Goal: Task Accomplishment & Management: Manage account settings

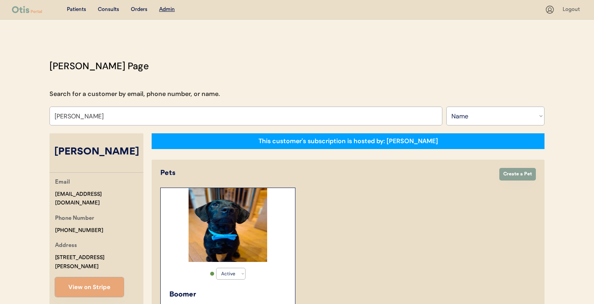
select select ""Name""
select select "true"
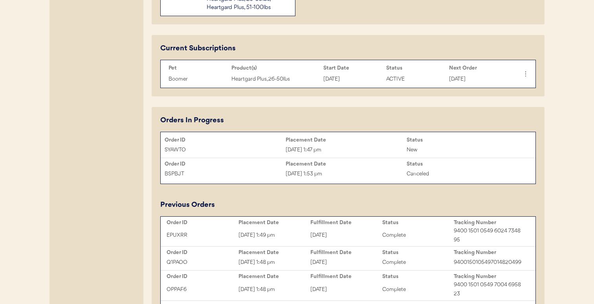
scroll to position [365, 0]
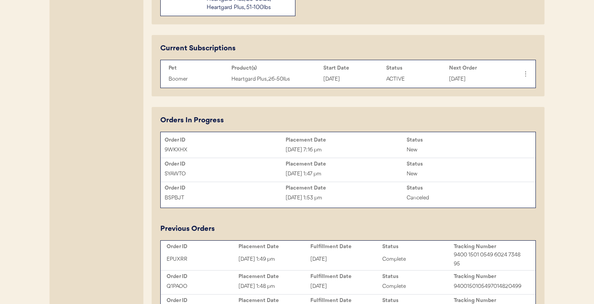
click at [318, 174] on div "Sep 20, 2025 1:47 pm" at bounding box center [345, 173] width 121 height 9
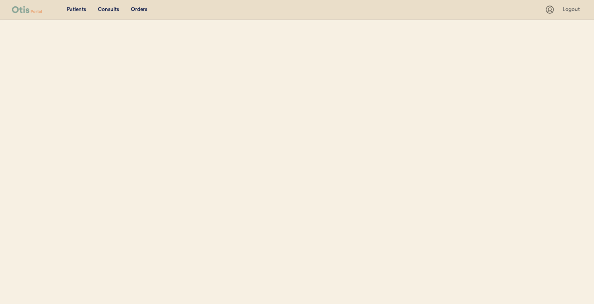
select select ""Name""
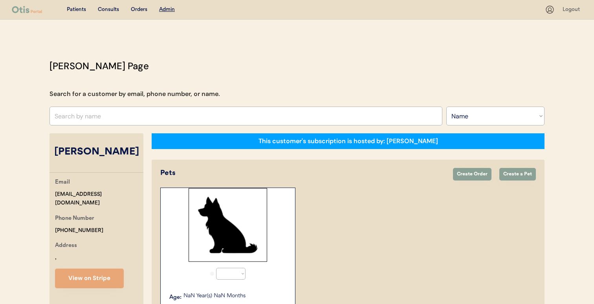
select select "true"
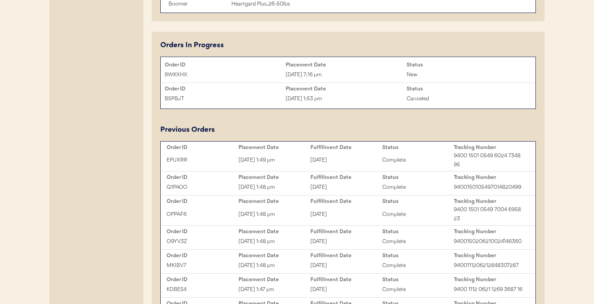
scroll to position [442, 0]
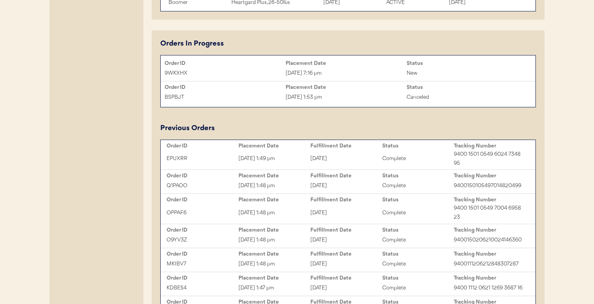
click at [348, 72] on div "[DATE] 7:16 pm" at bounding box center [345, 73] width 121 height 9
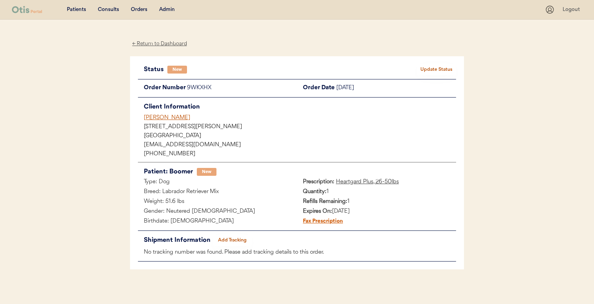
click at [159, 117] on div "[PERSON_NAME]" at bounding box center [300, 117] width 312 height 8
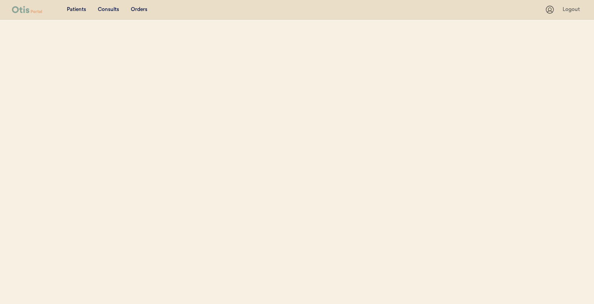
select select ""Name""
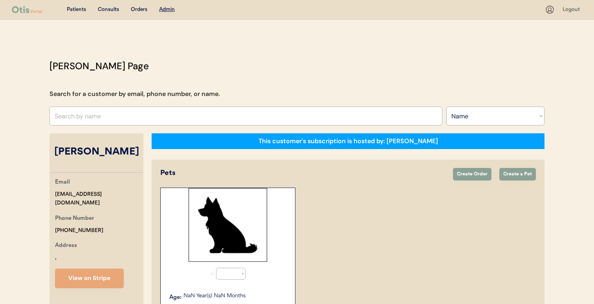
select select "true"
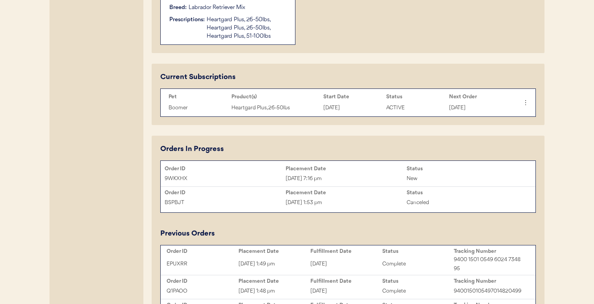
scroll to position [316, 0]
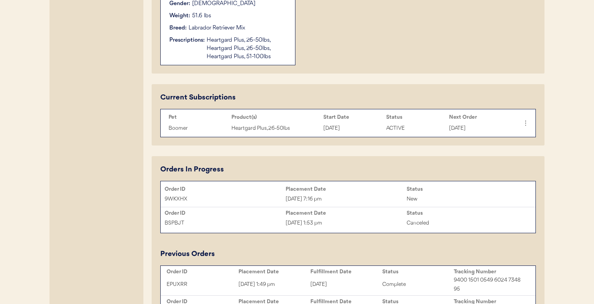
click at [252, 61] on div "Boomer Age: [DEMOGRAPHIC_DATA] Year(s) 11 Months Gender: [DEMOGRAPHIC_DATA] Wei…" at bounding box center [228, 17] width 126 height 96
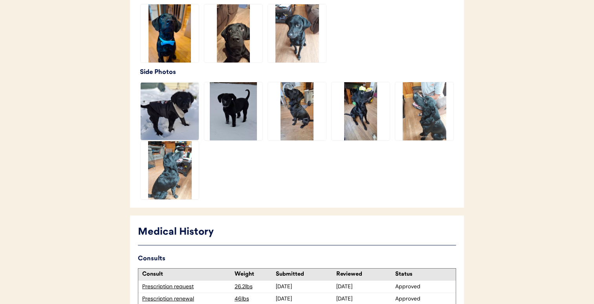
scroll to position [398, 0]
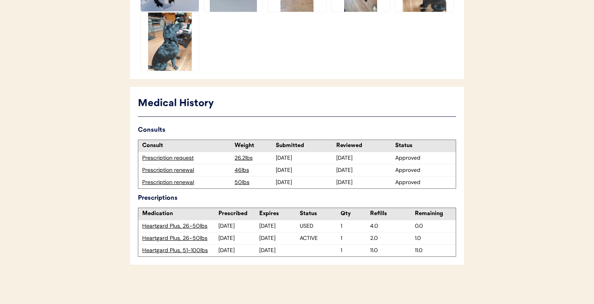
click at [198, 236] on div "Heartgard Plus, 26-50lbs" at bounding box center [180, 238] width 76 height 8
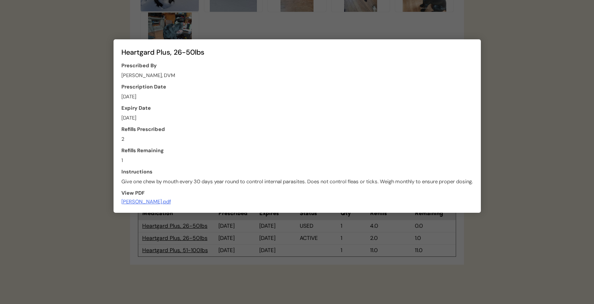
click at [205, 236] on div at bounding box center [297, 152] width 594 height 304
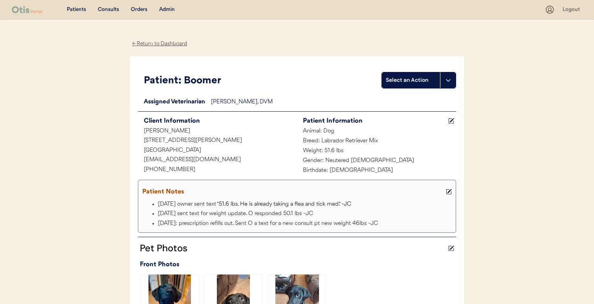
scroll to position [2, 0]
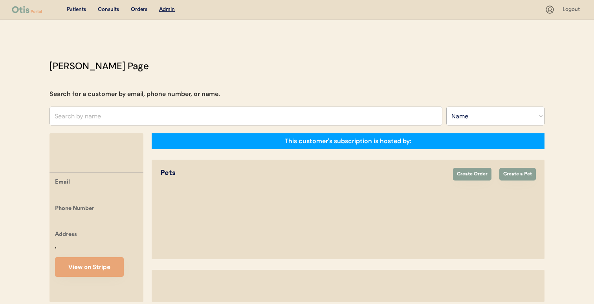
select select ""Name""
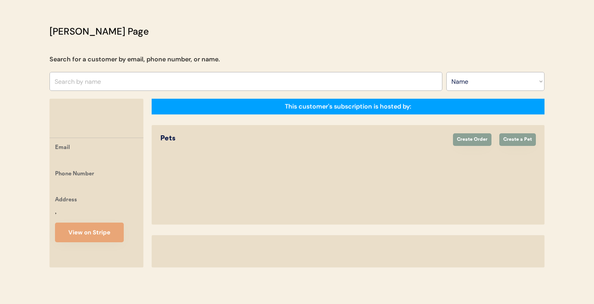
select select "true"
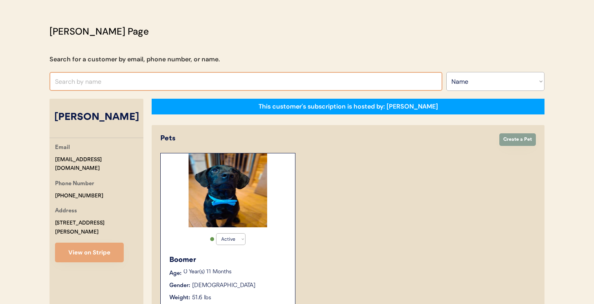
click at [164, 84] on input "text" at bounding box center [245, 81] width 393 height 19
paste input "Tamekia Reese"
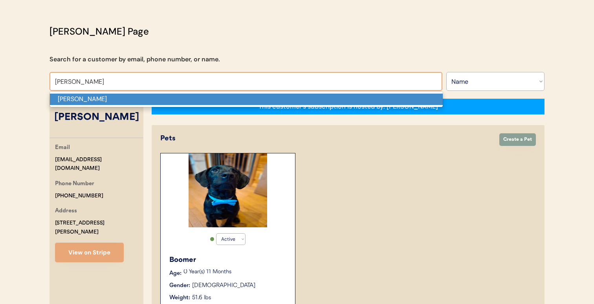
click at [164, 99] on p "Tamekia Reese" at bounding box center [246, 98] width 393 height 11
type input "Tamekia Reese"
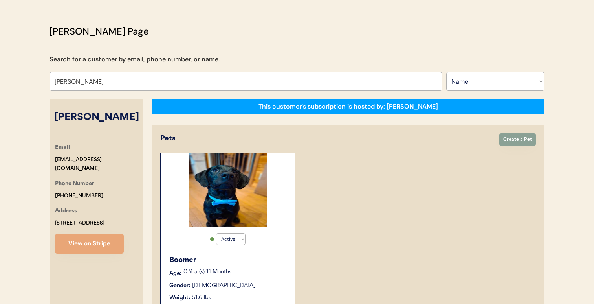
select select "false"
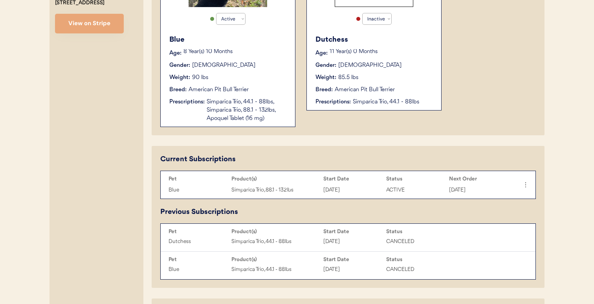
scroll to position [254, 0]
click at [104, 27] on button "View on Stripe" at bounding box center [89, 24] width 69 height 20
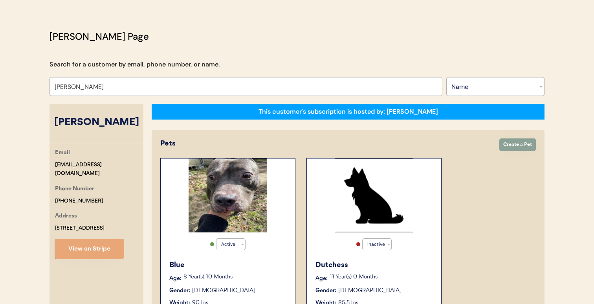
scroll to position [28, 0]
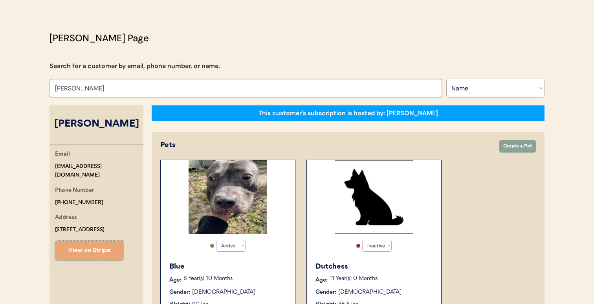
click at [257, 87] on input "Tamekia Reese" at bounding box center [245, 88] width 393 height 19
paste input "Christopher Jarrett"
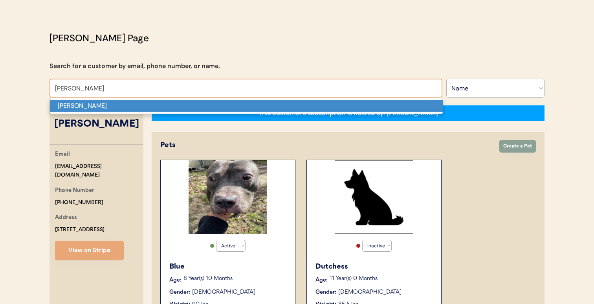
click at [252, 106] on p "Christopher Jarrett" at bounding box center [246, 105] width 393 height 11
type input "Christopher Jarrett"
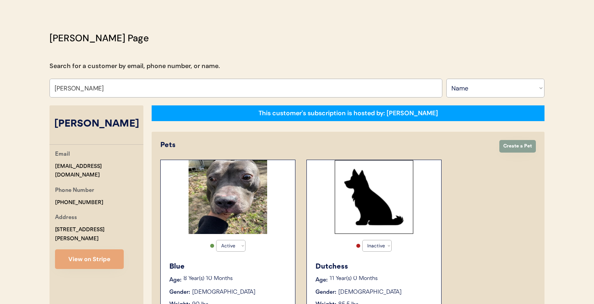
select select "true"
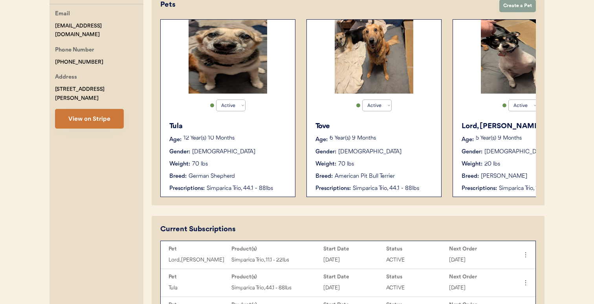
type input "Christopher Jarrett"
click at [114, 109] on button "View on Stripe" at bounding box center [89, 119] width 69 height 20
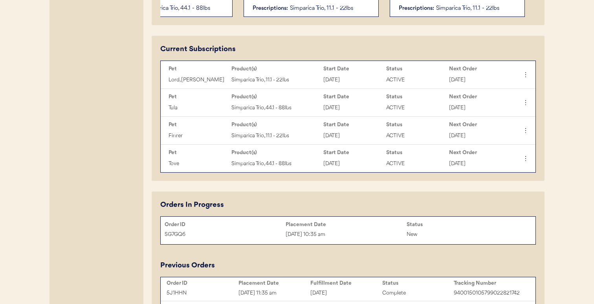
scroll to position [355, 0]
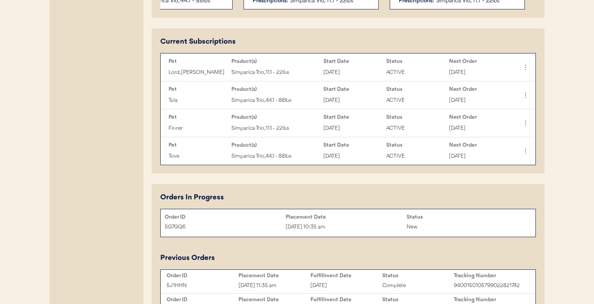
click at [244, 221] on div "SG7GQ6 Sep 20, 2025 10:35 am New" at bounding box center [348, 227] width 375 height 12
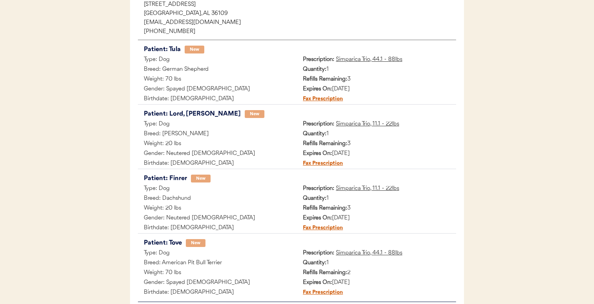
scroll to position [121, 0]
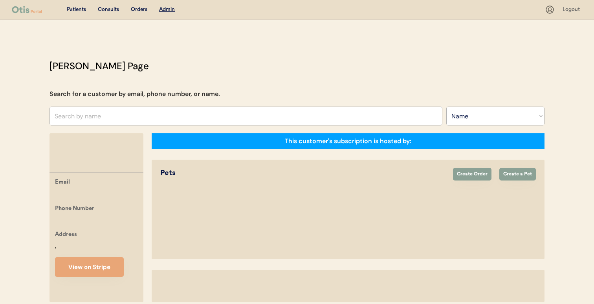
select select ""Name""
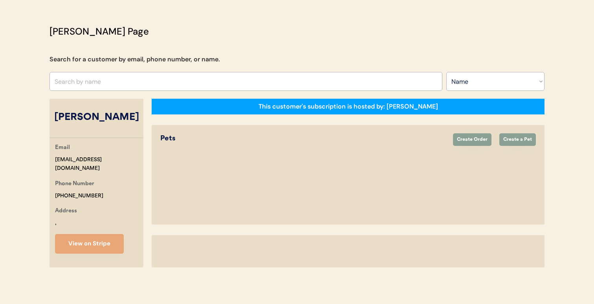
select select "true"
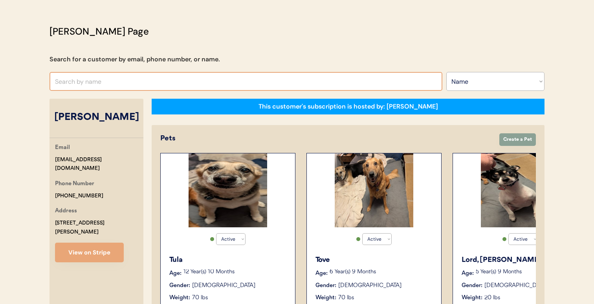
click at [384, 84] on input "text" at bounding box center [245, 81] width 393 height 19
paste input "Monica Singh"
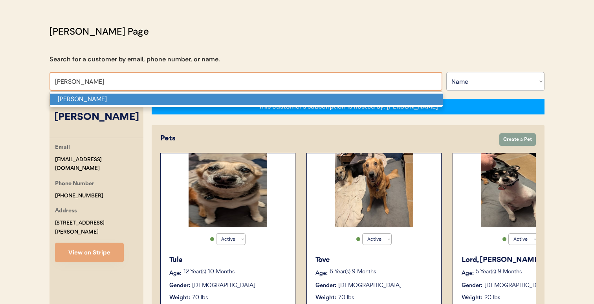
click at [347, 101] on p "[PERSON_NAME]" at bounding box center [246, 98] width 393 height 11
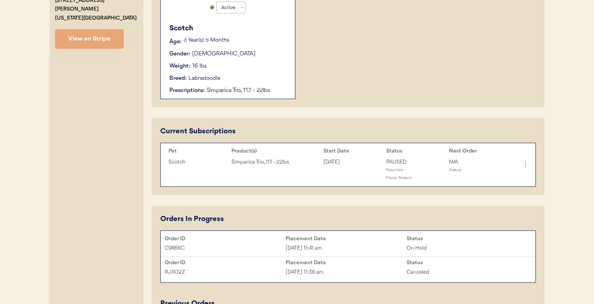
scroll to position [267, 0]
type input "Monica Singh"
click at [526, 164] on icon at bounding box center [525, 164] width 8 height 8
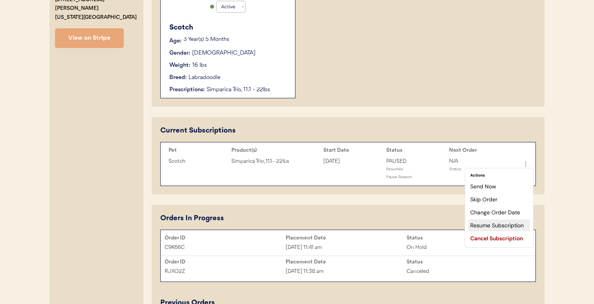
click at [500, 222] on div "Resume Subscription" at bounding box center [499, 225] width 62 height 12
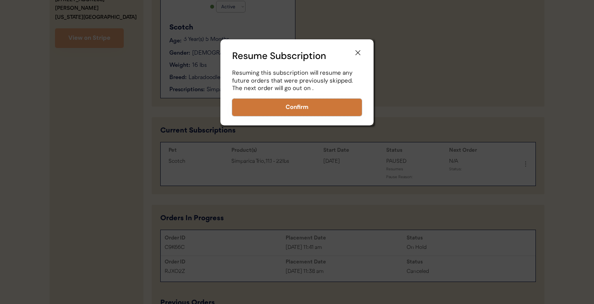
click at [354, 111] on button "Confirm" at bounding box center [297, 107] width 130 height 17
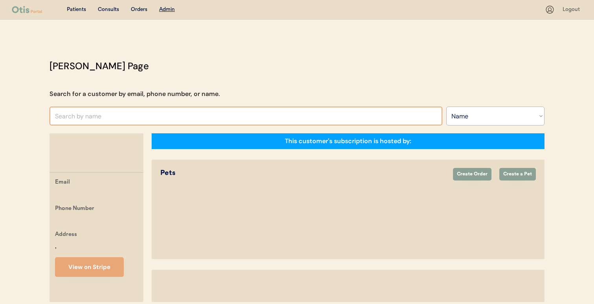
select select ""Name""
select select "true"
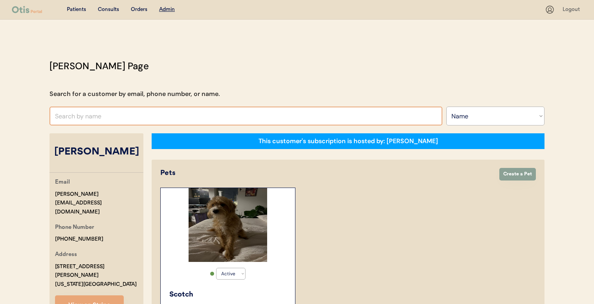
click at [194, 116] on input "text" at bounding box center [245, 115] width 393 height 19
paste input "[PERSON_NAME]"
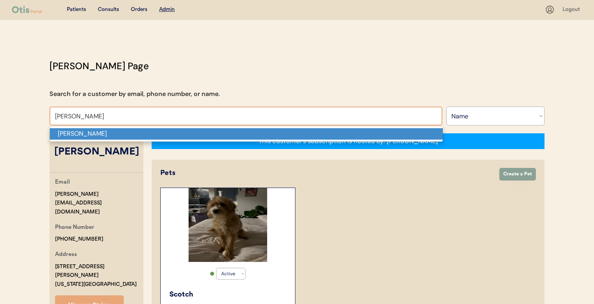
click at [191, 133] on p "Yvette Hall" at bounding box center [246, 133] width 393 height 11
type input "Yvette Hall"
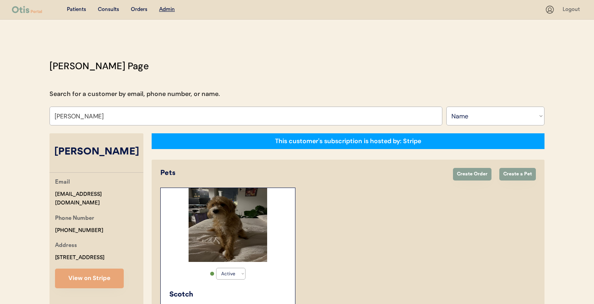
select select "true"
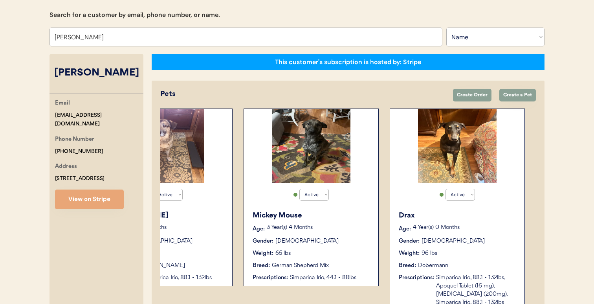
scroll to position [78, 0]
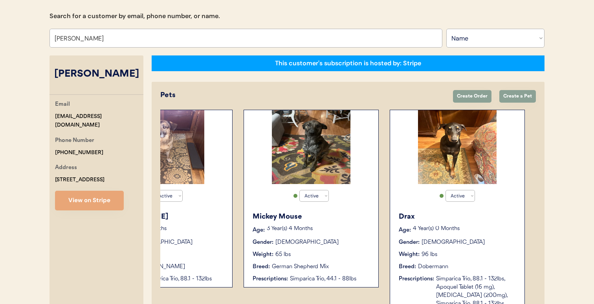
type input "Yvette Hall"
click at [115, 192] on button "View on Stripe" at bounding box center [89, 200] width 69 height 20
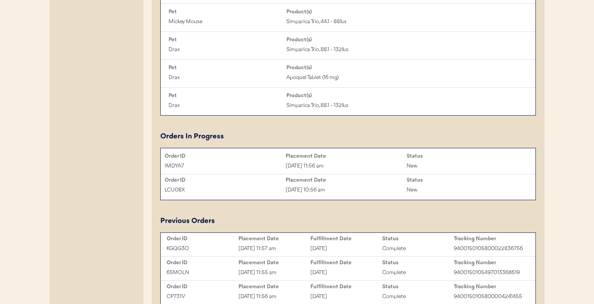
scroll to position [486, 0]
click at [275, 167] on div "IMDYA7" at bounding box center [225, 165] width 121 height 9
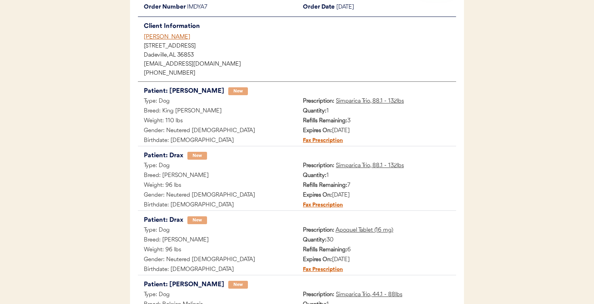
scroll to position [81, 0]
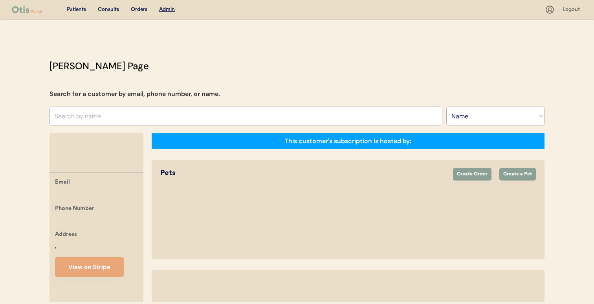
select select ""Name""
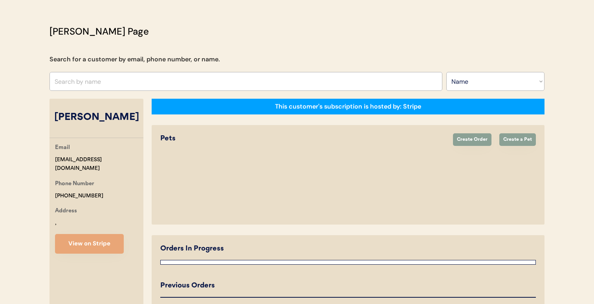
select select "true"
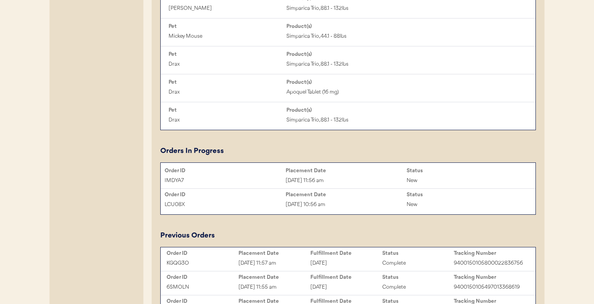
scroll to position [526, 0]
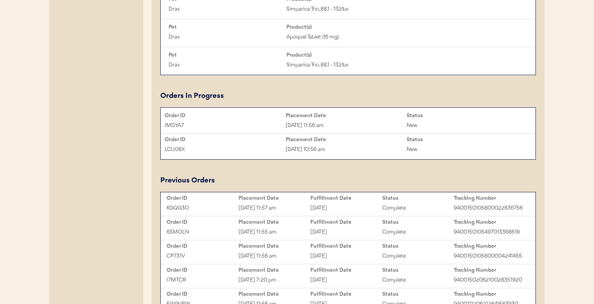
click at [281, 145] on div "LCU08X" at bounding box center [225, 149] width 121 height 9
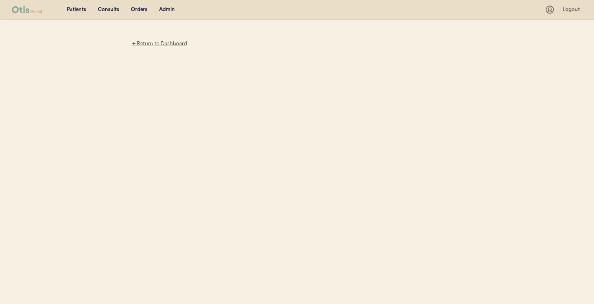
click at [311, 141] on div "Patients Consults Orders Admin Logout ← Return to Dashboard" at bounding box center [297, 152] width 594 height 304
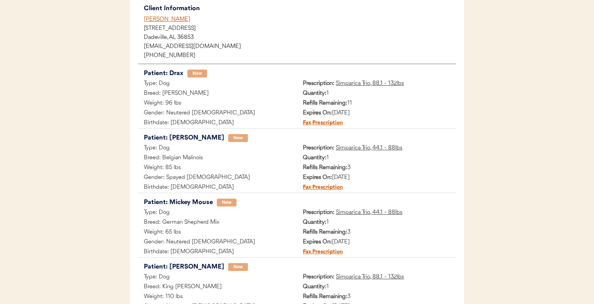
scroll to position [95, 0]
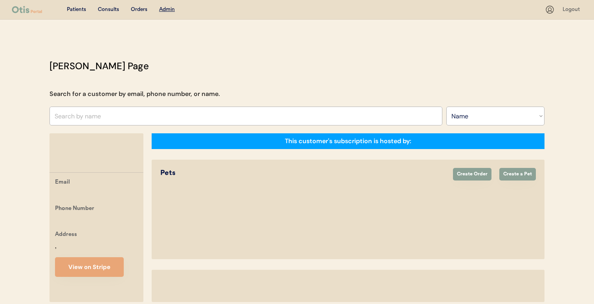
select select ""Name""
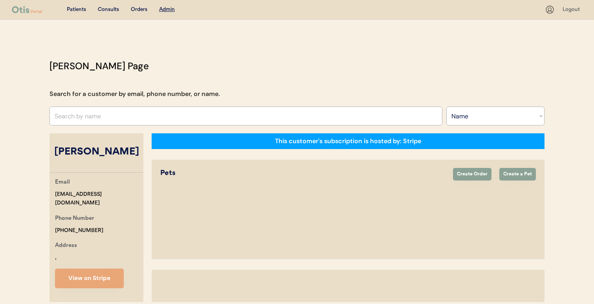
scroll to position [35, 0]
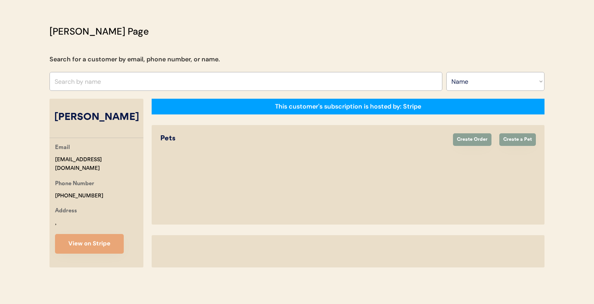
select select "true"
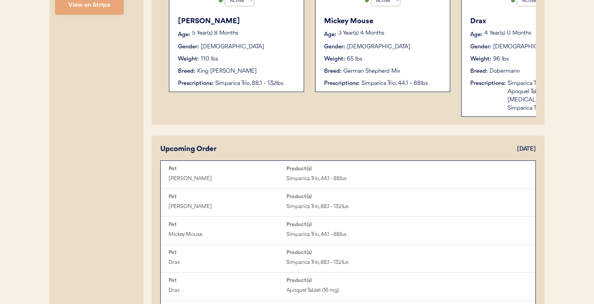
scroll to position [0, 209]
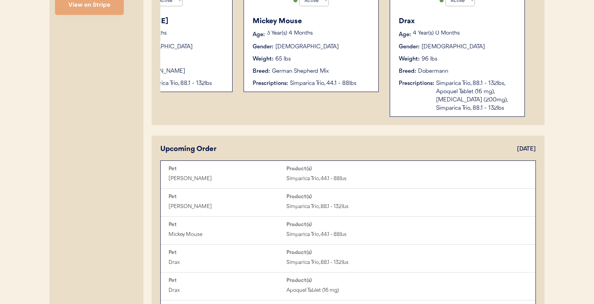
click at [421, 66] on div "Drax Age: 4 Year(s) 0 Months Gender: Male Weight: 96 lbs Breed: Dobermann Presc…" at bounding box center [457, 64] width 126 height 104
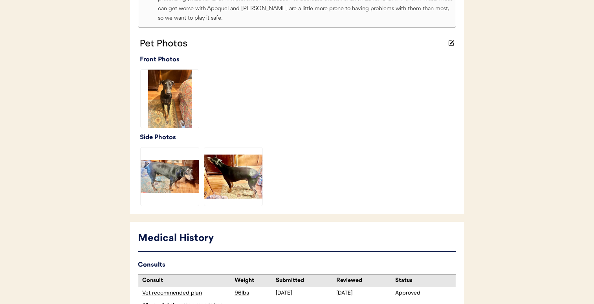
scroll to position [217, 0]
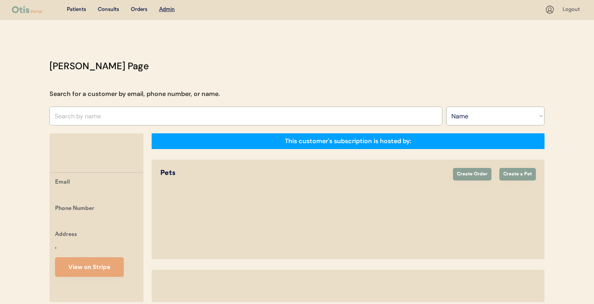
select select ""Name""
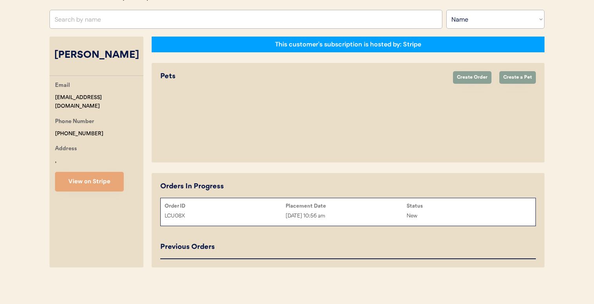
select select "true"
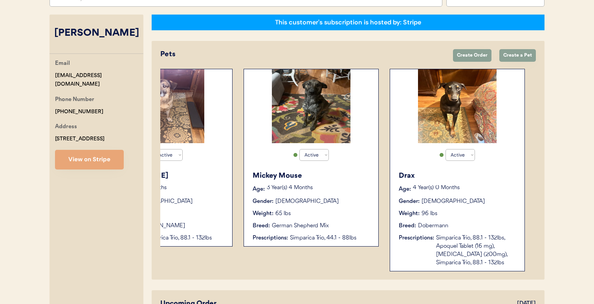
scroll to position [120, 0]
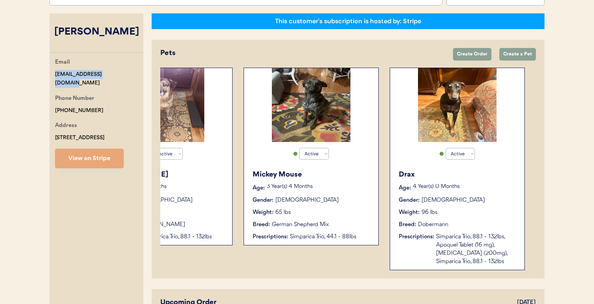
drag, startPoint x: 117, startPoint y: 75, endPoint x: 54, endPoint y: 75, distance: 62.8
click at [54, 75] on div "Email [EMAIL_ADDRESS][DOMAIN_NAME] Phone Number [PHONE_NUMBER] Address [STREET_…" at bounding box center [96, 113] width 94 height 110
copy div "[EMAIL_ADDRESS][DOMAIN_NAME]"
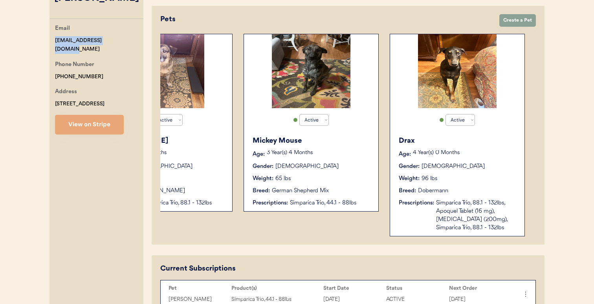
scroll to position [0, 0]
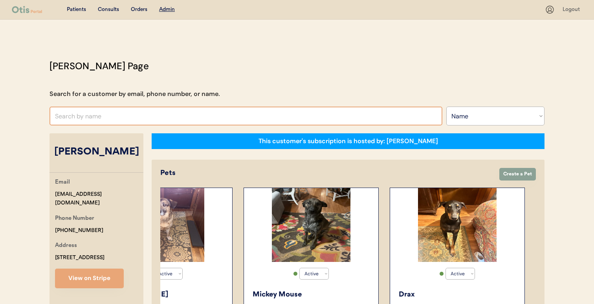
click at [262, 119] on input "text" at bounding box center [245, 115] width 393 height 19
paste input "[PERSON_NAME]"
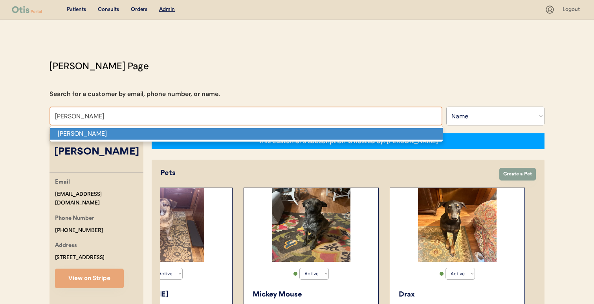
click at [252, 134] on p "[PERSON_NAME]" at bounding box center [246, 133] width 393 height 11
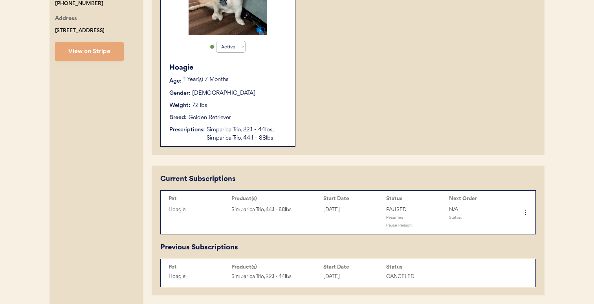
scroll to position [228, 0]
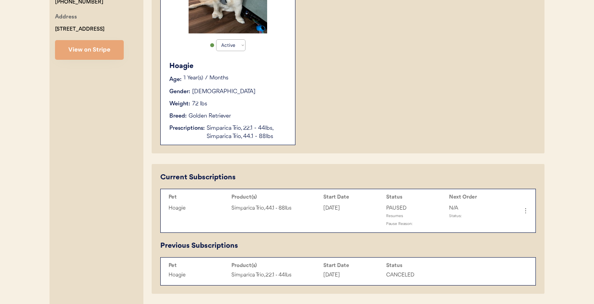
type input "[PERSON_NAME]"
click at [241, 134] on div "Simparica Trio, 22.1 - 44lbs, Simparica Trio, 44.1 - 88lbs" at bounding box center [247, 132] width 81 height 16
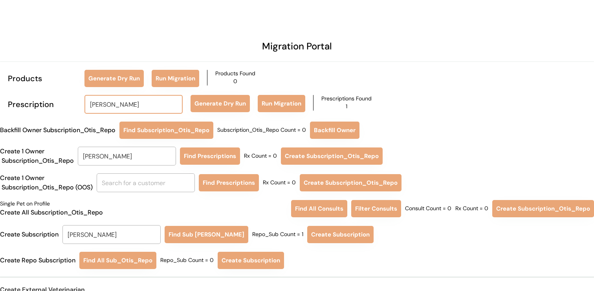
drag, startPoint x: 0, startPoint y: 0, endPoint x: 88, endPoint y: 105, distance: 136.6
click at [88, 105] on input "Kendra Austin" at bounding box center [133, 104] width 98 height 19
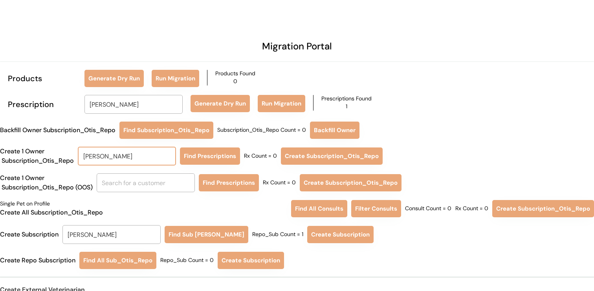
drag, startPoint x: 127, startPoint y: 159, endPoint x: 70, endPoint y: 154, distance: 56.8
click at [70, 155] on div "Create 1 Owner Subscription_Otis_Repo Kendra Austin kendra au Find Prescription…" at bounding box center [297, 156] width 594 height 19
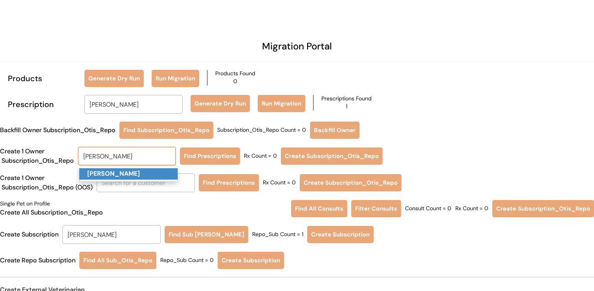
click at [113, 168] on p "Yvette Hall" at bounding box center [128, 173] width 98 height 11
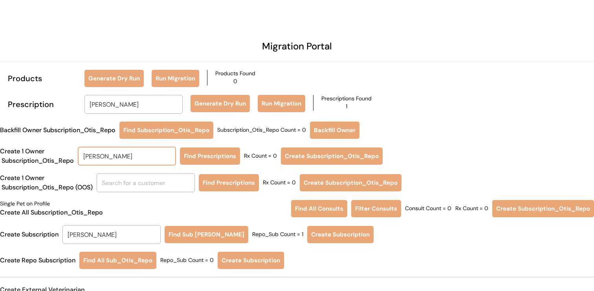
type input "Yvette Hall"
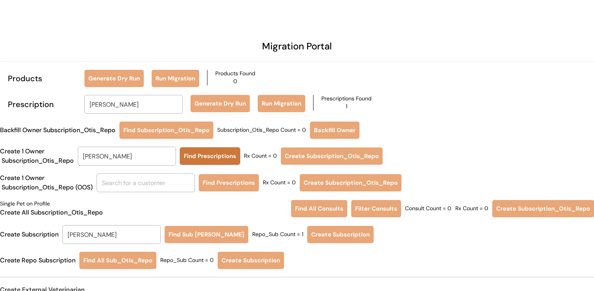
click at [203, 154] on button "Find Prescriptions" at bounding box center [210, 156] width 60 height 17
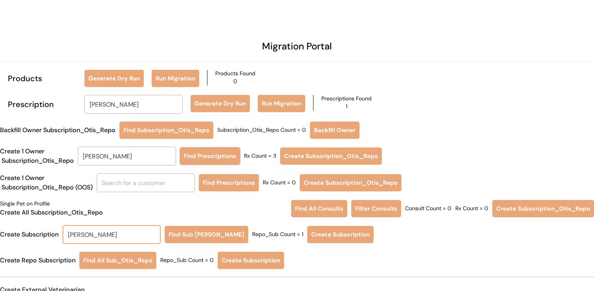
click at [124, 235] on input "Kendra Austin" at bounding box center [111, 234] width 98 height 19
type input "yv"
type input "yvette Lopez"
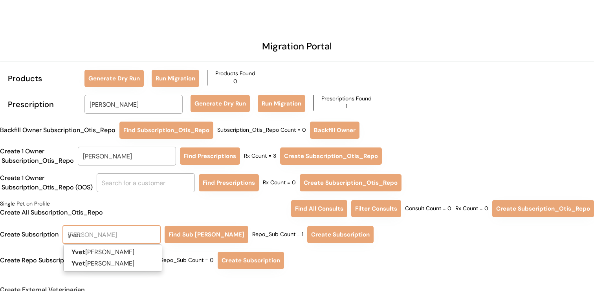
type input "yvett"
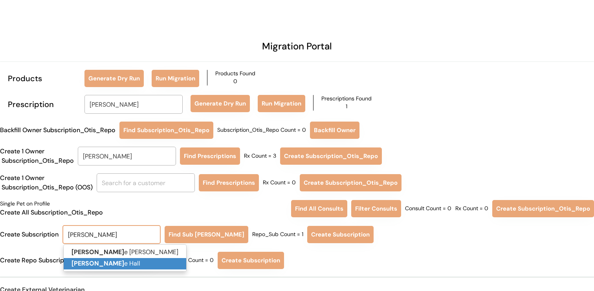
click at [120, 263] on p "Yvett e Hall" at bounding box center [125, 263] width 123 height 11
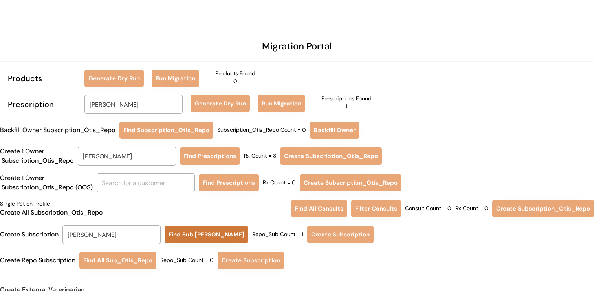
type input "Yvette Hall"
click at [205, 235] on button "Find Sub Otis Repo" at bounding box center [207, 234] width 84 height 17
click at [189, 235] on button "Find Sub Otis Repo" at bounding box center [207, 234] width 84 height 17
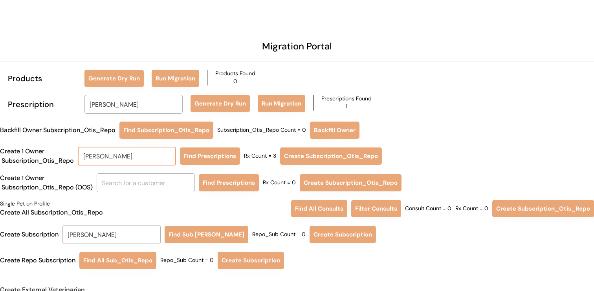
click at [166, 158] on input "Yvette Hall" at bounding box center [127, 156] width 98 height 19
click at [214, 157] on button "Find Prescriptions" at bounding box center [210, 156] width 60 height 17
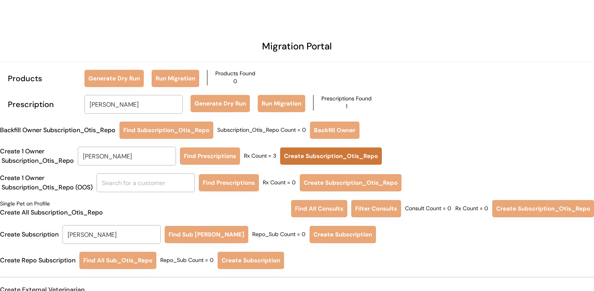
click at [300, 155] on button "Create Subscription_Otis_Repo" at bounding box center [331, 156] width 102 height 17
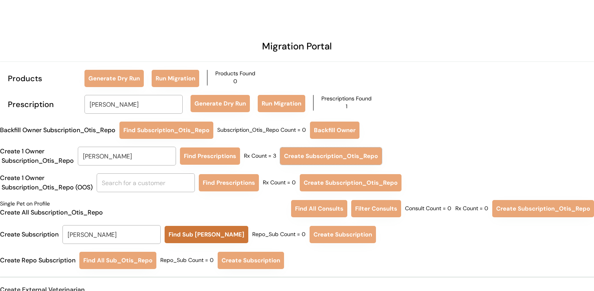
click at [189, 237] on button "Find Sub Otis Repo" at bounding box center [207, 234] width 84 height 17
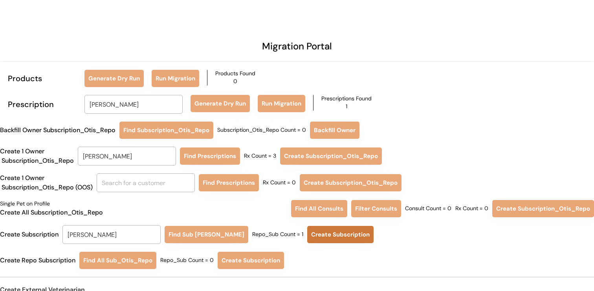
click at [326, 234] on button "Create Subscription" at bounding box center [340, 234] width 66 height 17
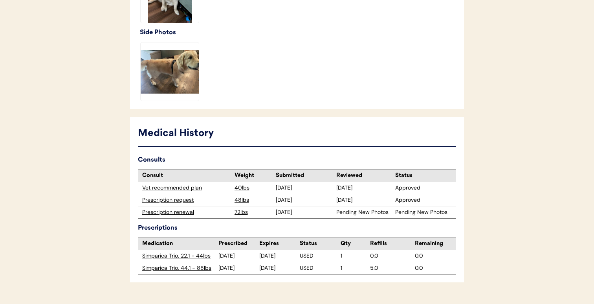
scroll to position [308, 0]
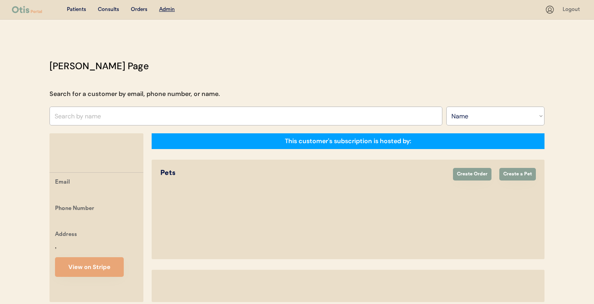
select select ""Name""
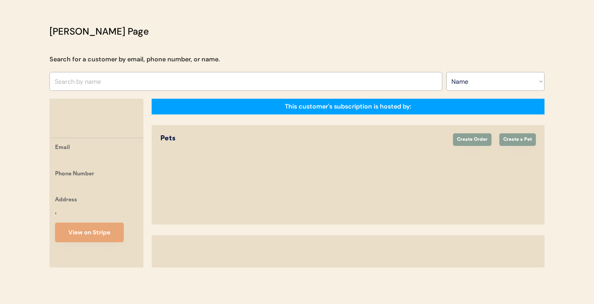
select select "true"
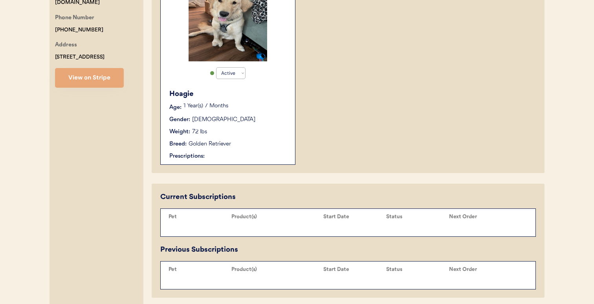
scroll to position [203, 0]
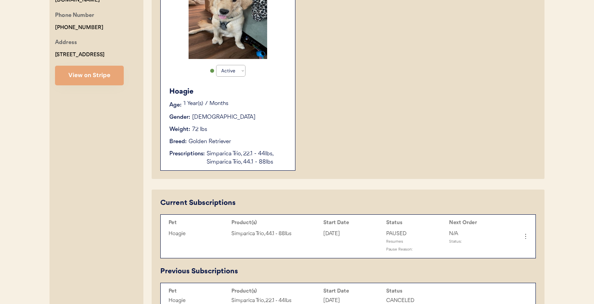
click at [523, 238] on icon at bounding box center [525, 236] width 8 height 8
click at [527, 237] on icon at bounding box center [525, 236] width 8 height 8
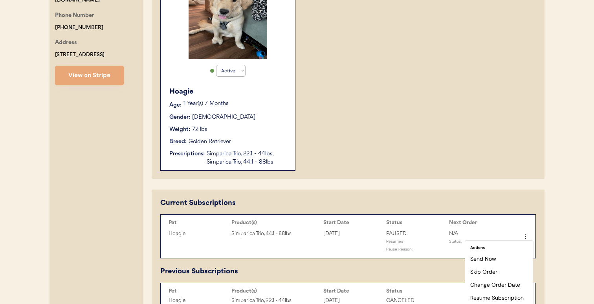
click at [559, 226] on div "Patients Consults Orders Admin Logout [PERSON_NAME] Admin Page Search for a cus…" at bounding box center [297, 212] width 594 height 830
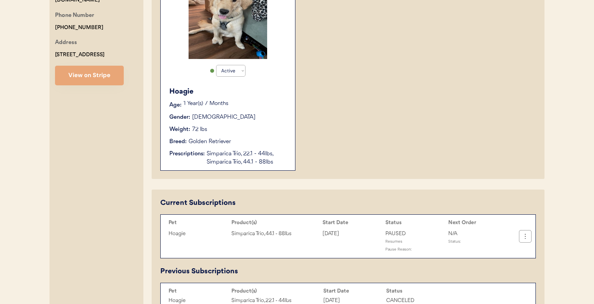
click at [530, 231] on button at bounding box center [525, 236] width 12 height 12
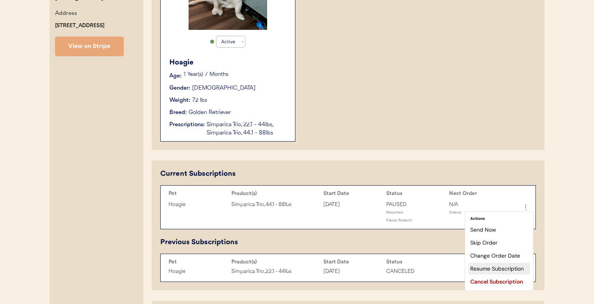
scroll to position [233, 0]
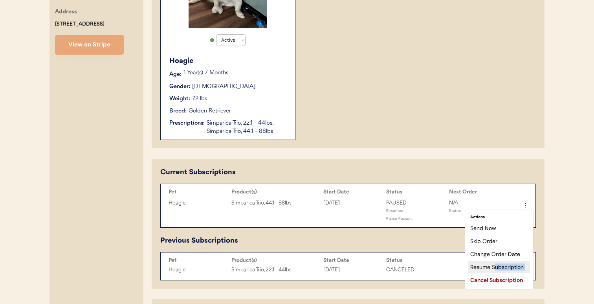
drag, startPoint x: 494, startPoint y: 274, endPoint x: 495, endPoint y: 265, distance: 9.1
click at [495, 265] on div "Actions Send Now Skip Order Change Order Date Resume Subscription Cancel Subscr…" at bounding box center [499, 249] width 69 height 80
click at [495, 265] on div "Resume Subscription" at bounding box center [499, 267] width 62 height 12
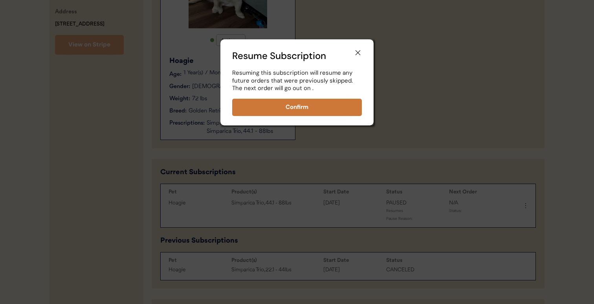
click at [344, 115] on button "Confirm" at bounding box center [297, 107] width 130 height 17
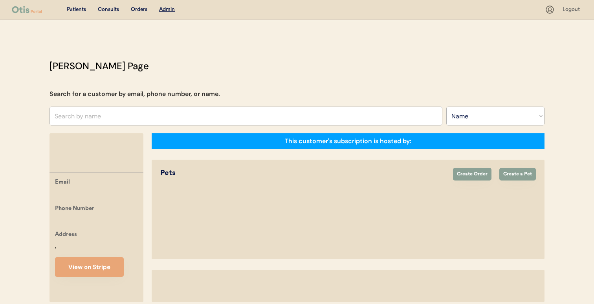
select select ""Name""
select select "true"
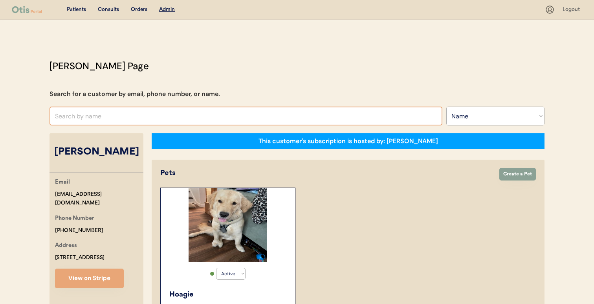
click at [219, 117] on input "text" at bounding box center [245, 115] width 393 height 19
paste input "[PERSON_NAME]"
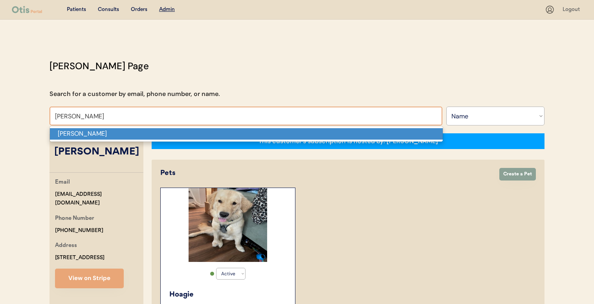
click at [215, 132] on p "[PERSON_NAME]" at bounding box center [246, 133] width 393 height 11
type input "[PERSON_NAME]"
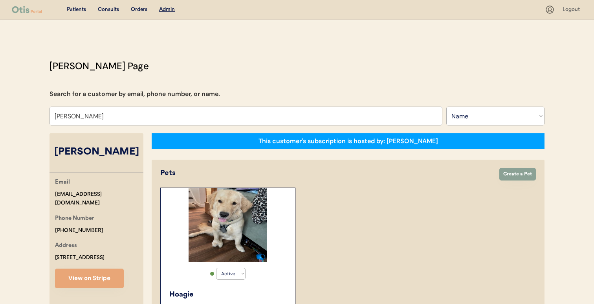
select select "true"
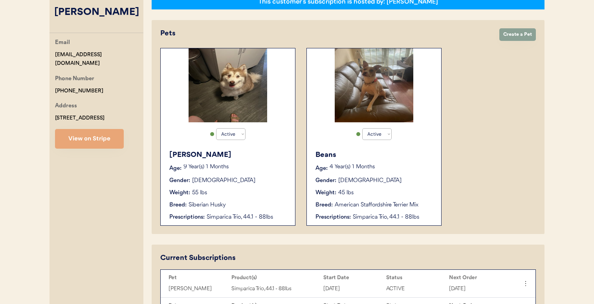
scroll to position [139, 0]
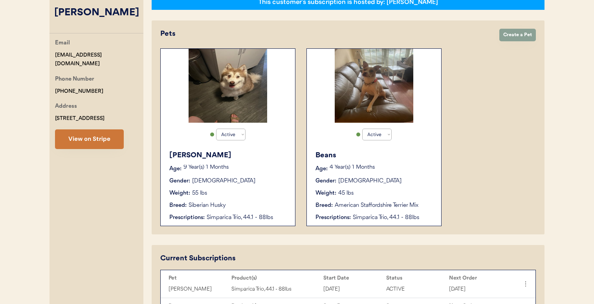
type input "[PERSON_NAME]"
click at [104, 128] on div "Email [EMAIL_ADDRESS][DOMAIN_NAME] Phone Number [PHONE_NUMBER] Address [STREET_…" at bounding box center [96, 93] width 94 height 110
click at [104, 145] on button "View on Stripe" at bounding box center [89, 139] width 69 height 20
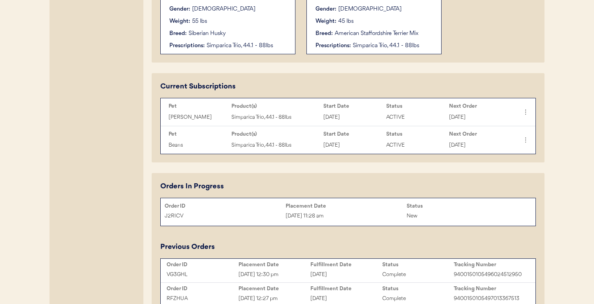
scroll to position [323, 0]
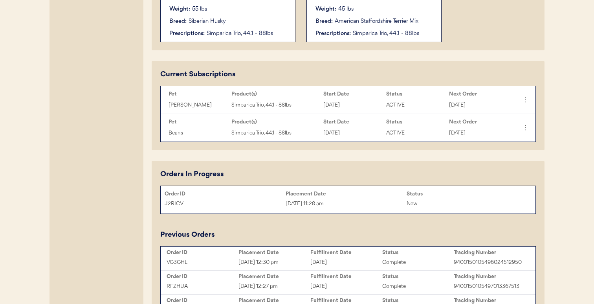
click at [309, 209] on div "J2RICV Sep 20, 2025 11:28 am New" at bounding box center [348, 204] width 375 height 12
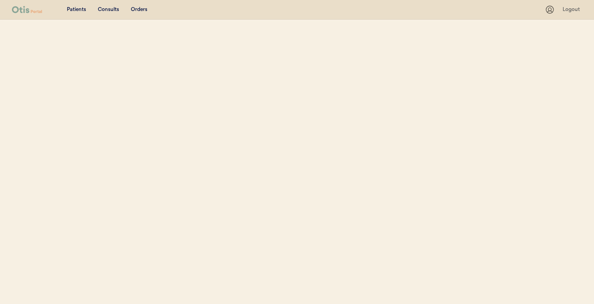
select select ""Name""
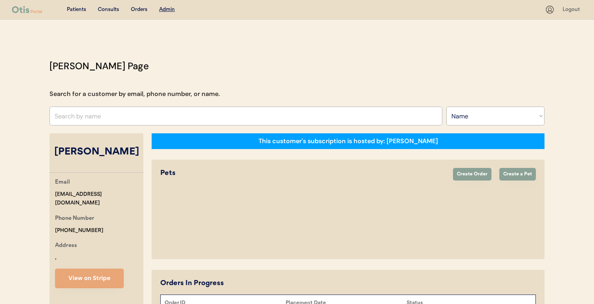
select select "true"
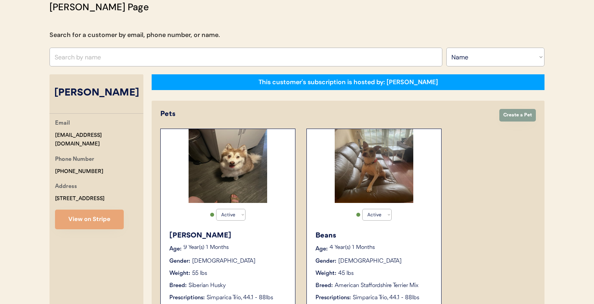
scroll to position [56, 0]
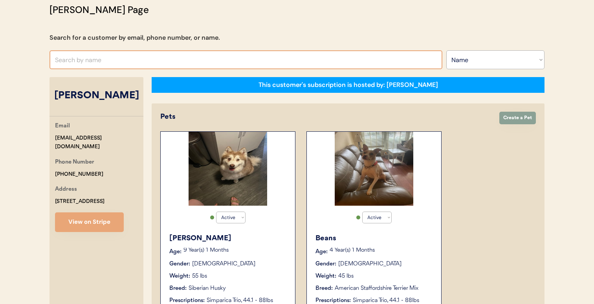
click at [315, 61] on input "text" at bounding box center [245, 59] width 393 height 19
paste input "Gigi Fredy"
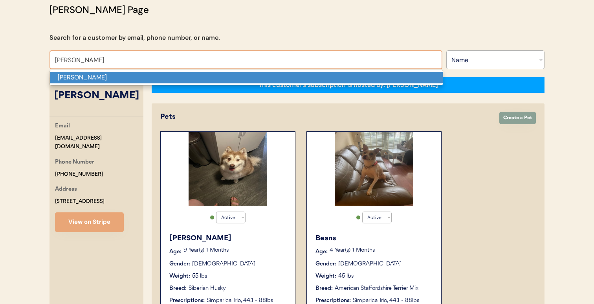
click at [304, 78] on p "Gigi Fredy" at bounding box center [246, 77] width 393 height 11
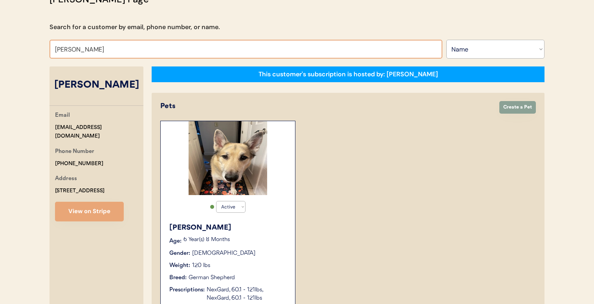
scroll to position [65, 0]
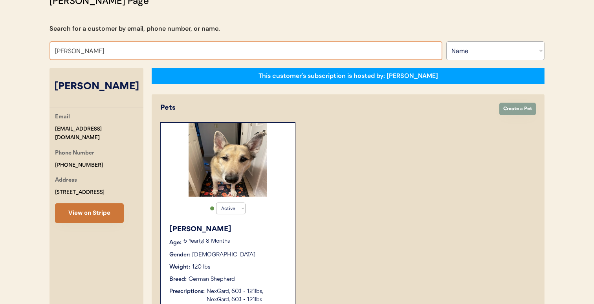
click at [99, 212] on button "View on Stripe" at bounding box center [89, 213] width 69 height 20
click at [378, 52] on input "Gigi Fredy" at bounding box center [245, 50] width 393 height 19
paste input "Daniel Bottom"
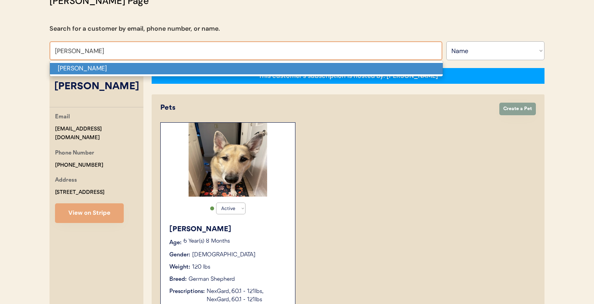
click at [331, 70] on p "Daniel Bottom" at bounding box center [246, 68] width 393 height 11
type input "Daniel Bottom"
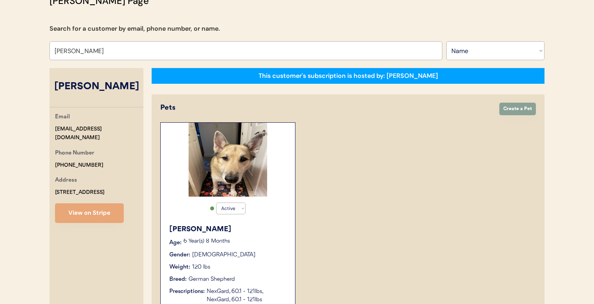
select select "true"
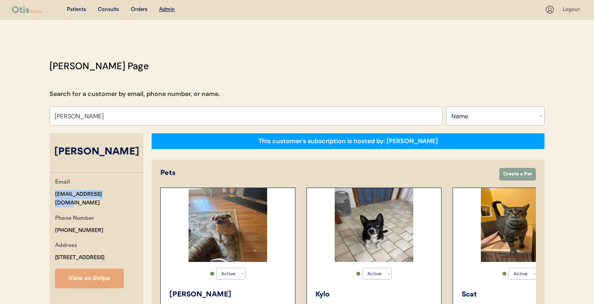
drag, startPoint x: 112, startPoint y: 190, endPoint x: 53, endPoint y: 190, distance: 58.5
click at [53, 190] on div "Email aazajicek@icloud.com Phone Number +12514653318 Address 24335 County Road …" at bounding box center [96, 232] width 94 height 110
copy div "aazajicek@icloud.com"
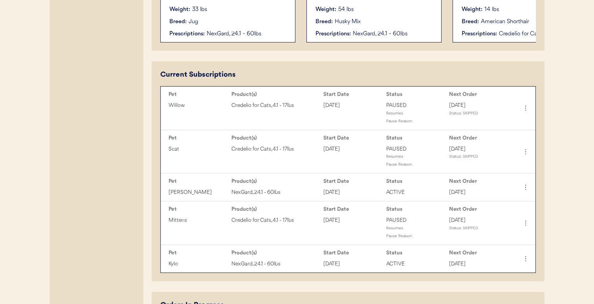
scroll to position [317, 0]
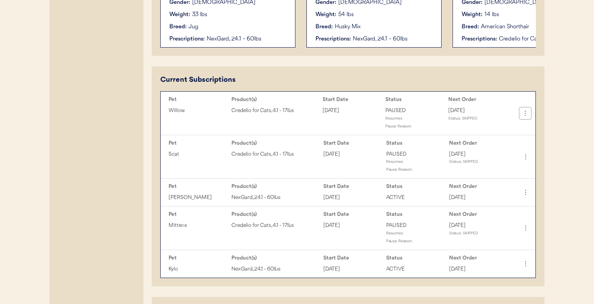
click at [525, 111] on icon at bounding box center [525, 113] width 8 height 8
click at [110, 263] on div "Daniel Bottom Email aazajicek@icloud.com Phone Number +12514653318 Address 2433…" at bounding box center [96, 151] width 94 height 670
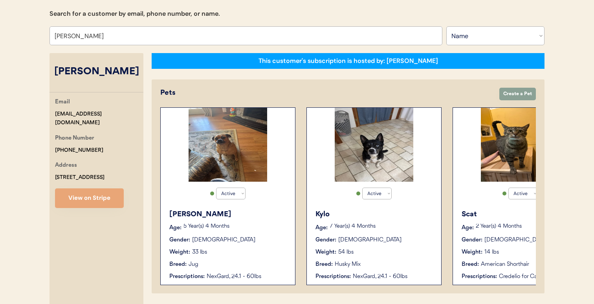
scroll to position [80, 0]
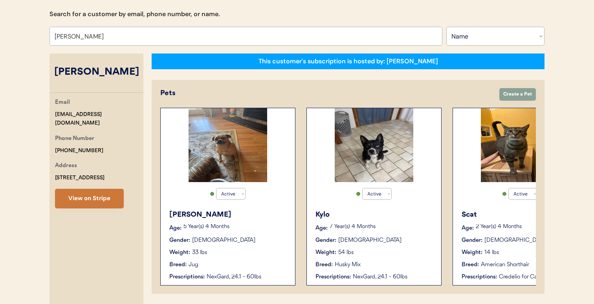
click at [95, 198] on button "View on Stripe" at bounding box center [89, 198] width 69 height 20
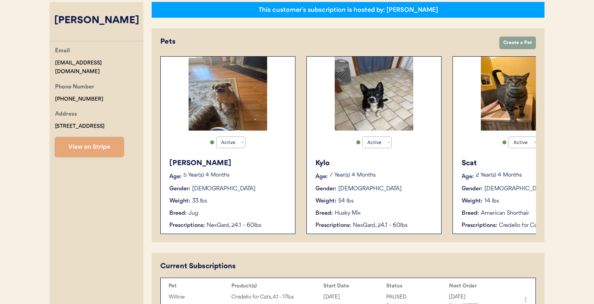
scroll to position [0, 0]
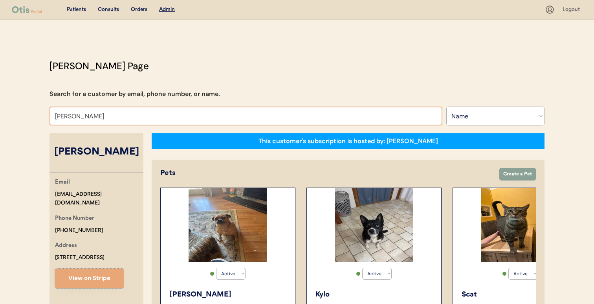
click at [342, 117] on input "Daniel Bottom" at bounding box center [245, 115] width 393 height 19
paste input "Jacqueline Miller"
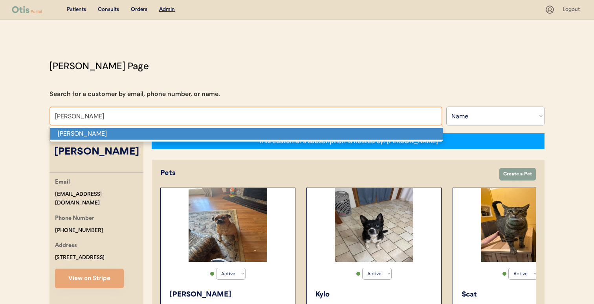
click at [314, 132] on p "Jacqueline Miller" at bounding box center [246, 133] width 393 height 11
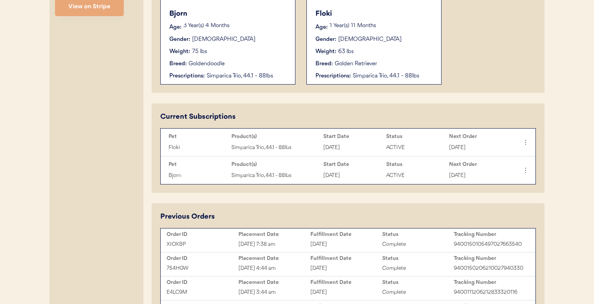
scroll to position [279, 0]
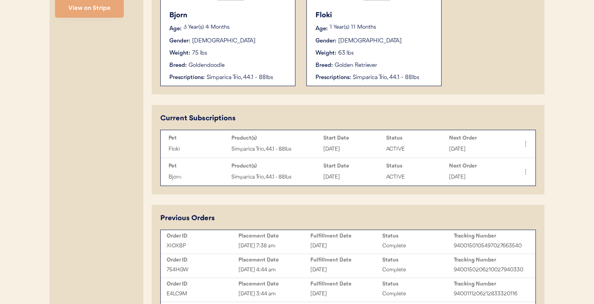
click at [109, 7] on button "View on Stripe" at bounding box center [89, 8] width 69 height 20
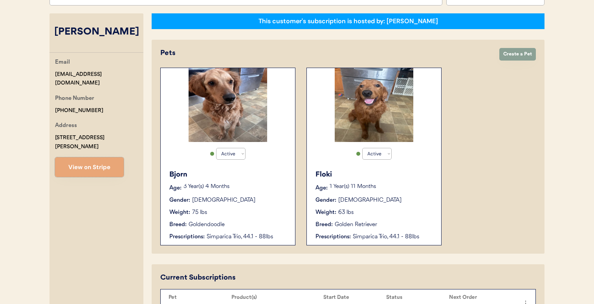
scroll to position [0, 0]
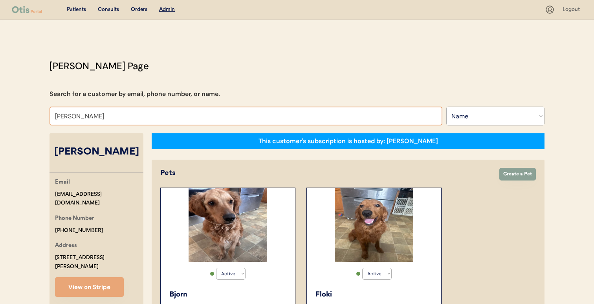
click at [250, 116] on input "Jacqueline Miller" at bounding box center [245, 115] width 393 height 19
paste input "Genevieve Brooks"
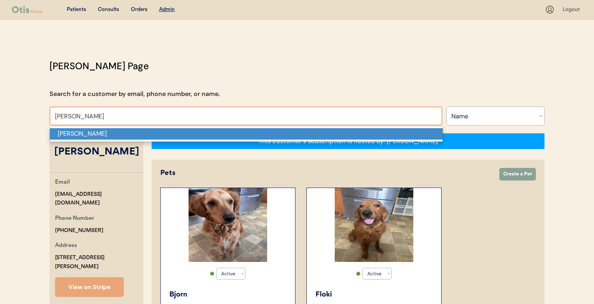
click at [241, 131] on p "Genevieve Brooks" at bounding box center [246, 133] width 393 height 11
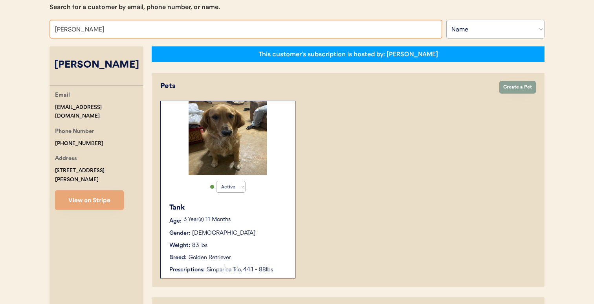
scroll to position [86, 0]
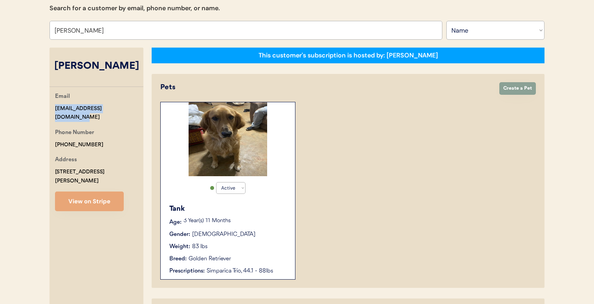
drag, startPoint x: 54, startPoint y: 108, endPoint x: 129, endPoint y: 108, distance: 75.0
click at [129, 108] on div "Email gtomasichbrooks@gmail.com Phone Number +12515812077 Address 2880 Barlett …" at bounding box center [96, 151] width 94 height 119
copy div "gtomasichbrooks@gmail.com"
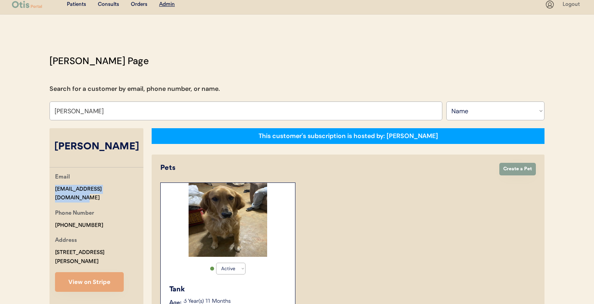
scroll to position [0, 0]
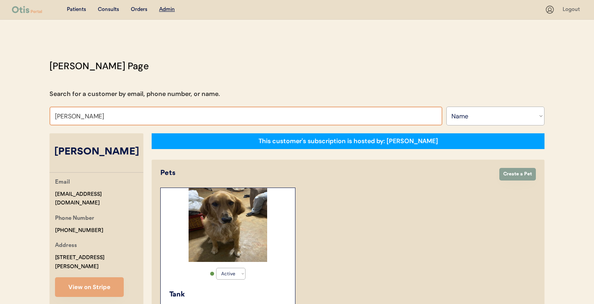
click at [317, 121] on input "Genevieve Brooks" at bounding box center [245, 115] width 393 height 19
paste input "Nancy Brusie"
paste input "text"
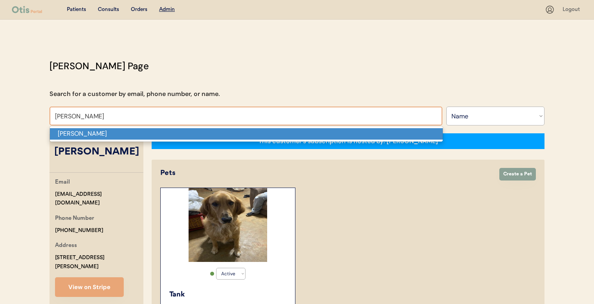
click at [311, 132] on p "Nancy Brusie" at bounding box center [246, 133] width 393 height 11
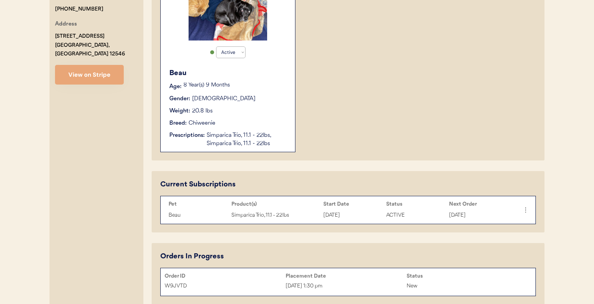
scroll to position [219, 0]
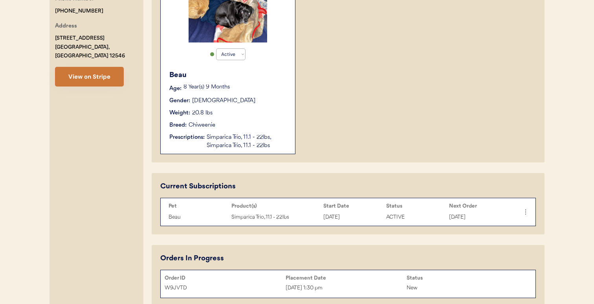
type input "Nancy Brusie"
click at [119, 73] on button "View on Stripe" at bounding box center [89, 77] width 69 height 20
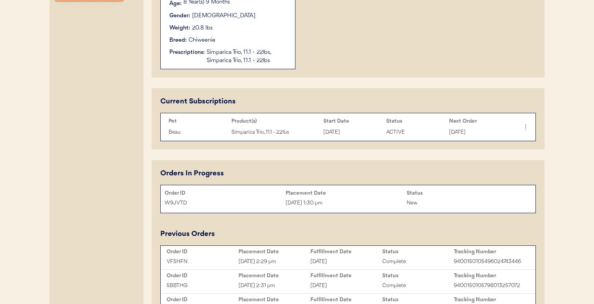
scroll to position [306, 0]
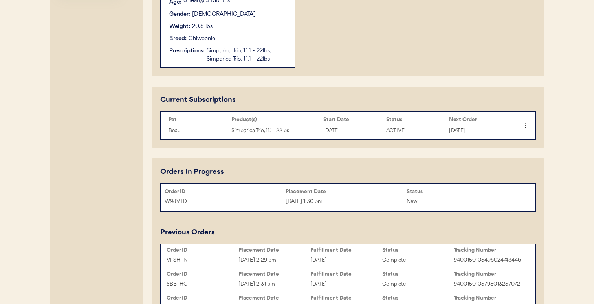
click at [284, 208] on div "Order ID Placement Date Status W9JVTD Sep 20, 2025 1:30 pm New" at bounding box center [348, 197] width 375 height 24
click at [291, 197] on div "Sep 20, 2025 1:30 pm" at bounding box center [345, 201] width 121 height 9
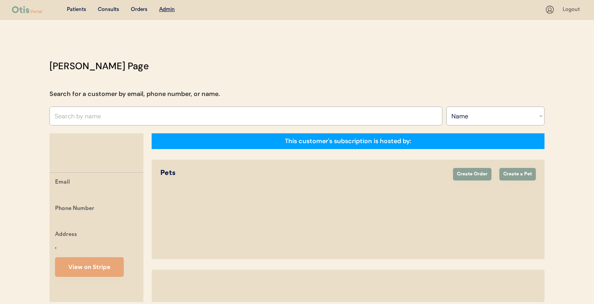
select select ""Name""
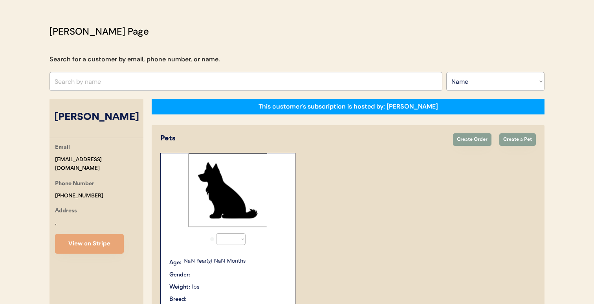
select select "true"
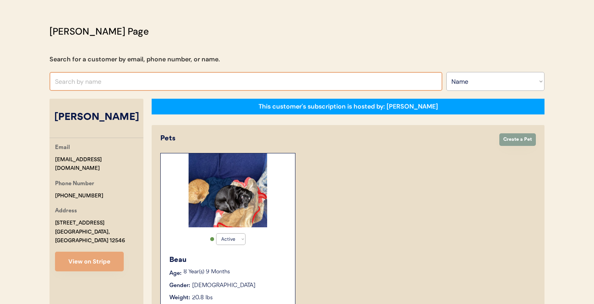
click at [294, 89] on input "text" at bounding box center [245, 81] width 393 height 19
paste input "[PERSON_NAME]"
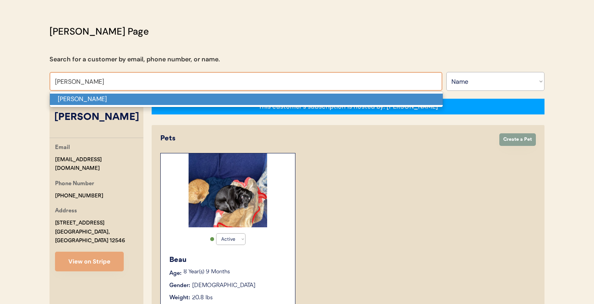
click at [296, 99] on p "[PERSON_NAME]" at bounding box center [246, 98] width 393 height 11
type input "[PERSON_NAME]"
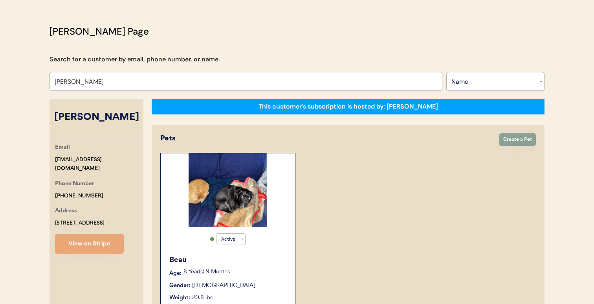
select select "true"
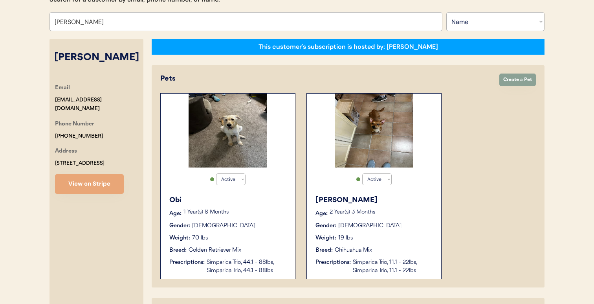
scroll to position [90, 0]
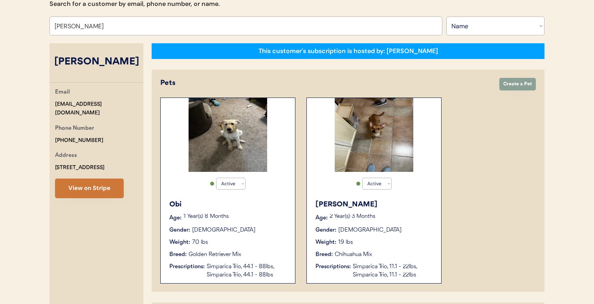
type input "[PERSON_NAME]"
click at [100, 182] on button "View on Stripe" at bounding box center [89, 188] width 69 height 20
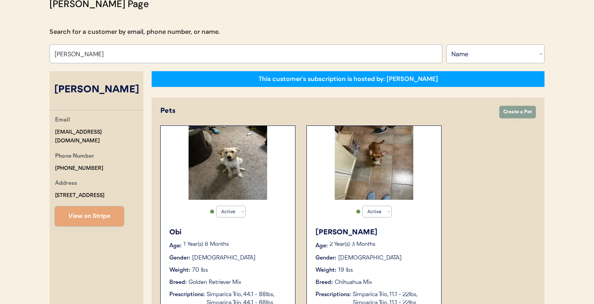
scroll to position [0, 0]
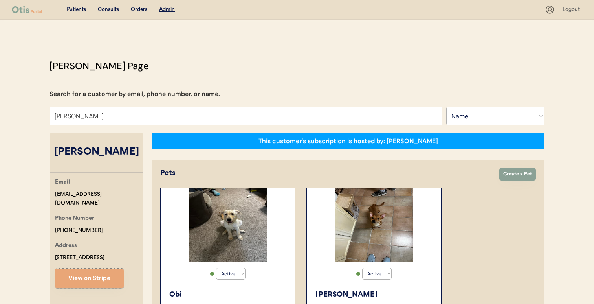
click at [276, 115] on input "[PERSON_NAME]" at bounding box center [245, 115] width 393 height 19
paste input "[PERSON_NAME]"
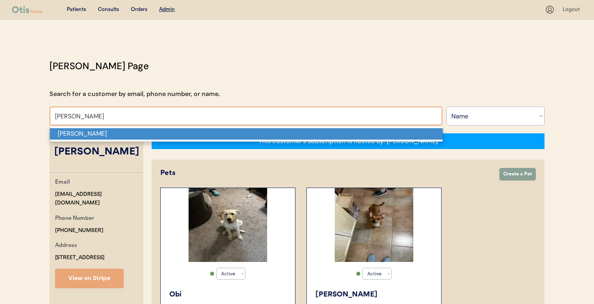
click at [262, 130] on p "[PERSON_NAME]" at bounding box center [246, 133] width 393 height 11
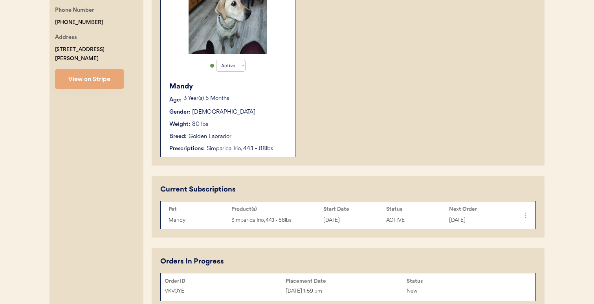
scroll to position [205, 0]
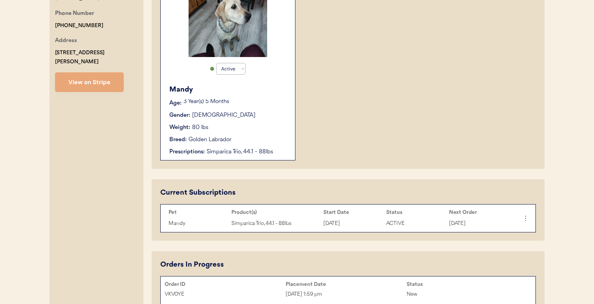
click at [115, 76] on button "View on Stripe" at bounding box center [89, 82] width 69 height 20
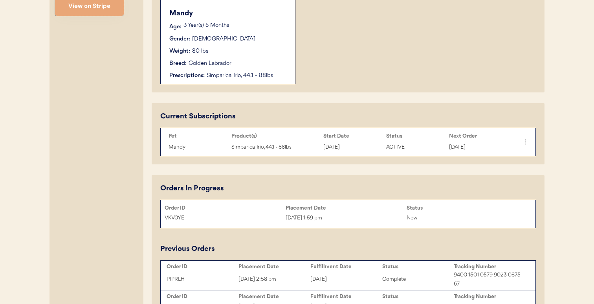
scroll to position [0, 0]
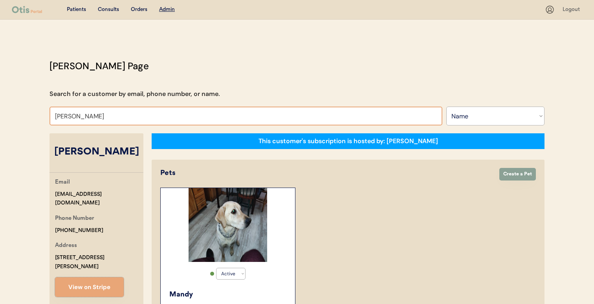
click at [142, 110] on input "[PERSON_NAME]" at bounding box center [245, 115] width 393 height 19
paste input "[PERSON_NAME]"
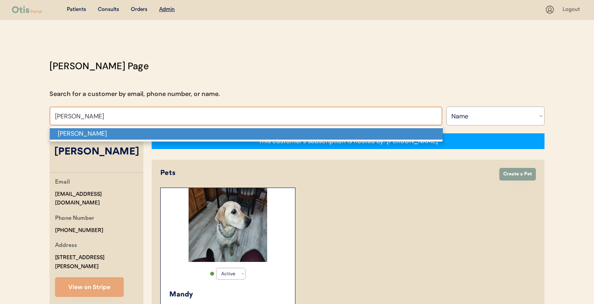
click at [137, 131] on p "[PERSON_NAME]" at bounding box center [246, 133] width 393 height 11
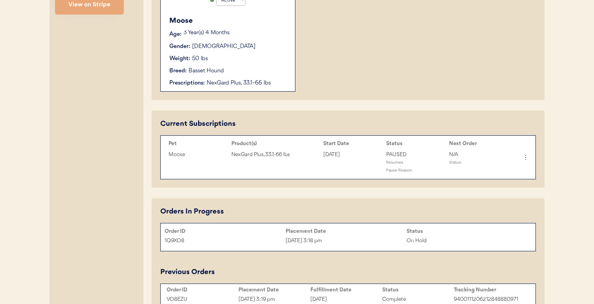
scroll to position [274, 0]
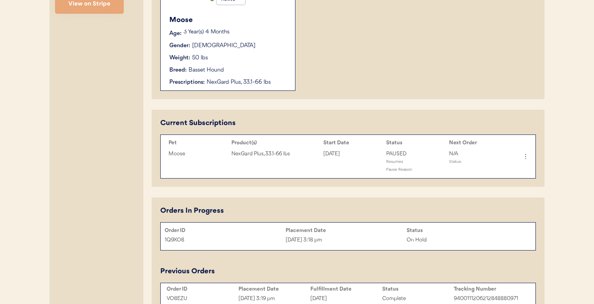
type input "[PERSON_NAME]"
click at [524, 156] on icon at bounding box center [525, 156] width 8 height 8
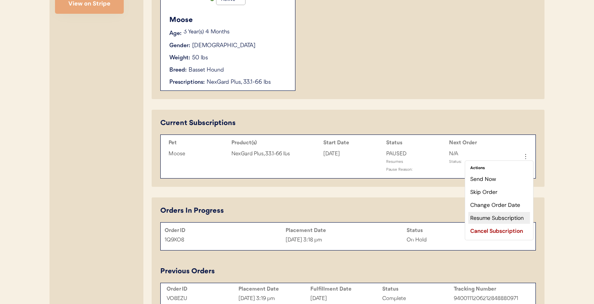
click at [490, 216] on div "Resume Subscription" at bounding box center [499, 218] width 62 height 12
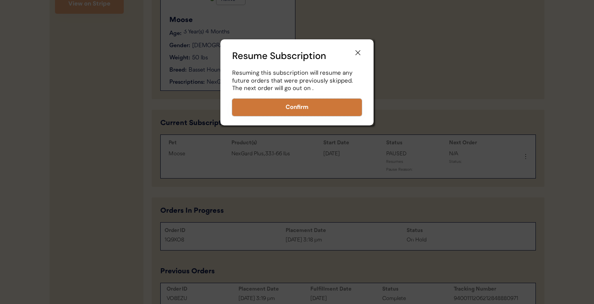
click at [342, 105] on button "Confirm" at bounding box center [297, 107] width 130 height 17
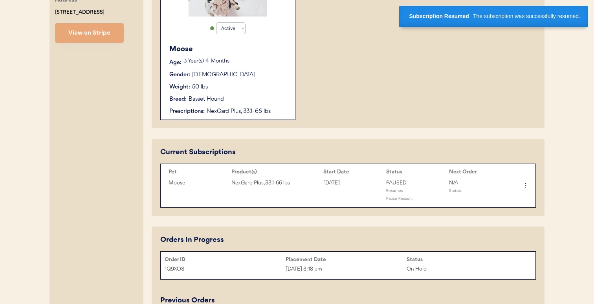
scroll to position [240, 0]
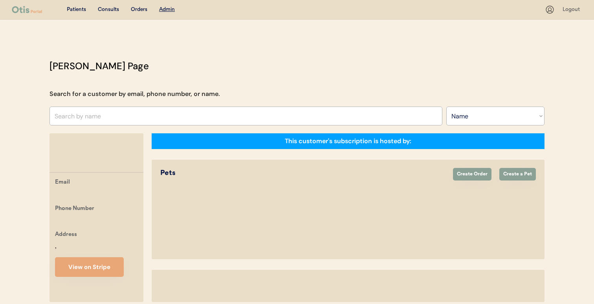
select select ""Name""
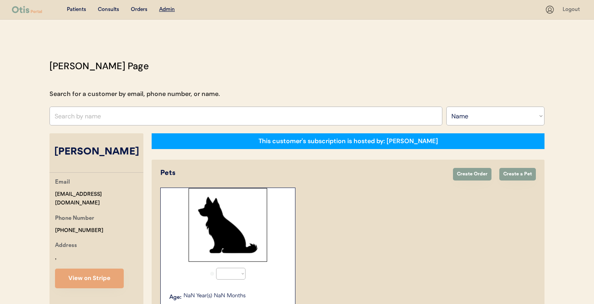
select select "true"
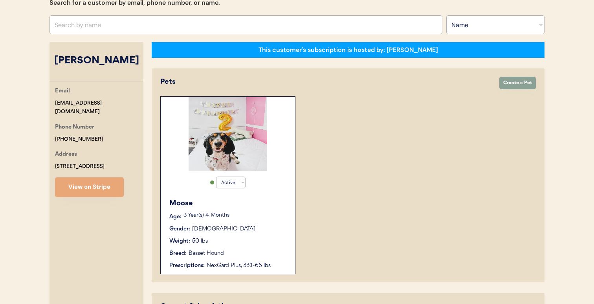
scroll to position [74, 0]
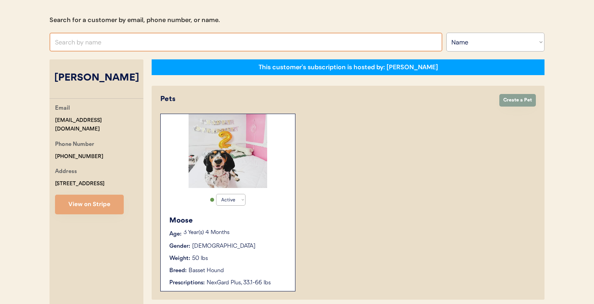
click at [371, 43] on input "text" at bounding box center [245, 42] width 393 height 19
paste input "[PERSON_NAME]"
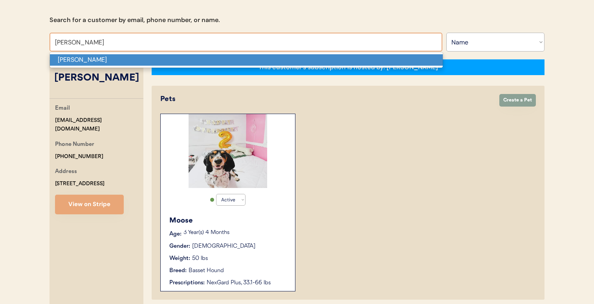
click at [368, 63] on p "[PERSON_NAME]" at bounding box center [246, 59] width 393 height 11
type input "[PERSON_NAME]"
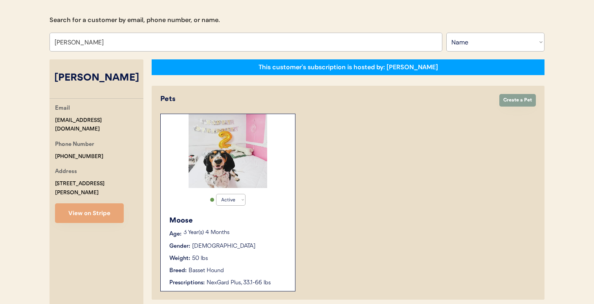
select select "true"
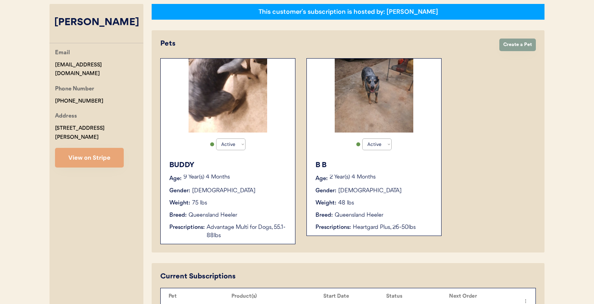
scroll to position [118, 0]
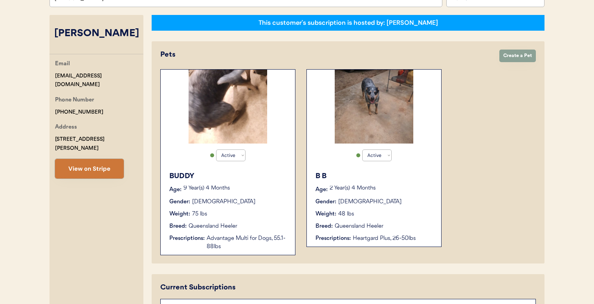
click at [106, 162] on button "View on Stripe" at bounding box center [89, 169] width 69 height 20
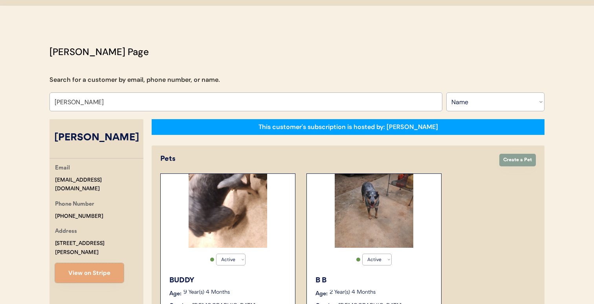
scroll to position [13, 0]
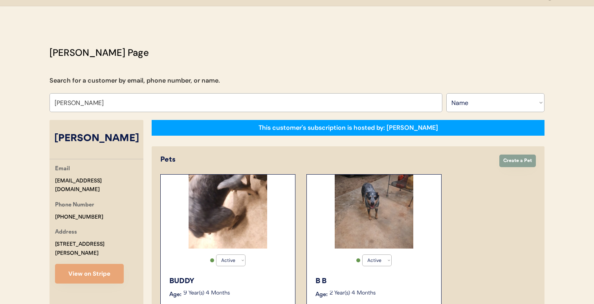
click at [200, 77] on div "Search for a customer by email, phone number, or name." at bounding box center [134, 80] width 170 height 9
click at [200, 97] on input "[PERSON_NAME]" at bounding box center [245, 102] width 393 height 19
type input "[PERSON_NAME] aus"
type input "[PERSON_NAME]"
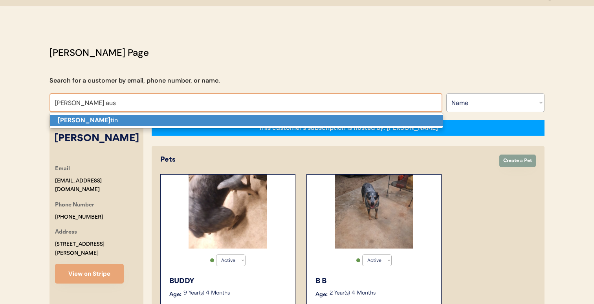
click at [192, 117] on p "Kendra Aus tin" at bounding box center [246, 120] width 393 height 11
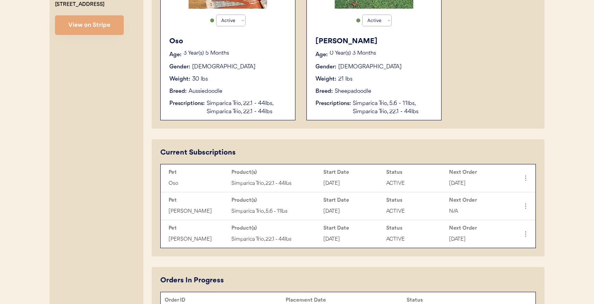
scroll to position [254, 0]
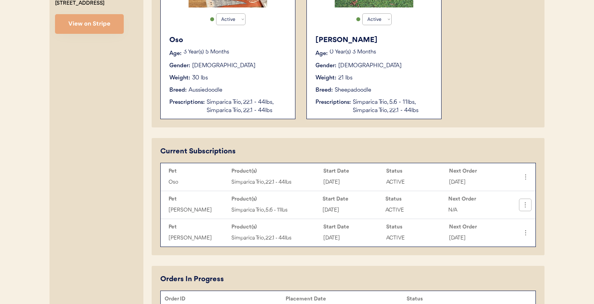
type input "[PERSON_NAME]"
click at [526, 207] on icon at bounding box center [525, 205] width 8 height 8
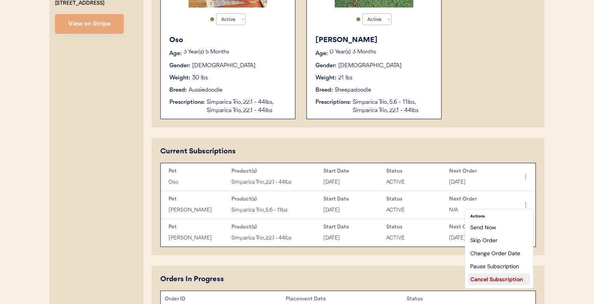
click at [492, 281] on div "Cancel Subscription" at bounding box center [499, 279] width 62 height 12
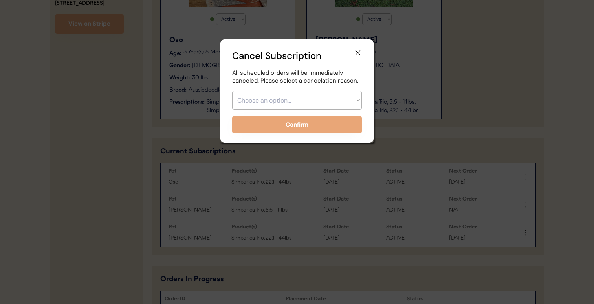
click at [332, 106] on select "Choose an option... Too expensive / can't afford Getting medication elsewhere (…" at bounding box center [297, 100] width 130 height 19
click at [232, 91] on select "Choose an option... Too expensive / can't afford Getting medication elsewhere (…" at bounding box center [297, 100] width 130 height 19
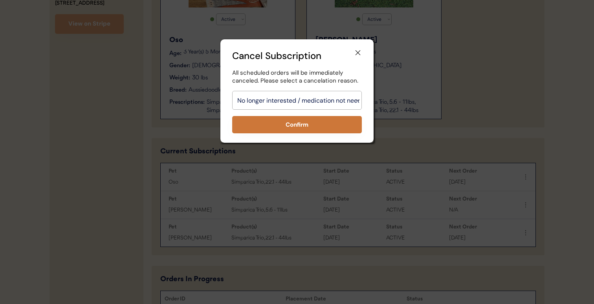
click at [323, 100] on select "Choose an option... Too expensive / can't afford Getting medication elsewhere (…" at bounding box center [297, 100] width 130 height 19
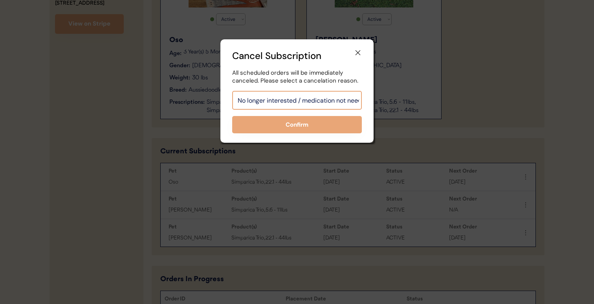
select select ""other""
click at [232, 91] on select "Choose an option... Too expensive / can't afford Getting medication elsewhere (…" at bounding box center [297, 100] width 130 height 19
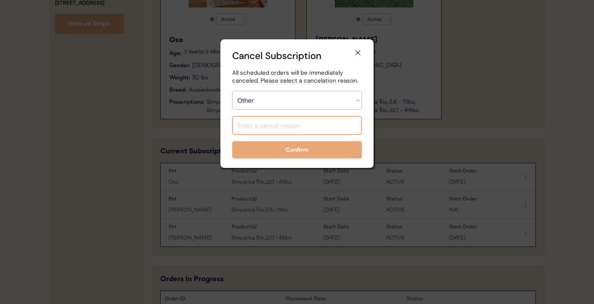
click at [306, 126] on input "input" at bounding box center [297, 125] width 130 height 19
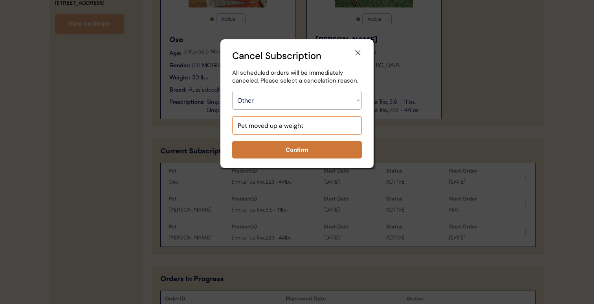
type input "Pet moved up a weight"
click at [302, 153] on button "Confirm" at bounding box center [297, 149] width 130 height 17
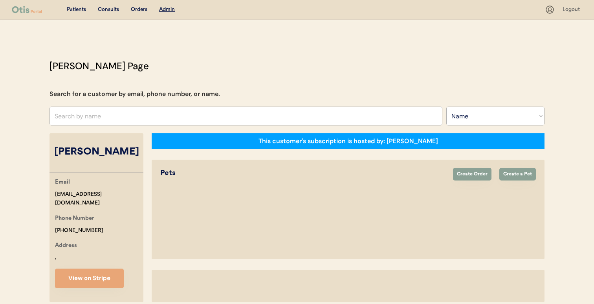
select select ""Name""
select select "true"
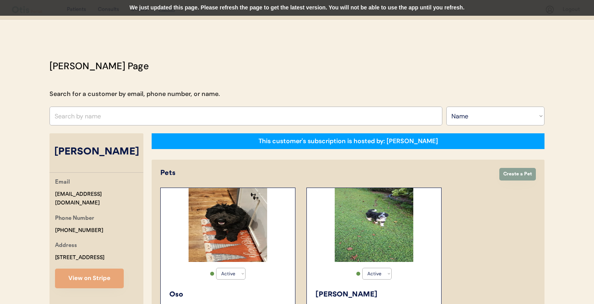
click at [223, 10] on div "We just updated this page. Please refresh the page to get the latest version. Y…" at bounding box center [297, 8] width 594 height 16
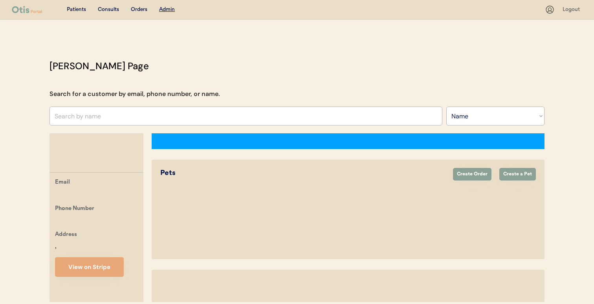
select select ""Name""
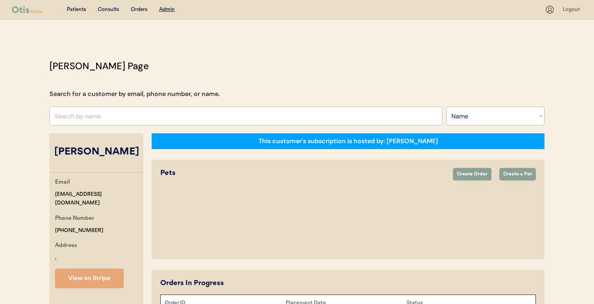
select select "true"
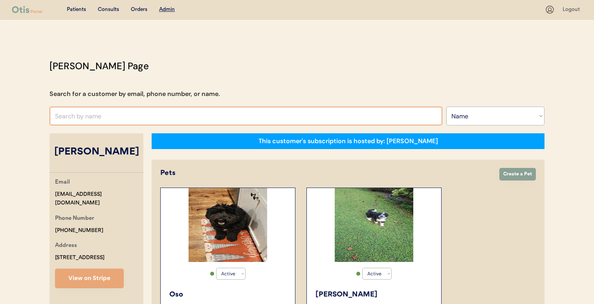
click at [261, 118] on input "text" at bounding box center [245, 115] width 393 height 19
paste input "Darlene W Jones"
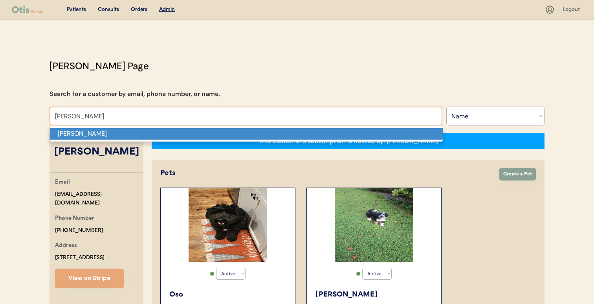
click at [254, 135] on p "Darlene W Jones" at bounding box center [246, 133] width 393 height 11
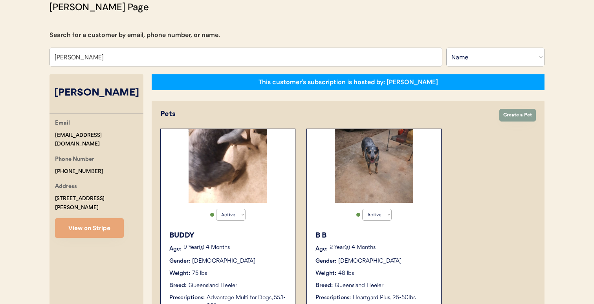
scroll to position [57, 0]
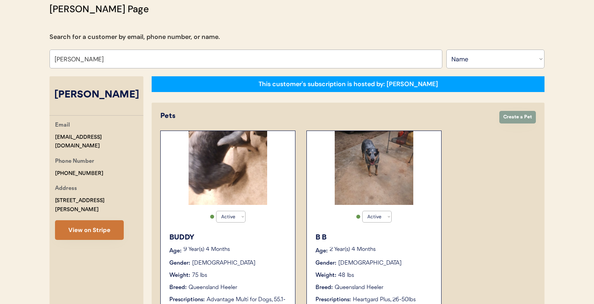
click at [83, 220] on button "View on Stripe" at bounding box center [89, 230] width 69 height 20
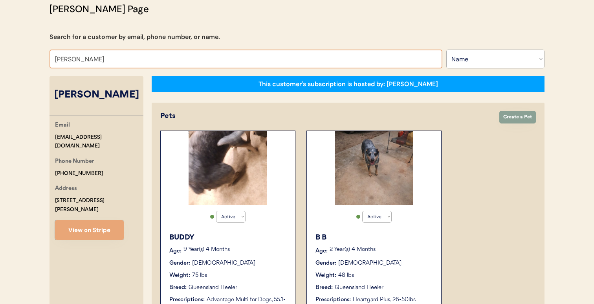
click at [216, 56] on input "Darlene W Jones" at bounding box center [245, 58] width 393 height 19
paste input "Garima Kalra"
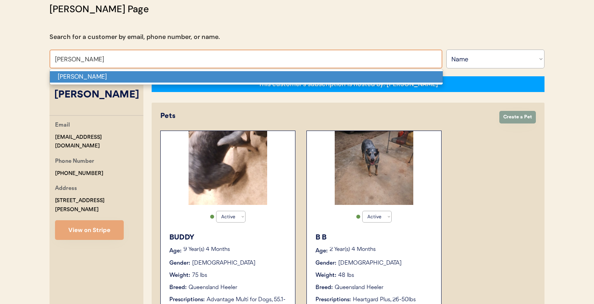
click at [207, 76] on p "Garima Kalra" at bounding box center [246, 76] width 393 height 11
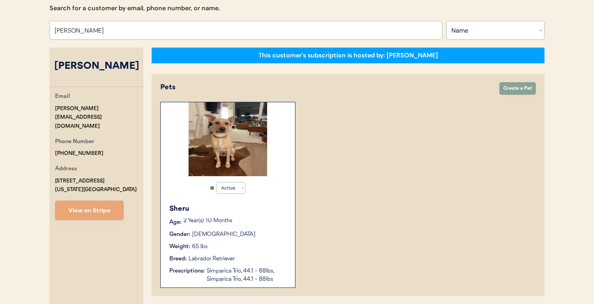
scroll to position [84, 0]
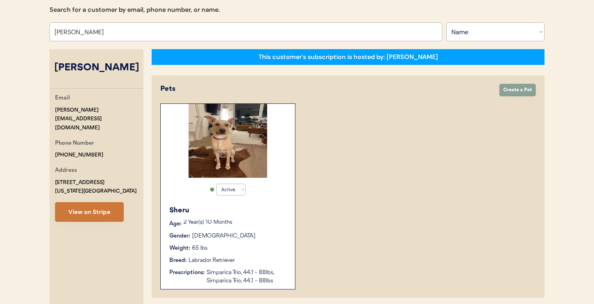
click at [103, 204] on button "View on Stripe" at bounding box center [89, 212] width 69 height 20
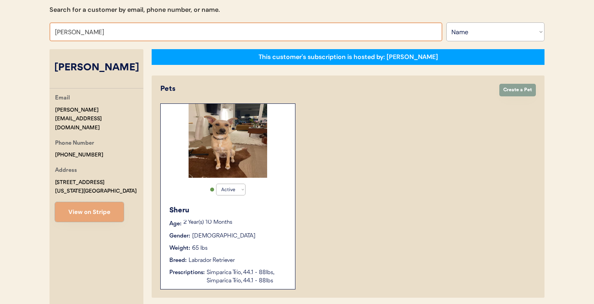
click at [330, 31] on input "Garima Kalra" at bounding box center [245, 31] width 393 height 19
paste input "Karen Mag"
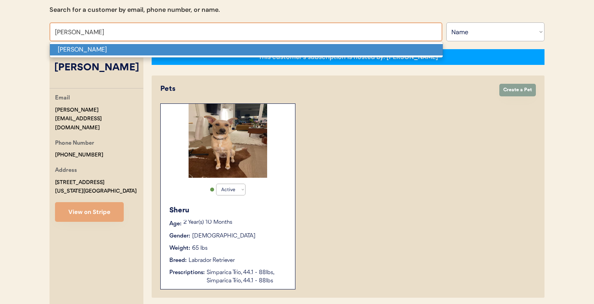
click at [323, 51] on p "Karen Maga" at bounding box center [246, 49] width 393 height 11
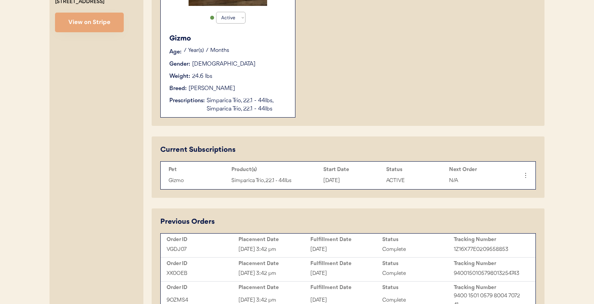
scroll to position [256, 0]
type input "[PERSON_NAME]"
click at [242, 100] on div "Simparica Trio, 22.1 - 44lbs, Simparica Trio, 22.1 - 44lbs" at bounding box center [247, 104] width 81 height 16
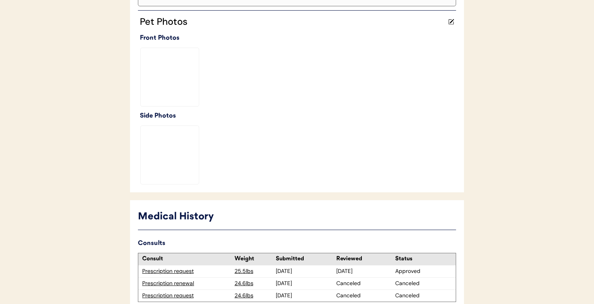
scroll to position [308, 0]
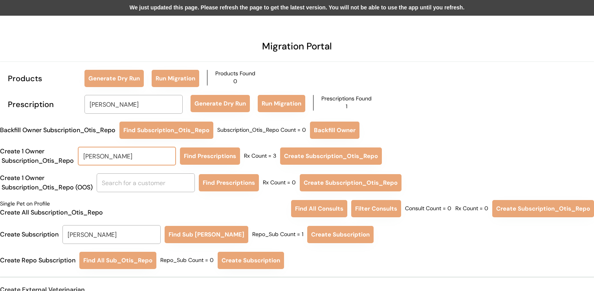
click at [157, 159] on input "[PERSON_NAME]" at bounding box center [127, 156] width 98 height 19
click at [154, 192] on input "text" at bounding box center [146, 183] width 98 height 19
click at [235, 9] on div "We just updated this page. Please refresh the page to get the latest version. Y…" at bounding box center [297, 8] width 594 height 16
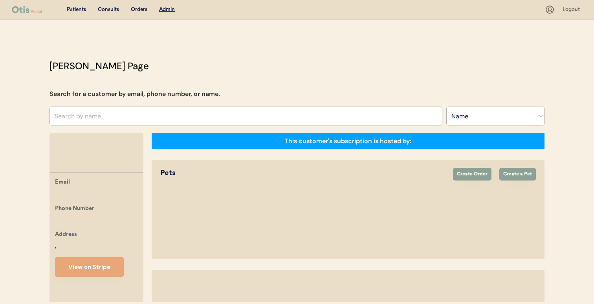
select select ""Name""
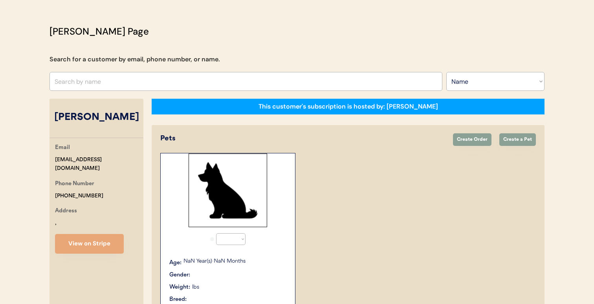
select select "true"
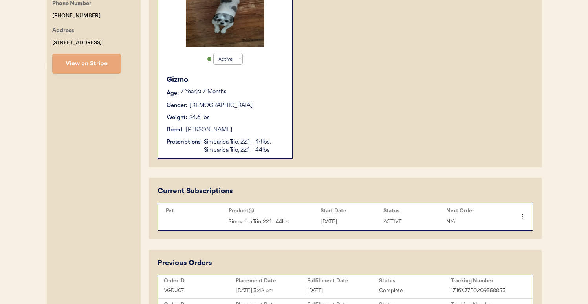
scroll to position [211, 0]
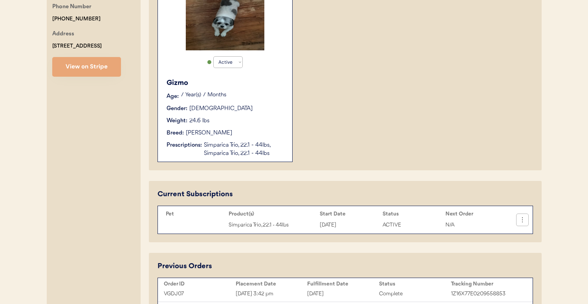
click at [523, 223] on button at bounding box center [522, 220] width 12 height 12
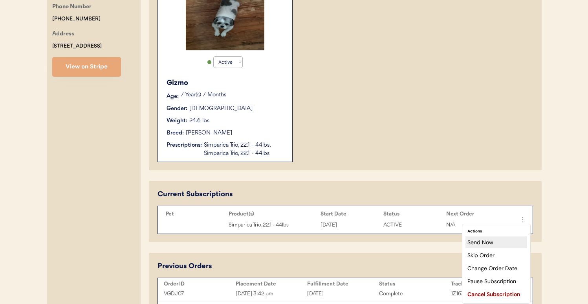
click at [509, 245] on div "Send Now" at bounding box center [496, 242] width 62 height 12
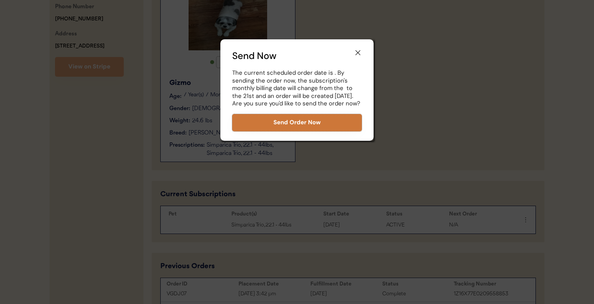
click at [333, 127] on button "Send Order Now" at bounding box center [297, 122] width 130 height 17
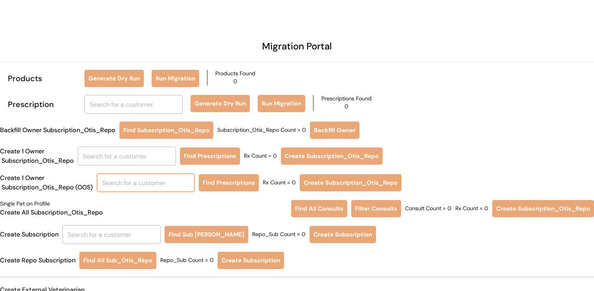
click at [172, 189] on input "text" at bounding box center [146, 183] width 98 height 19
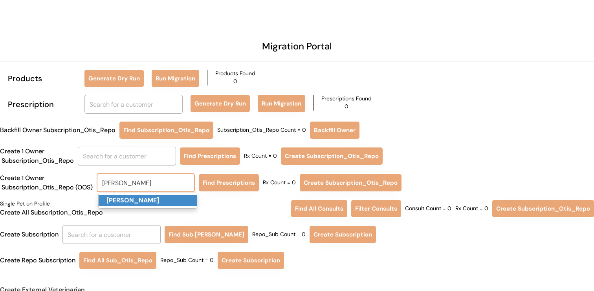
click at [174, 198] on p "[PERSON_NAME]" at bounding box center [148, 200] width 98 height 11
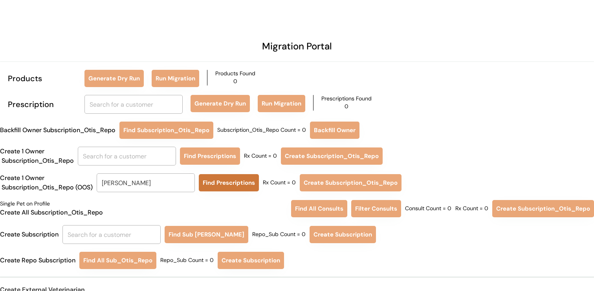
type input "[PERSON_NAME]"
click at [227, 179] on button "Find Prescriptions" at bounding box center [229, 182] width 60 height 17
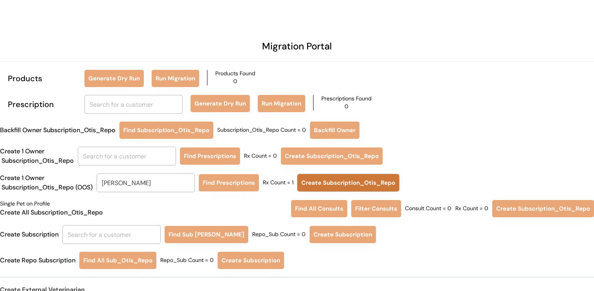
click at [302, 179] on button "Create Subscription_Otis_Repo" at bounding box center [348, 182] width 102 height 17
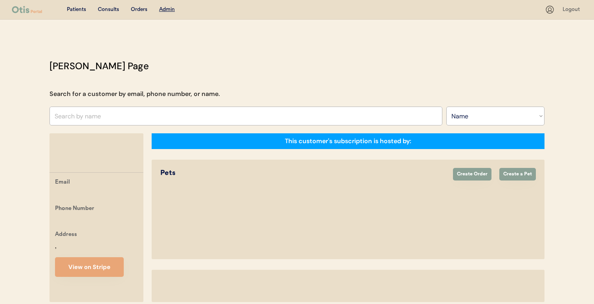
select select ""Name""
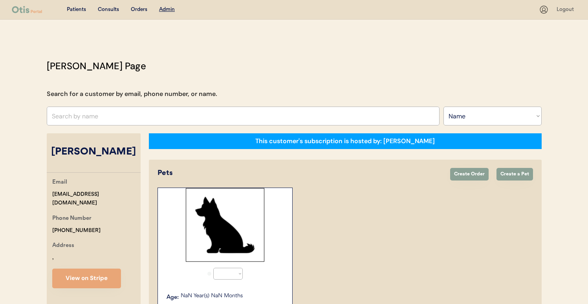
select select "true"
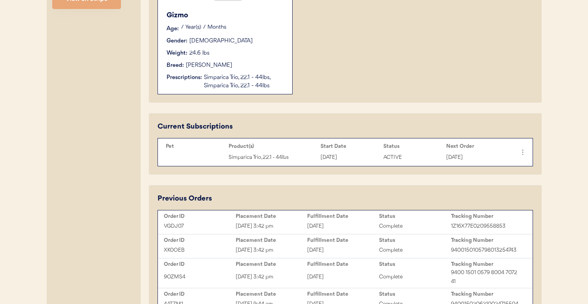
scroll to position [276, 0]
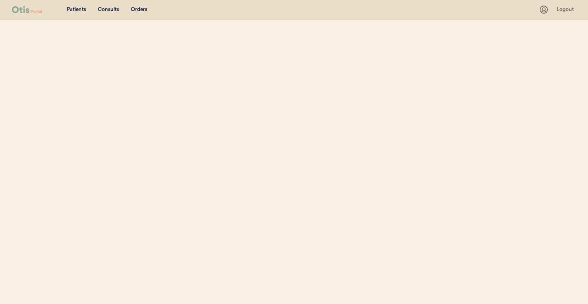
select select ""Name""
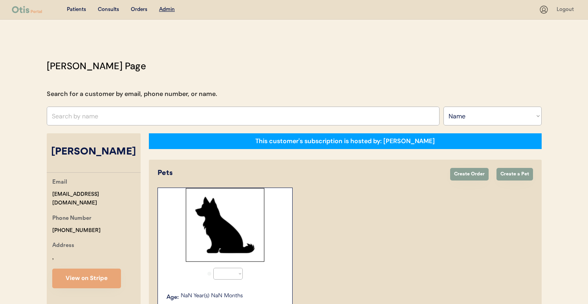
select select "true"
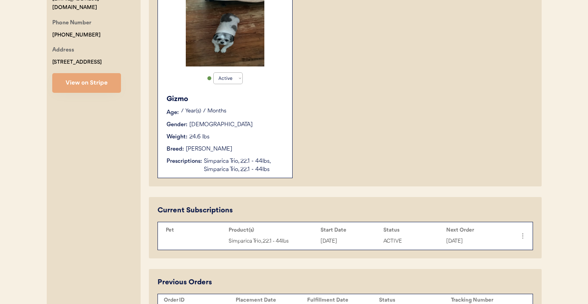
scroll to position [191, 0]
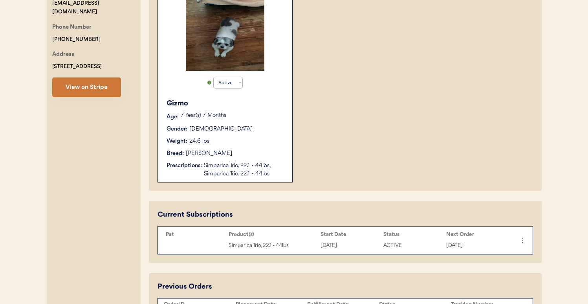
click at [93, 95] on button "View on Stripe" at bounding box center [86, 87] width 69 height 20
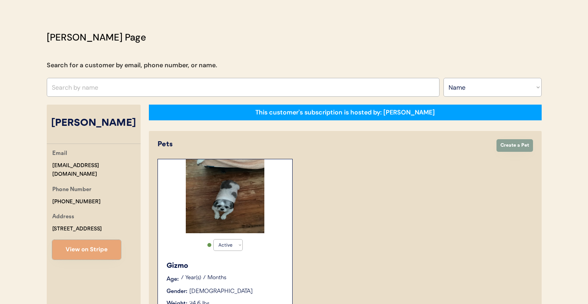
scroll to position [0, 0]
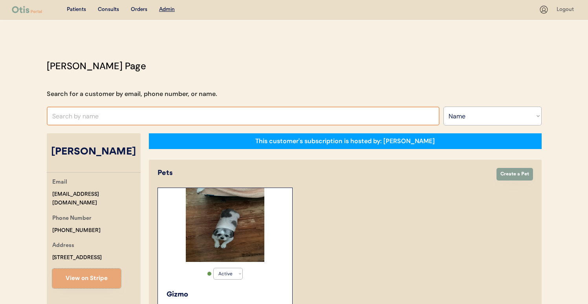
click at [213, 117] on input "text" at bounding box center [243, 115] width 393 height 19
paste input "[PERSON_NAME]"
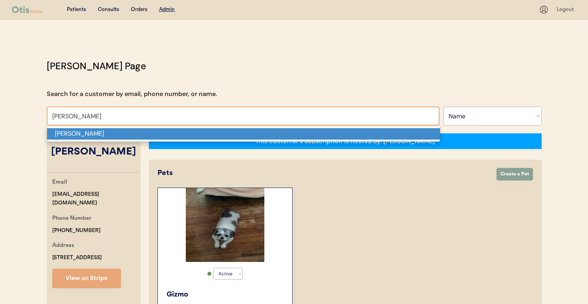
click at [210, 131] on p "[PERSON_NAME]" at bounding box center [243, 133] width 393 height 11
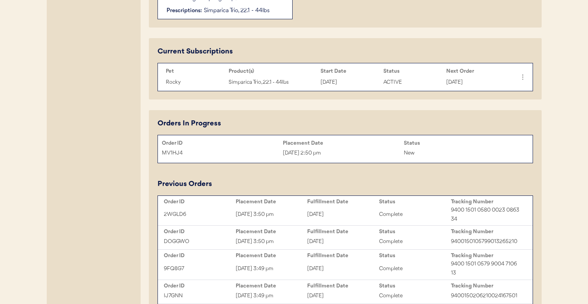
scroll to position [348, 0]
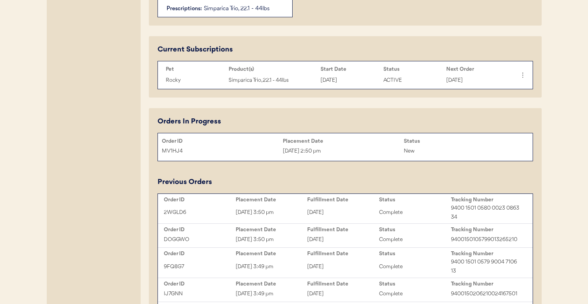
type input "[PERSON_NAME]"
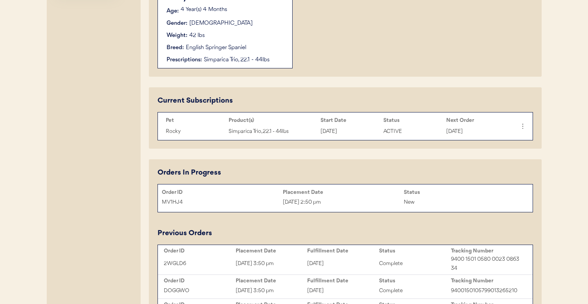
scroll to position [254, 0]
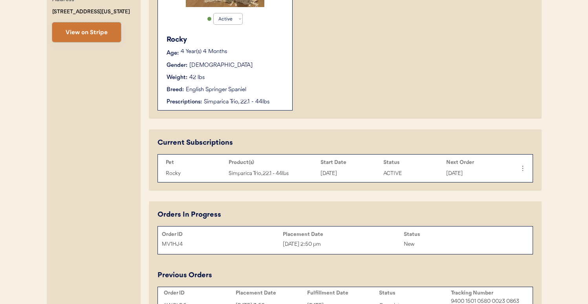
click at [111, 28] on button "View on Stripe" at bounding box center [86, 32] width 69 height 20
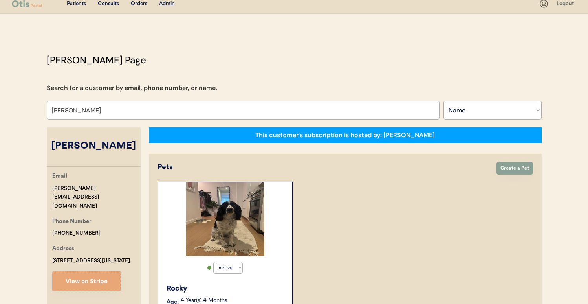
scroll to position [0, 0]
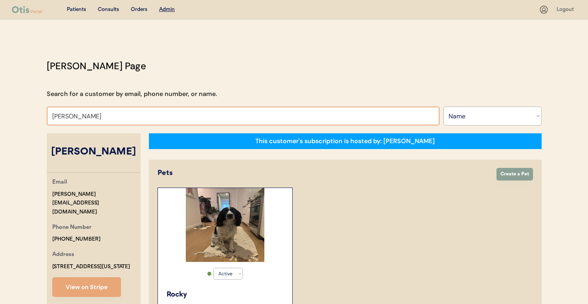
click at [251, 122] on input "[PERSON_NAME]" at bounding box center [243, 115] width 393 height 19
paste input "[PERSON_NAME]"
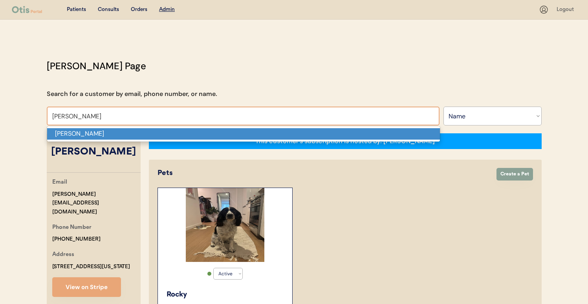
click at [247, 134] on p "[PERSON_NAME]" at bounding box center [243, 133] width 393 height 11
type input "[PERSON_NAME]"
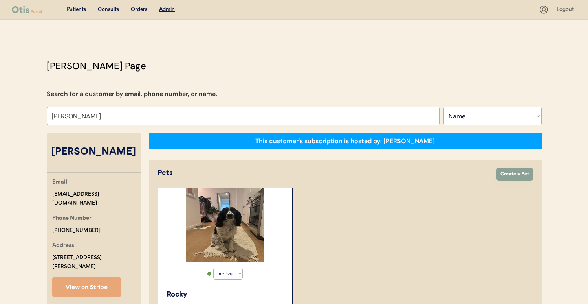
select select "true"
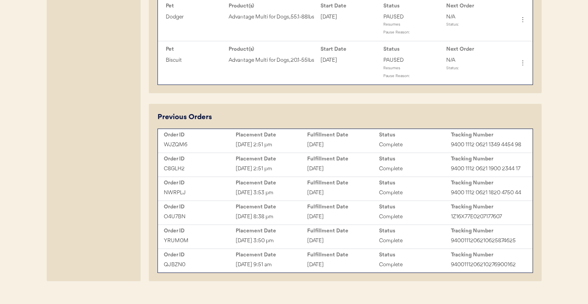
scroll to position [494, 0]
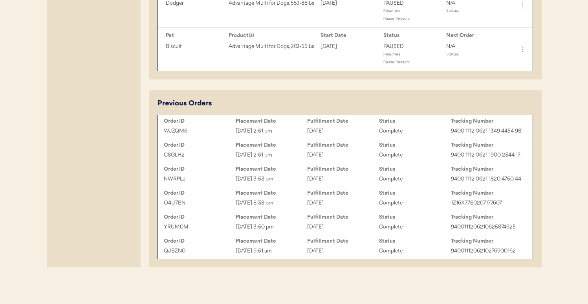
type input "[PERSON_NAME]"
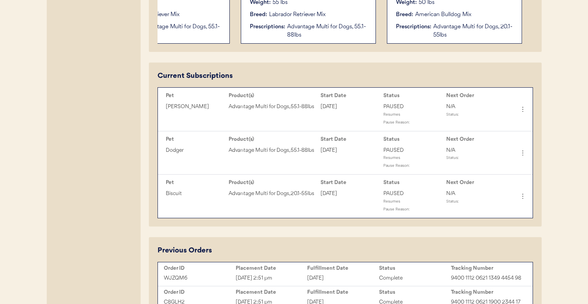
scroll to position [327, 0]
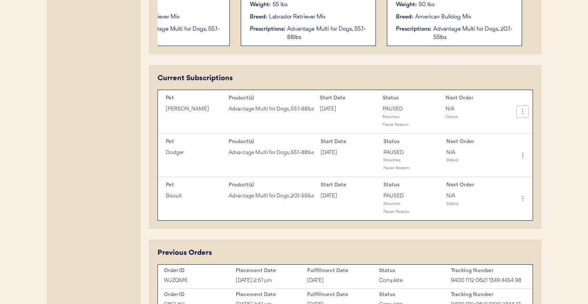
click at [523, 115] on icon at bounding box center [522, 112] width 8 height 8
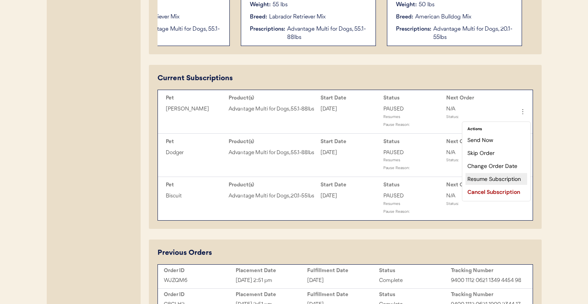
click at [502, 178] on div "Resume Subscription" at bounding box center [496, 179] width 62 height 12
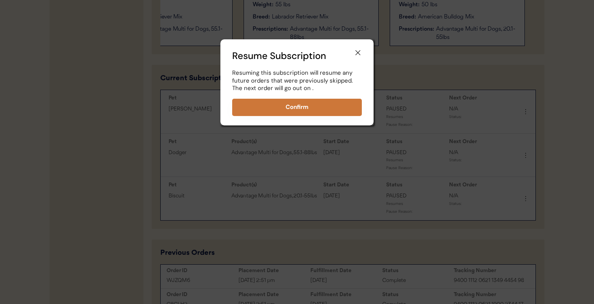
click at [336, 102] on button "Confirm" at bounding box center [297, 107] width 130 height 17
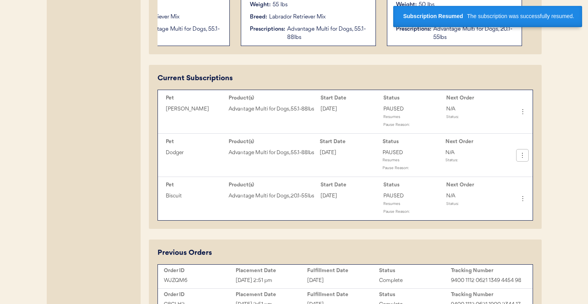
click at [522, 159] on icon at bounding box center [522, 155] width 8 height 8
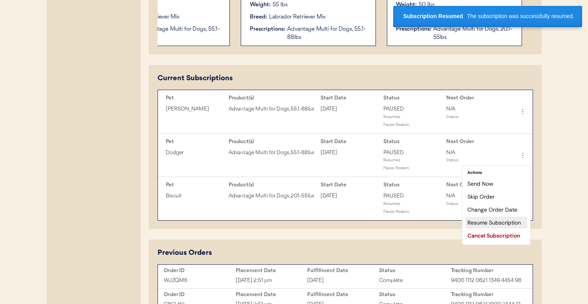
click at [500, 220] on div "Resume Subscription" at bounding box center [496, 222] width 62 height 12
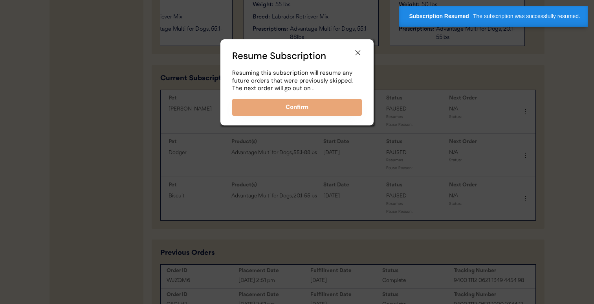
click at [324, 110] on button "Confirm" at bounding box center [297, 107] width 130 height 17
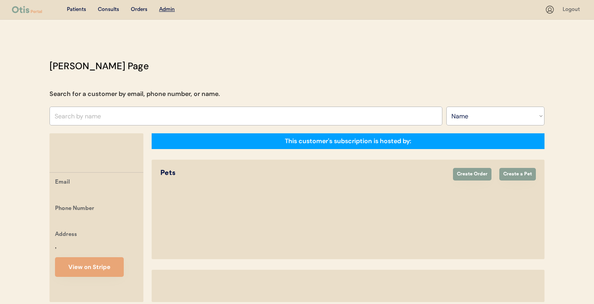
select select ""Name""
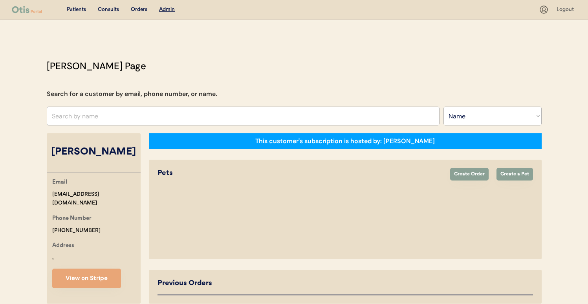
select select "true"
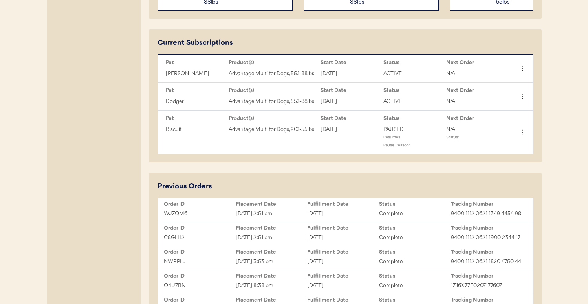
scroll to position [364, 0]
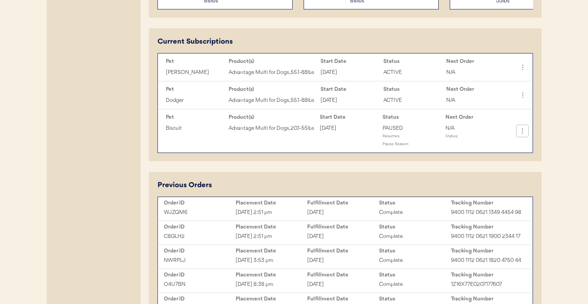
click at [521, 134] on icon at bounding box center [522, 131] width 8 height 8
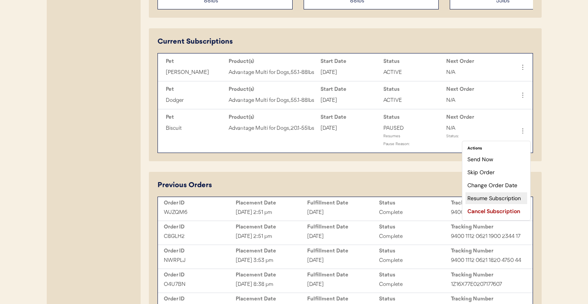
click at [500, 198] on div "Resume Subscription" at bounding box center [496, 198] width 62 height 12
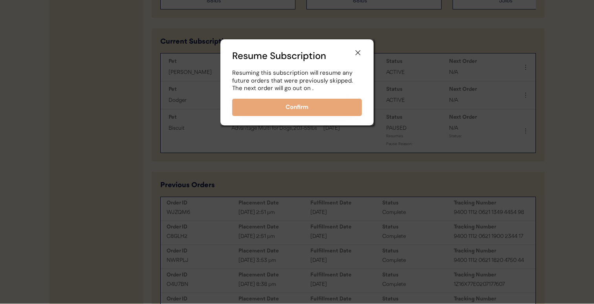
click at [315, 108] on button "Confirm" at bounding box center [297, 107] width 130 height 17
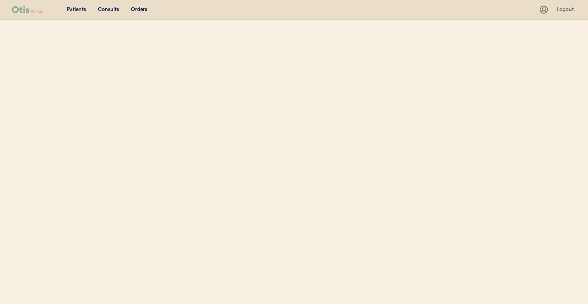
select select ""Name""
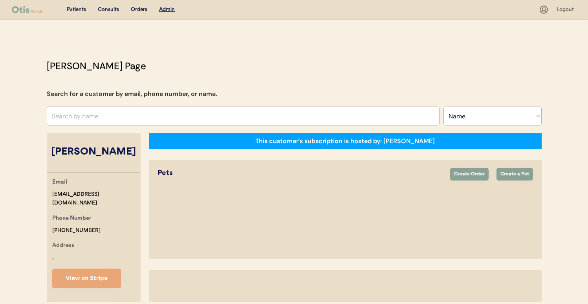
select select "true"
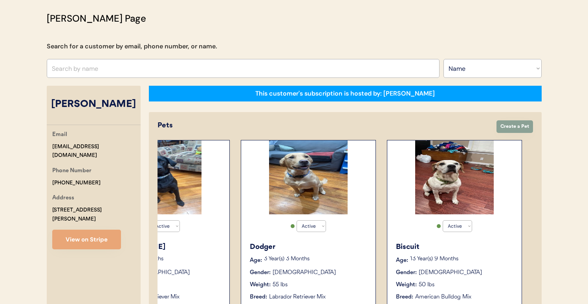
scroll to position [40, 0]
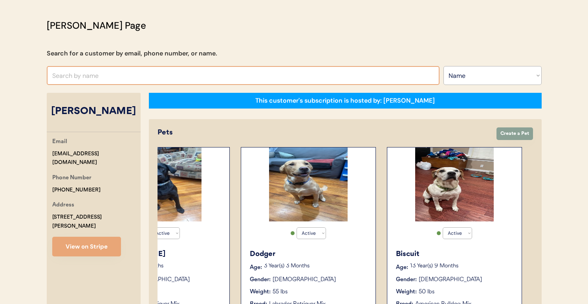
click at [394, 74] on input "text" at bounding box center [243, 75] width 393 height 19
paste input "[PERSON_NAME]"
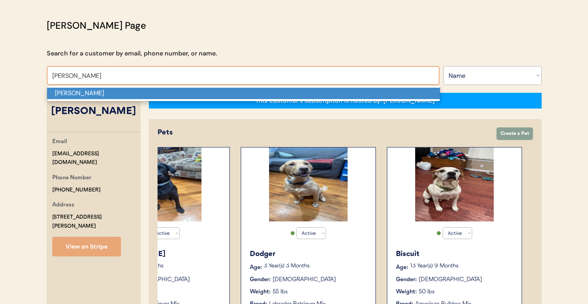
click at [355, 90] on p "[PERSON_NAME]" at bounding box center [243, 93] width 393 height 11
type input "[PERSON_NAME]"
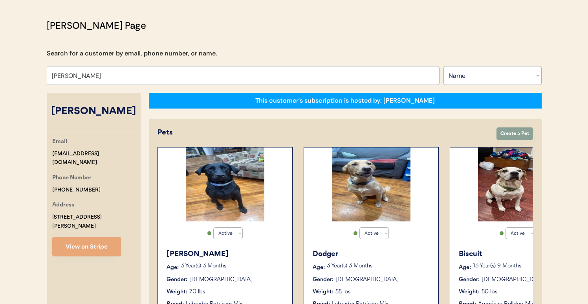
select select "true"
select select "false"
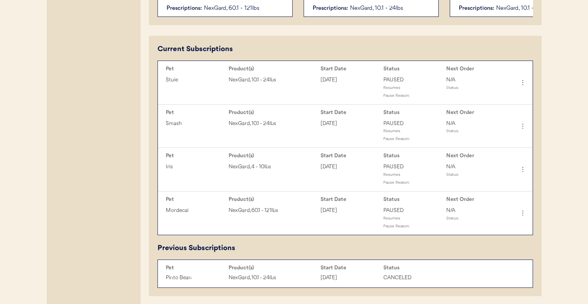
scroll to position [350, 0]
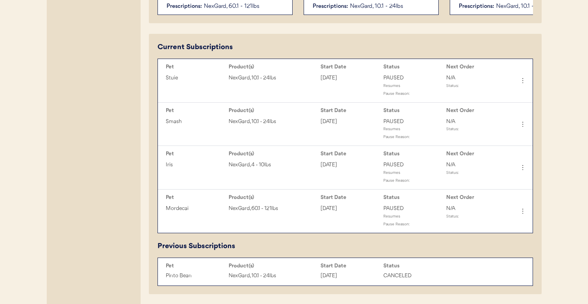
type input "[PERSON_NAME]"
click at [520, 84] on icon at bounding box center [522, 81] width 8 height 8
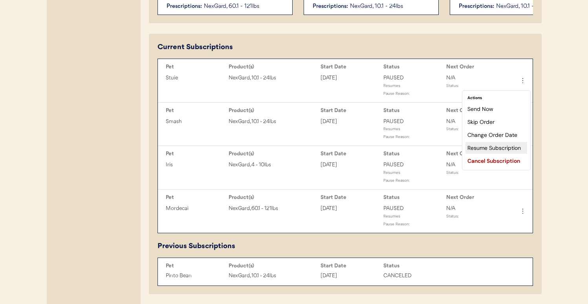
click at [495, 150] on div "Resume Subscription" at bounding box center [496, 148] width 62 height 12
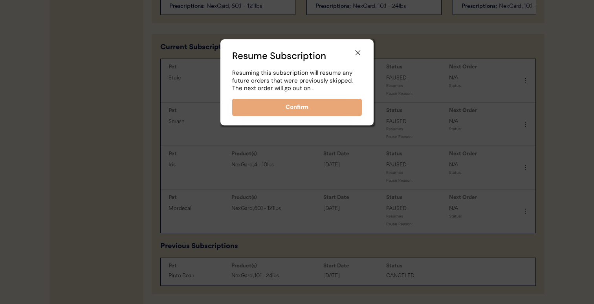
click at [339, 115] on div "Resume Subscription Resuming this subscription will resume any future orders th…" at bounding box center [296, 82] width 153 height 86
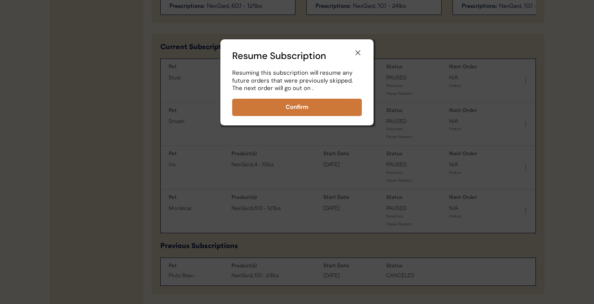
click at [344, 108] on button "Confirm" at bounding box center [297, 107] width 130 height 17
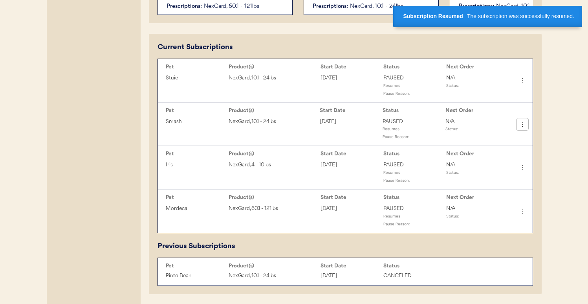
click at [522, 128] on icon at bounding box center [522, 124] width 8 height 8
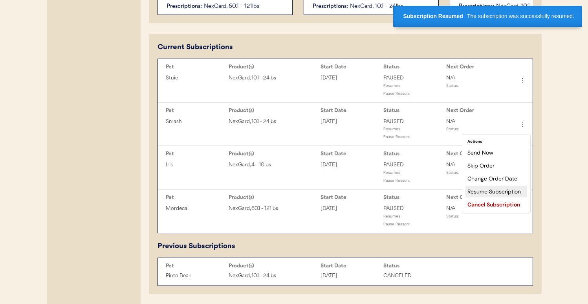
click at [489, 189] on div "Resume Subscription" at bounding box center [496, 191] width 62 height 12
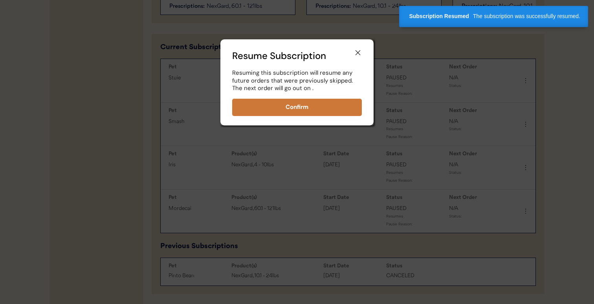
click at [348, 111] on button "Confirm" at bounding box center [297, 107] width 130 height 17
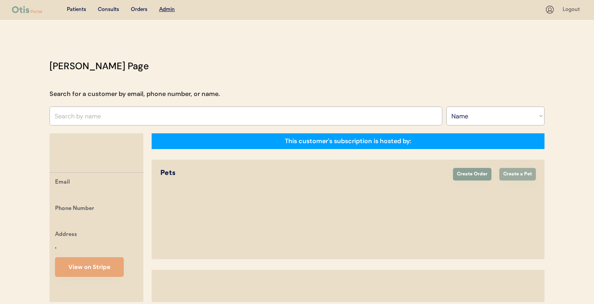
select select ""Name""
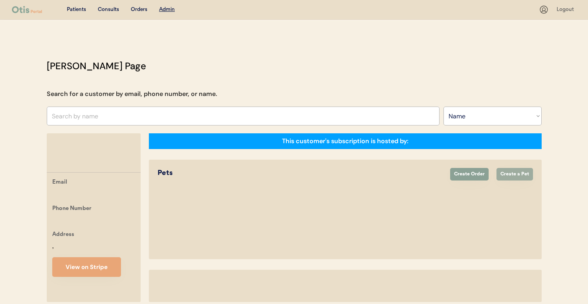
select select "true"
select select "false"
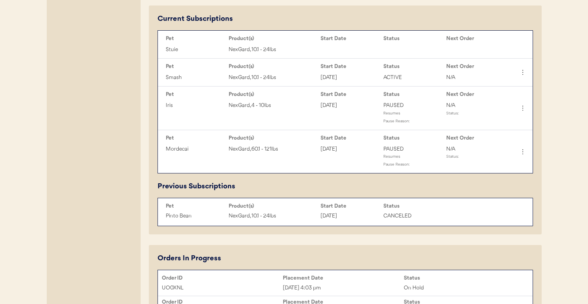
scroll to position [383, 0]
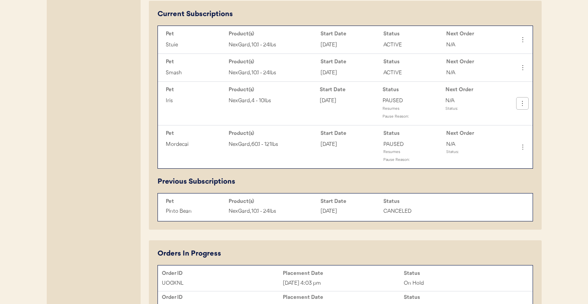
click at [522, 107] on use at bounding box center [522, 103] width 8 height 8
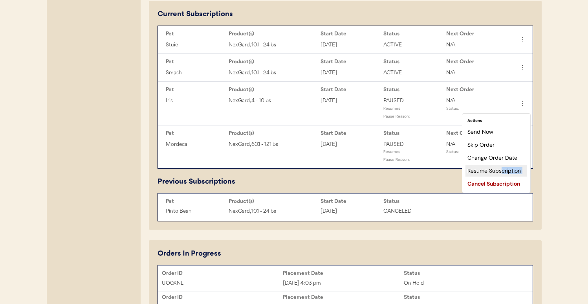
drag, startPoint x: 501, startPoint y: 177, endPoint x: 501, endPoint y: 172, distance: 5.1
click at [501, 172] on div "Actions Send Now Skip Order Change Order Date Resume Subscription Cancel Subscr…" at bounding box center [496, 153] width 69 height 80
click at [501, 172] on div "Resume Subscription" at bounding box center [496, 171] width 62 height 12
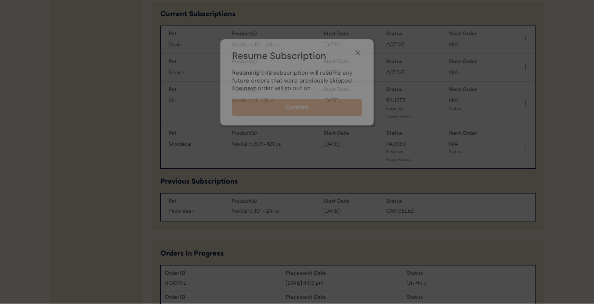
click at [527, 152] on div at bounding box center [297, 152] width 594 height 304
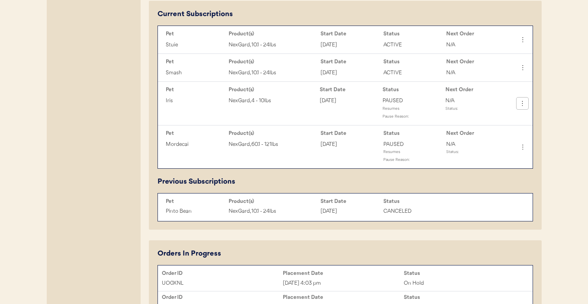
click at [520, 106] on icon at bounding box center [522, 103] width 8 height 8
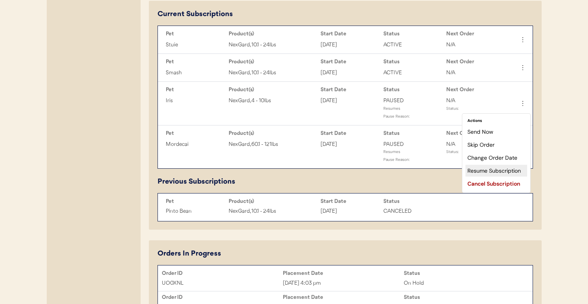
click at [489, 174] on div "Resume Subscription" at bounding box center [496, 171] width 62 height 12
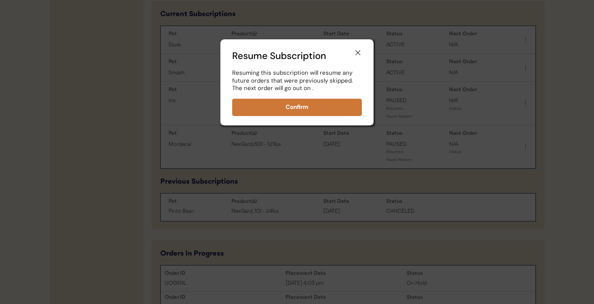
click at [342, 110] on button "Confirm" at bounding box center [297, 107] width 130 height 17
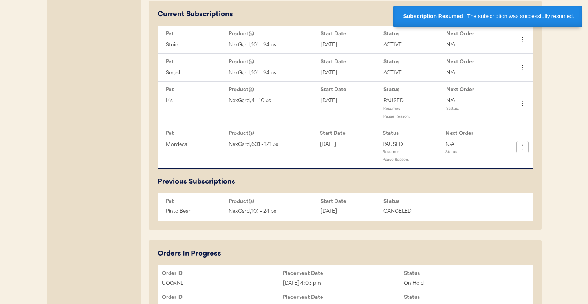
click at [524, 151] on icon at bounding box center [522, 147] width 8 height 8
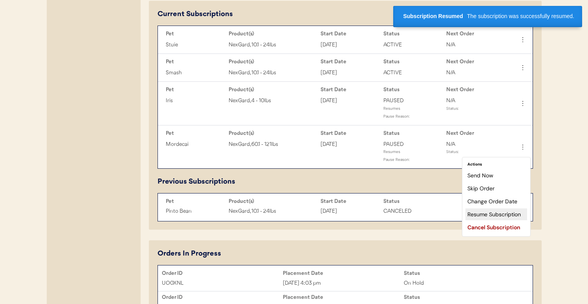
click at [496, 209] on div "Resume Subscription" at bounding box center [496, 214] width 62 height 12
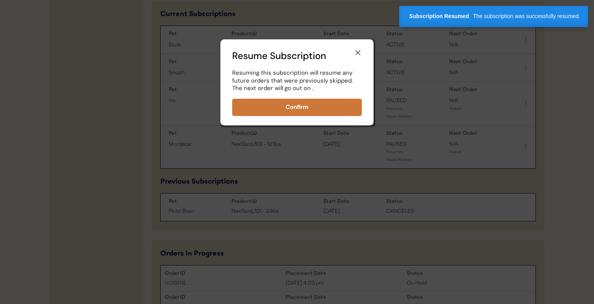
click at [324, 106] on button "Confirm" at bounding box center [297, 107] width 130 height 17
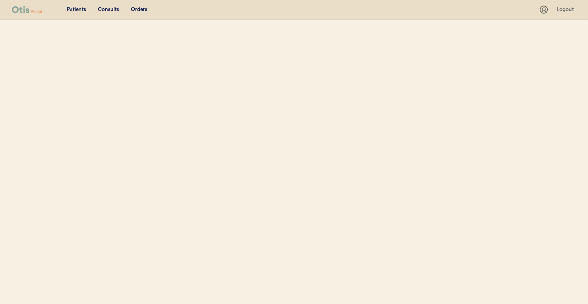
select select ""Name""
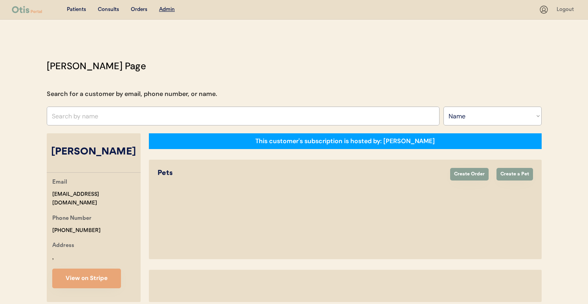
select select "true"
select select "false"
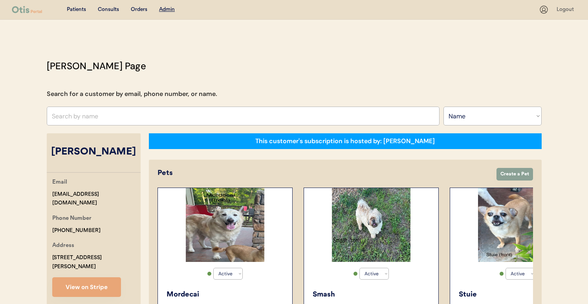
click at [327, 121] on input "text" at bounding box center [243, 115] width 393 height 19
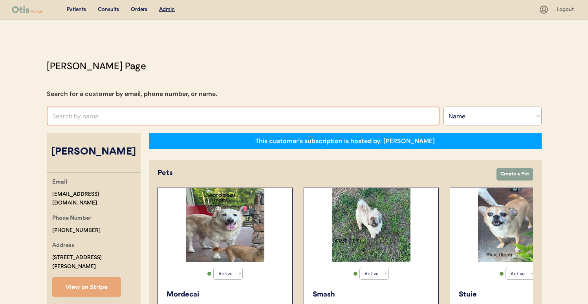
paste input "Julia Johnson"
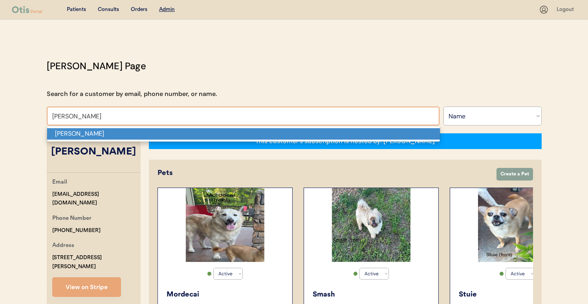
click at [323, 134] on p "Julia Johnson" at bounding box center [243, 133] width 393 height 11
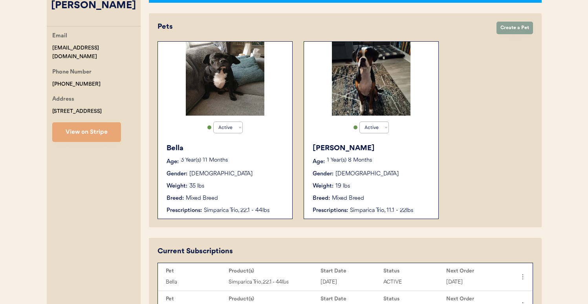
scroll to position [144, 0]
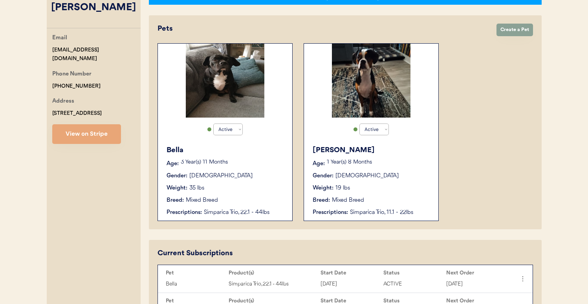
type input "Julia Johnson"
click at [86, 136] on button "View on Stripe" at bounding box center [86, 134] width 69 height 20
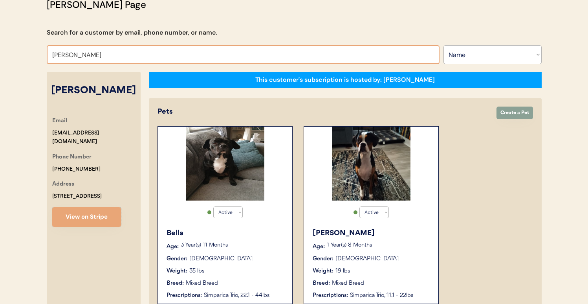
scroll to position [53, 0]
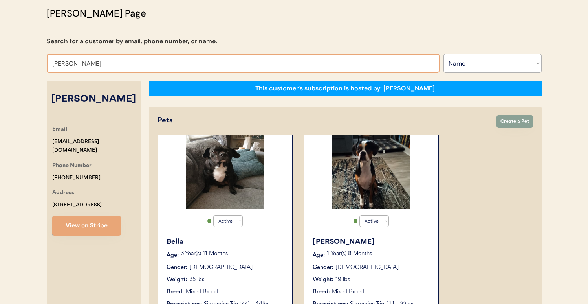
click at [261, 64] on input "Julia Johnson" at bounding box center [243, 63] width 393 height 19
paste input "Melissa wlasniewski"
paste input "text"
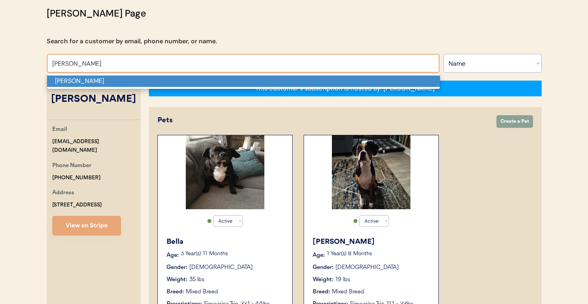
click at [258, 75] on p "Melissa wlasniewski" at bounding box center [243, 80] width 393 height 11
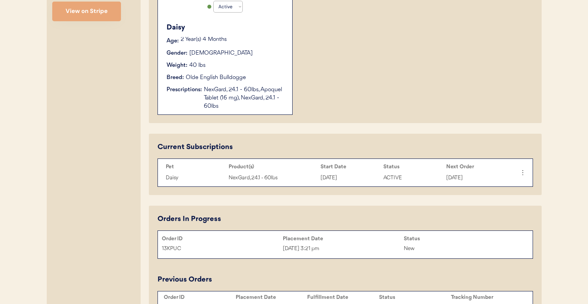
scroll to position [258, 0]
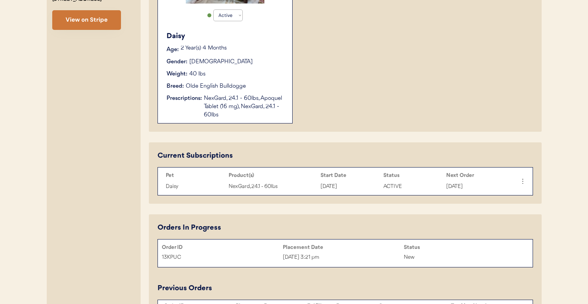
click at [101, 15] on button "View on Stripe" at bounding box center [86, 20] width 69 height 20
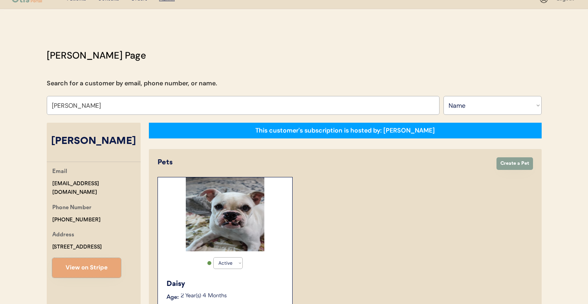
scroll to position [0, 0]
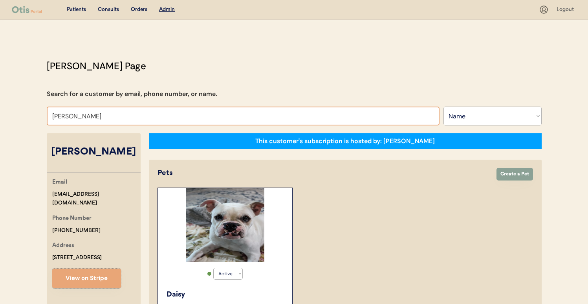
click at [235, 109] on input "Melissa wlasniewski" at bounding box center [243, 115] width 393 height 19
paste input "aria Massanes Betelu"
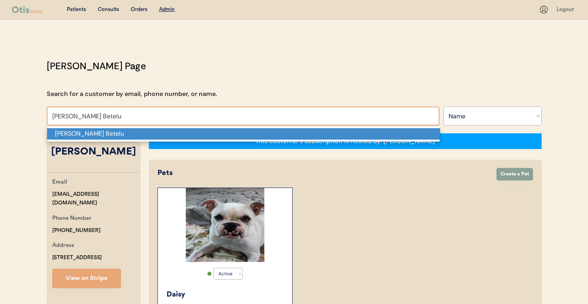
click at [227, 135] on p "Maria Massanes Betelu" at bounding box center [243, 133] width 393 height 11
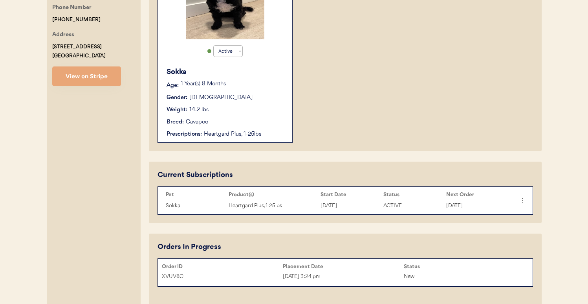
scroll to position [227, 0]
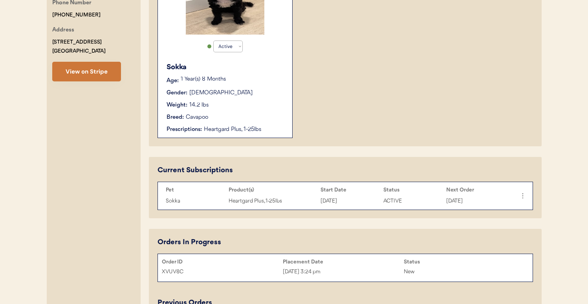
click at [96, 79] on button "View on Stripe" at bounding box center [86, 72] width 69 height 20
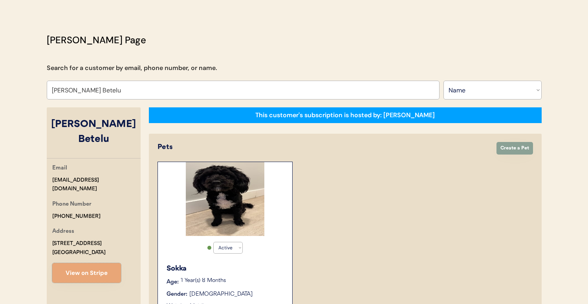
scroll to position [0, 0]
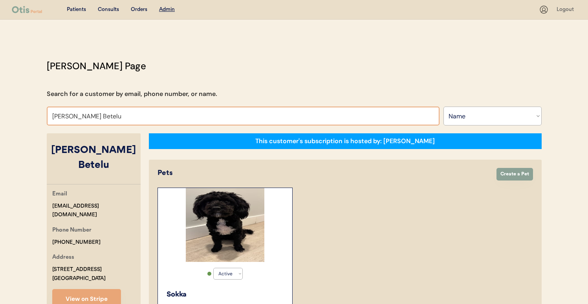
click at [227, 112] on input "Maria Massanes Betelu" at bounding box center [243, 115] width 393 height 19
paste input "elissa Sims"
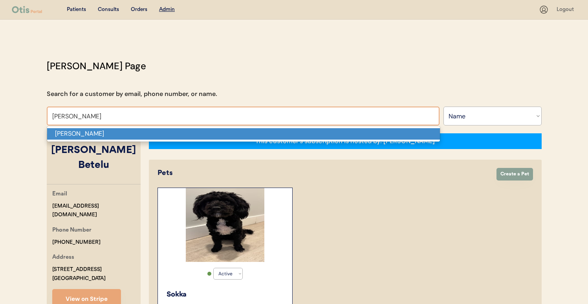
click at [222, 133] on p "Melissa Sims" at bounding box center [243, 133] width 393 height 11
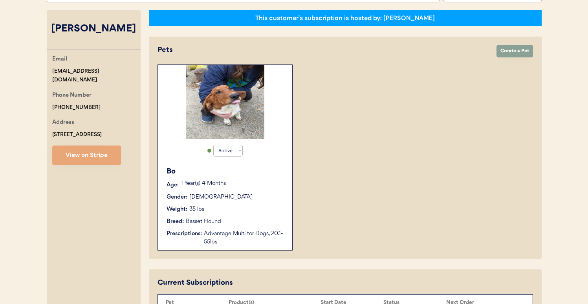
scroll to position [121, 0]
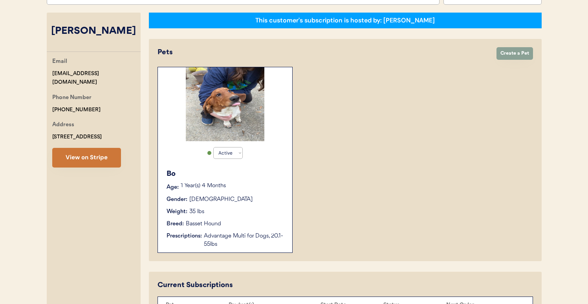
click at [77, 150] on button "View on Stripe" at bounding box center [86, 158] width 69 height 20
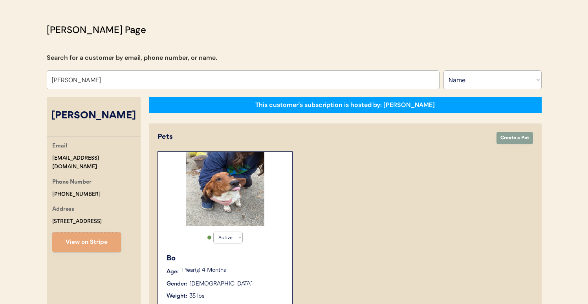
scroll to position [0, 0]
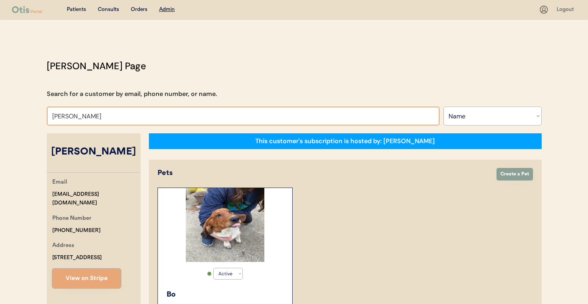
click at [230, 113] on input "Melissa Sims" at bounding box center [243, 115] width 393 height 19
paste input "Cynthia Ward"
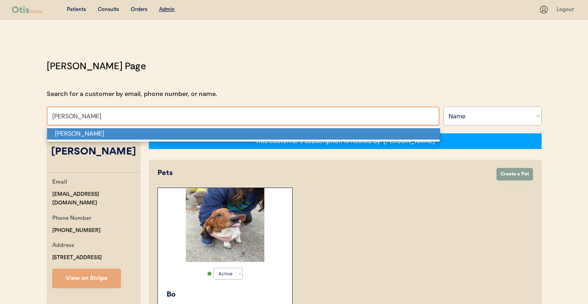
click at [228, 132] on p "Cynthia Ward" at bounding box center [243, 133] width 393 height 11
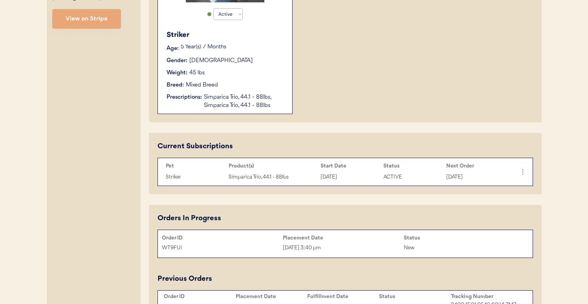
scroll to position [257, 0]
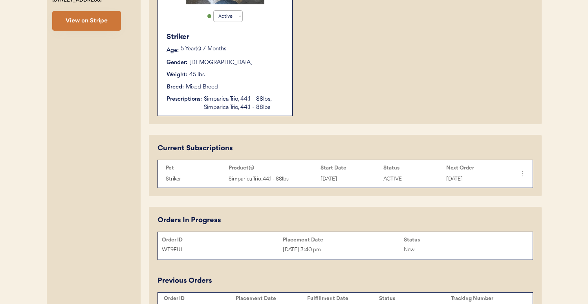
type input "Cynthia Ward"
click at [112, 21] on button "View on Stripe" at bounding box center [86, 21] width 69 height 20
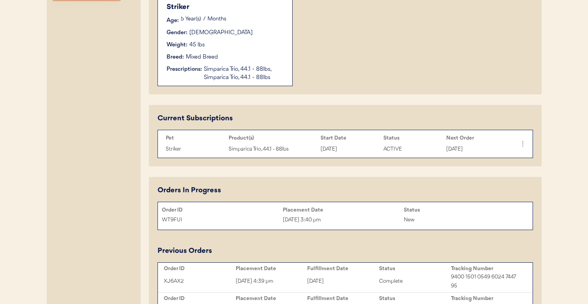
scroll to position [290, 0]
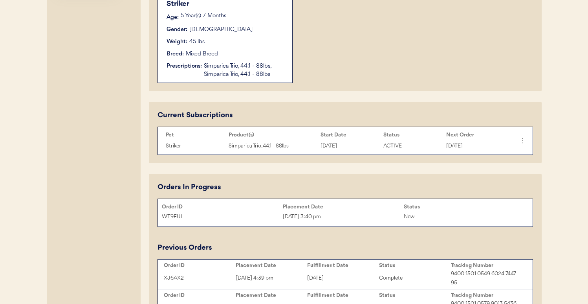
click at [248, 212] on div "WT9FUI" at bounding box center [222, 216] width 121 height 9
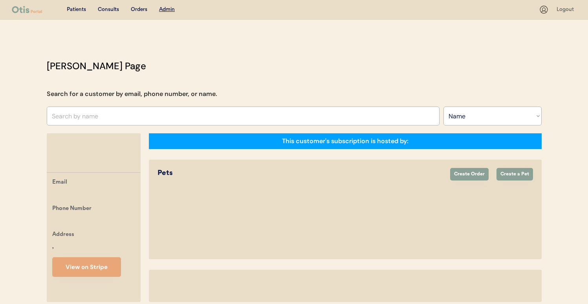
select select ""Name""
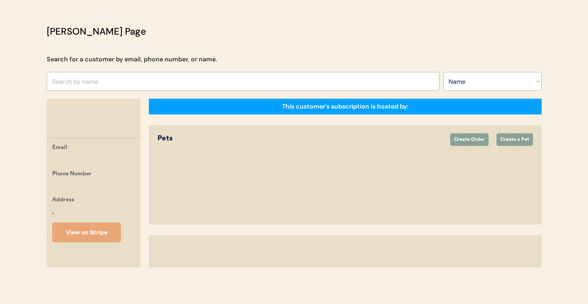
select select "true"
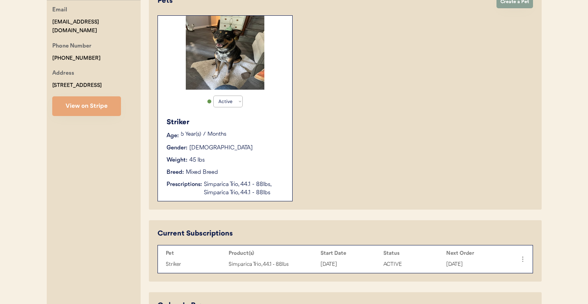
scroll to position [90, 0]
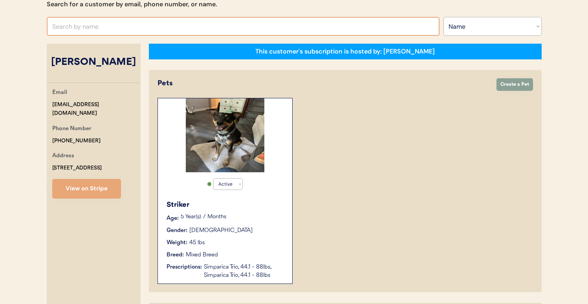
click at [261, 34] on input "text" at bounding box center [243, 26] width 393 height 19
paste input "[PERSON_NAME]"
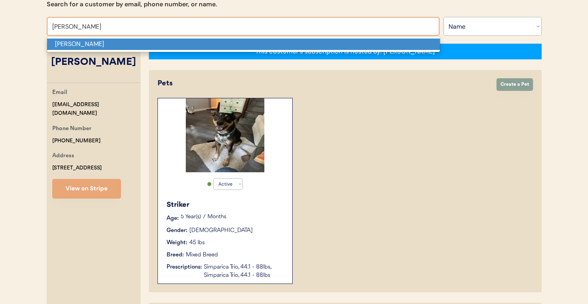
click at [259, 48] on p "[PERSON_NAME]" at bounding box center [243, 43] width 393 height 11
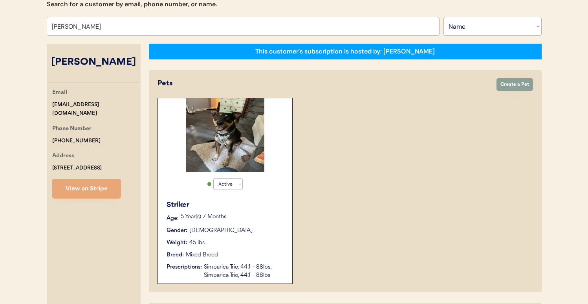
type input "[PERSON_NAME]"
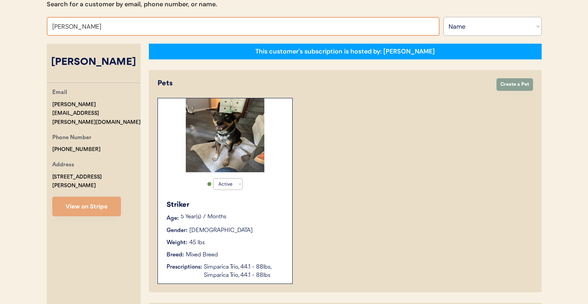
select select "true"
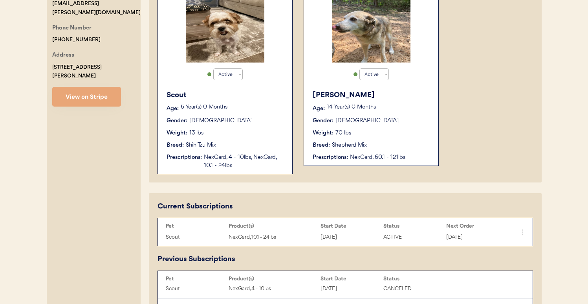
scroll to position [198, 0]
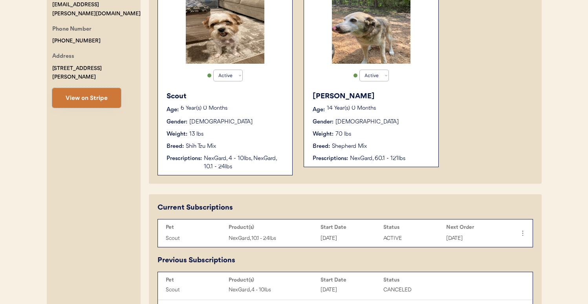
click at [106, 88] on button "View on Stripe" at bounding box center [86, 98] width 69 height 20
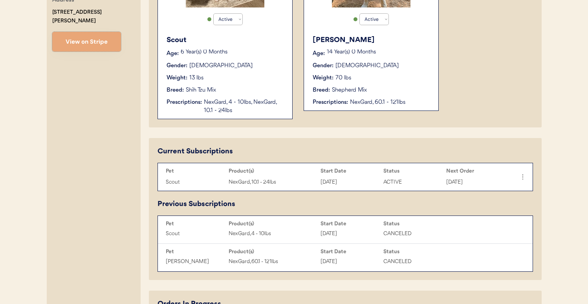
scroll to position [248, 0]
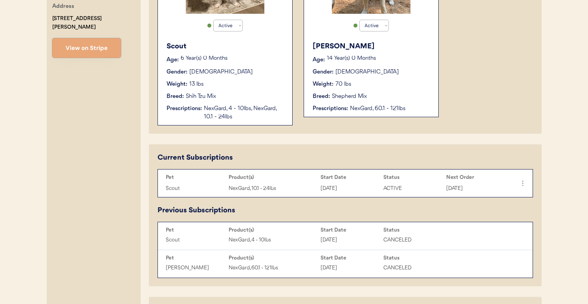
click at [368, 106] on div "NexGard, 60.1 - 121lbs" at bounding box center [390, 108] width 81 height 8
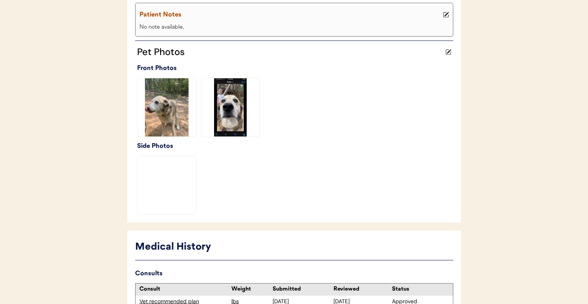
scroll to position [281, 0]
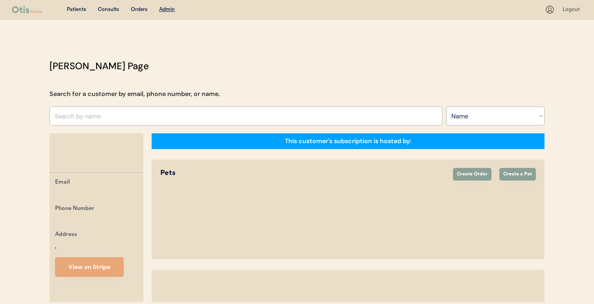
select select ""Name""
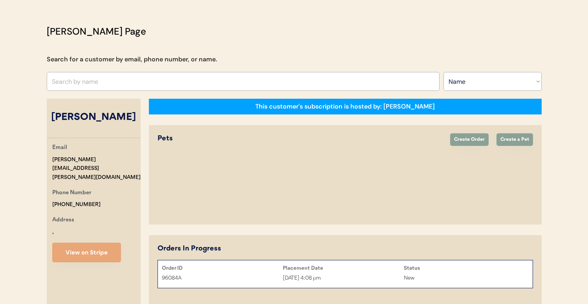
select select "true"
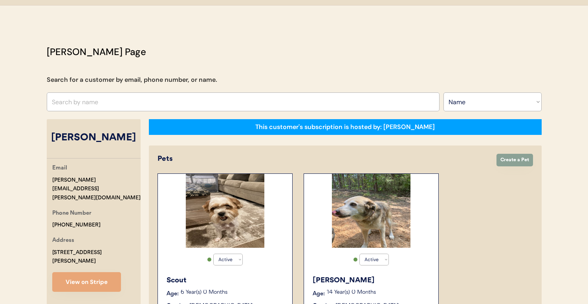
scroll to position [11, 0]
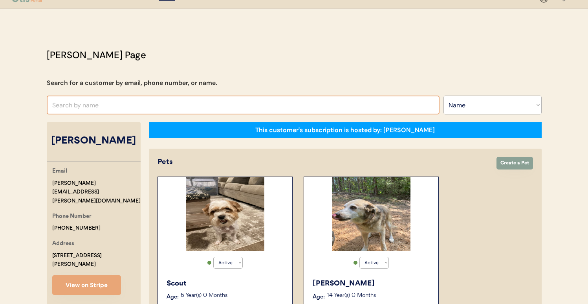
click at [390, 106] on input "text" at bounding box center [243, 104] width 393 height 19
paste input "Ashley Oden"
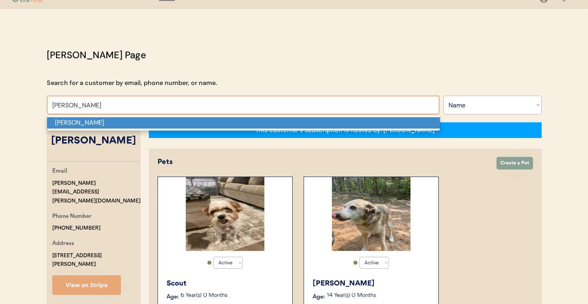
click at [375, 123] on p "Ashley Oden" at bounding box center [243, 122] width 393 height 11
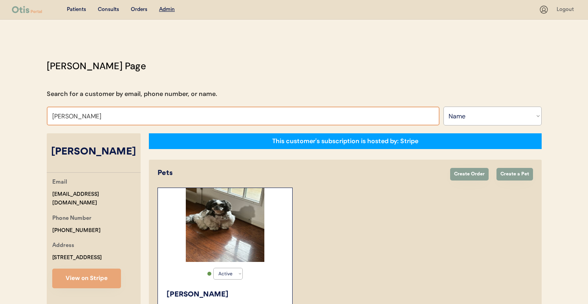
click at [339, 104] on div "Otis Admin Page Search for a customer by email, phone number, or name. Ashley O…" at bounding box center [294, 306] width 510 height 494
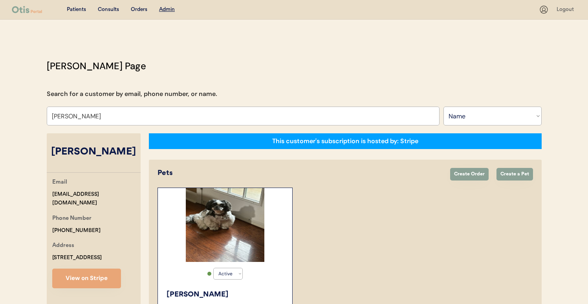
click at [336, 116] on input "Ashley Oden" at bounding box center [243, 115] width 393 height 19
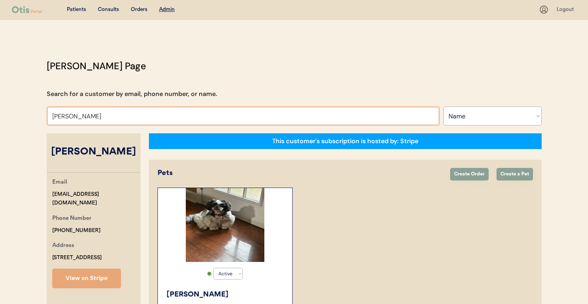
paste input "stephen hessio"
type input "stephen hession"
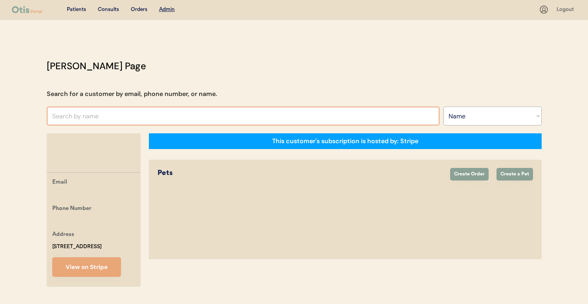
click at [330, 117] on input "text" at bounding box center [243, 115] width 393 height 19
paste input "stephen hession"
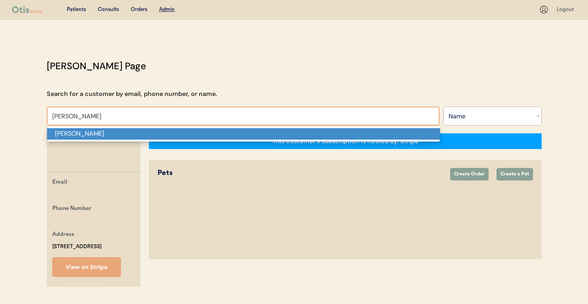
click at [328, 134] on p "stephen hession" at bounding box center [243, 133] width 393 height 11
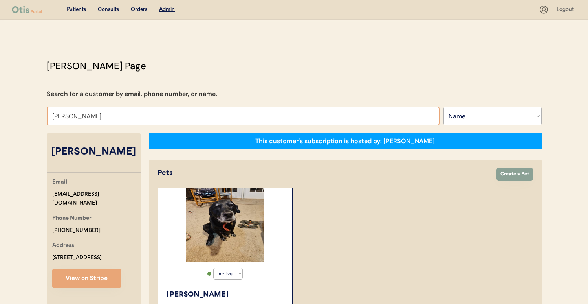
click at [305, 110] on input "stephen hession" at bounding box center [243, 115] width 393 height 19
paste input "Angelica Tate"
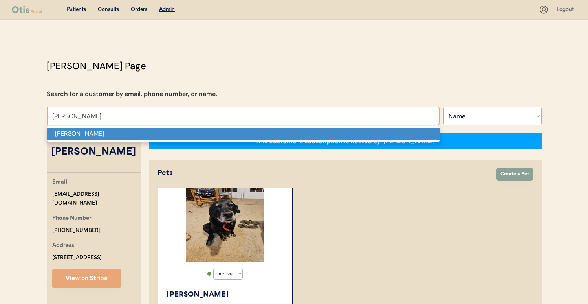
click at [299, 132] on p "Angelica Tate" at bounding box center [243, 133] width 393 height 11
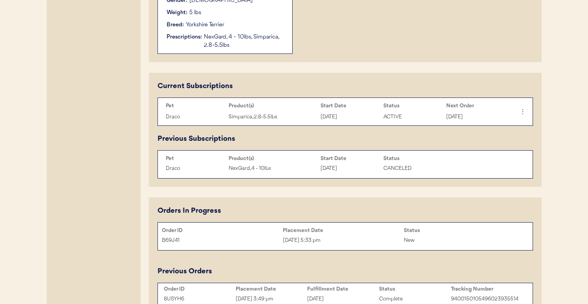
scroll to position [322, 0]
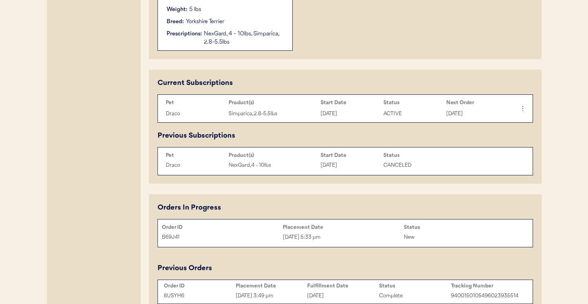
type input "Angelica Tate"
click at [240, 229] on div "Order ID" at bounding box center [222, 227] width 121 height 6
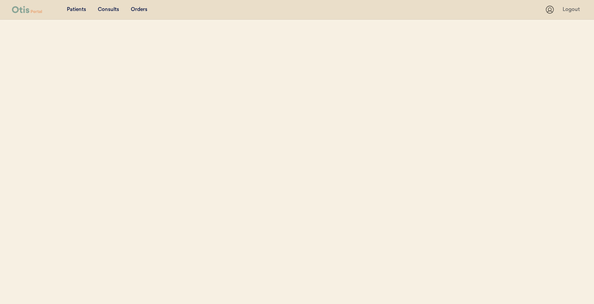
select select ""Name""
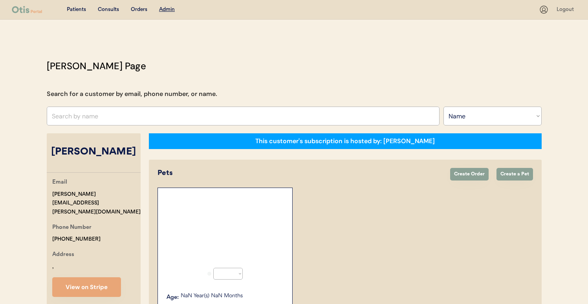
select select "true"
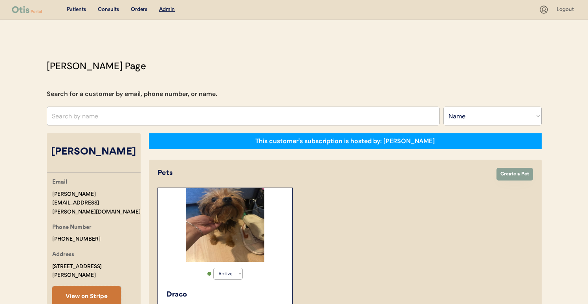
click at [97, 286] on button "View on Stripe" at bounding box center [86, 296] width 69 height 20
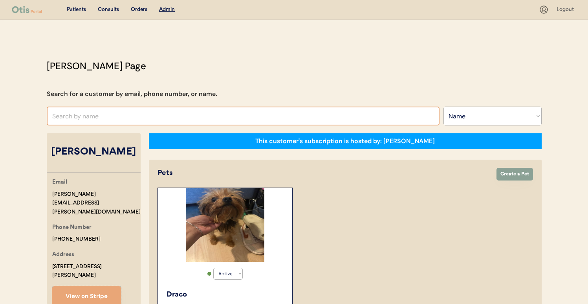
click at [195, 109] on input "text" at bounding box center [243, 115] width 393 height 19
paste input "Charmaine Miles Richardson"
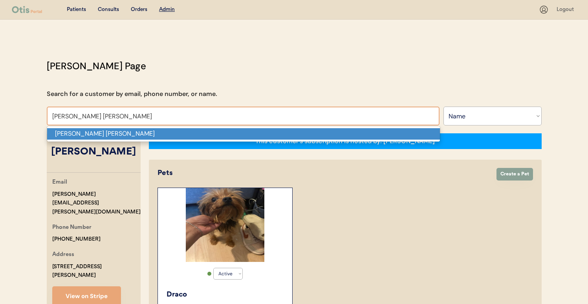
click at [194, 136] on p "Charmaine Miles Richardson" at bounding box center [243, 133] width 393 height 11
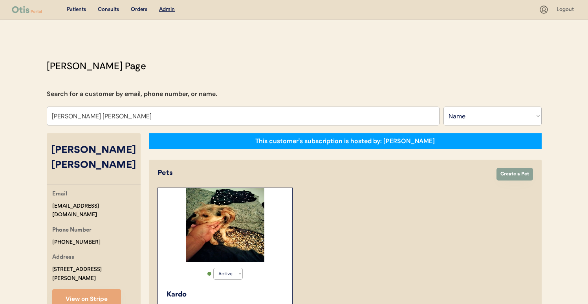
type input "Charmaine Miles Richardson"
click at [115, 290] on button "View on Stripe" at bounding box center [86, 299] width 69 height 20
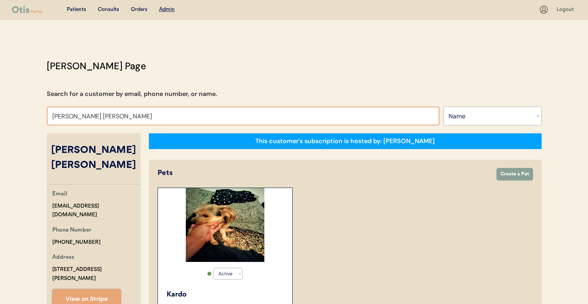
click at [263, 119] on input "Charmaine Miles Richardson" at bounding box center [243, 115] width 393 height 19
paste input "Stacy Brink"
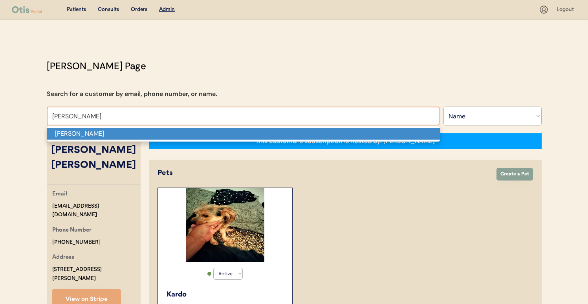
click at [259, 134] on p "Stacy Brink" at bounding box center [243, 133] width 393 height 11
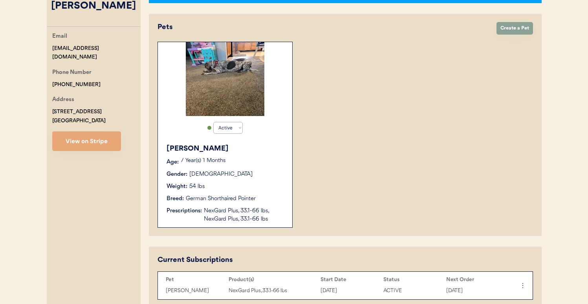
scroll to position [143, 0]
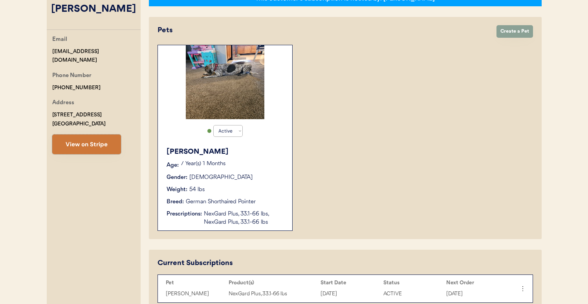
click at [115, 141] on button "View on Stripe" at bounding box center [86, 144] width 69 height 20
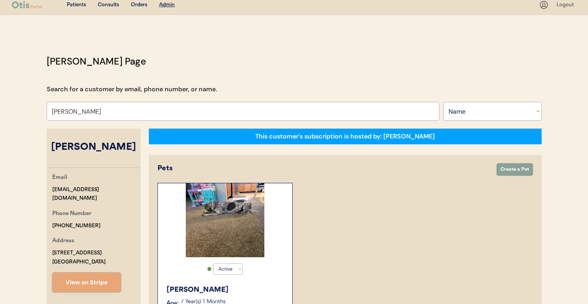
scroll to position [4, 0]
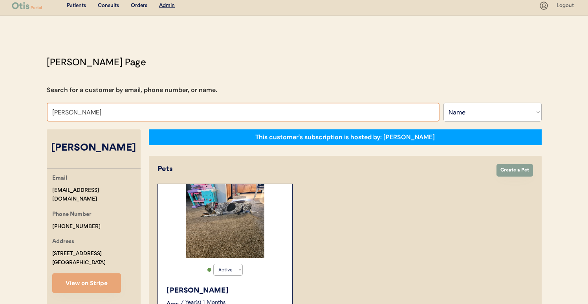
click at [209, 106] on input "Stacy Brink" at bounding box center [243, 111] width 393 height 19
paste input "Anthony Ottaviano"
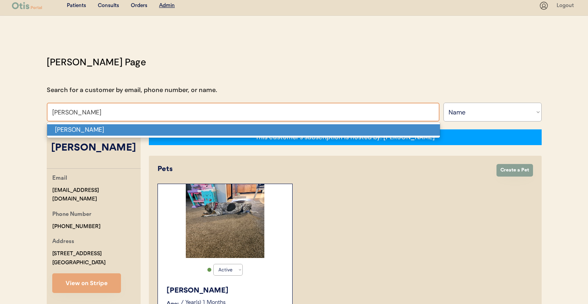
click at [207, 125] on p "Anthony Ottaviano" at bounding box center [243, 129] width 393 height 11
type input "Anthony Ottaviano"
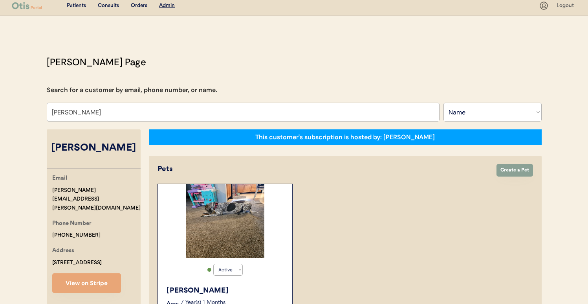
select select "true"
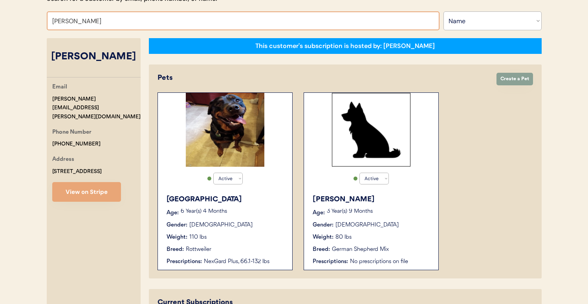
scroll to position [81, 0]
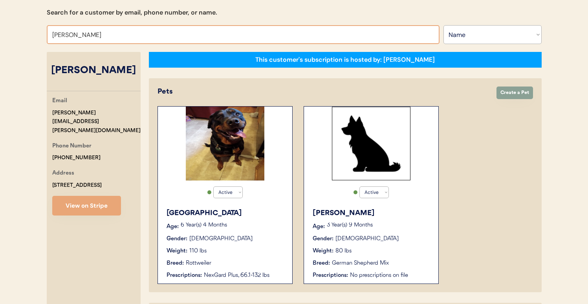
click at [183, 36] on input "Anthony Ottaviano" at bounding box center [243, 34] width 393 height 19
paste input "Lyndi a saunderson"
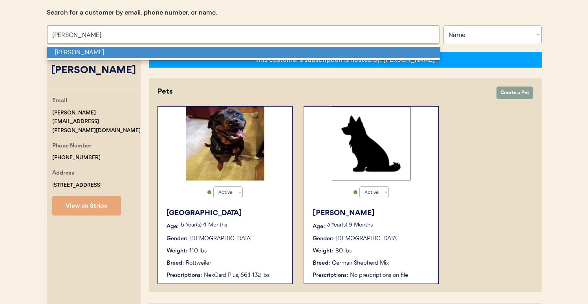
click at [179, 52] on p "Lyndi a saunderson" at bounding box center [243, 52] width 393 height 11
type input "Lyndi a saunderson"
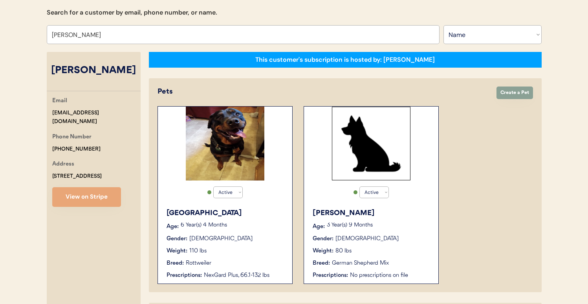
select select "true"
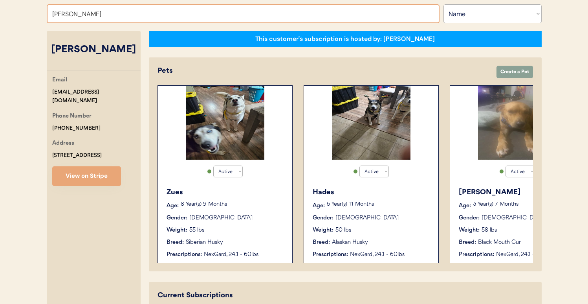
scroll to position [97, 0]
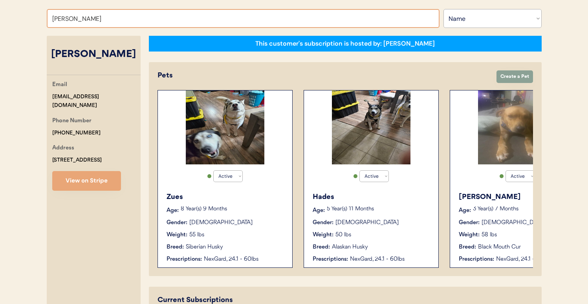
click at [201, 17] on input "Lyndi a saunderson" at bounding box center [243, 18] width 393 height 19
paste input "Samantha LaCroce"
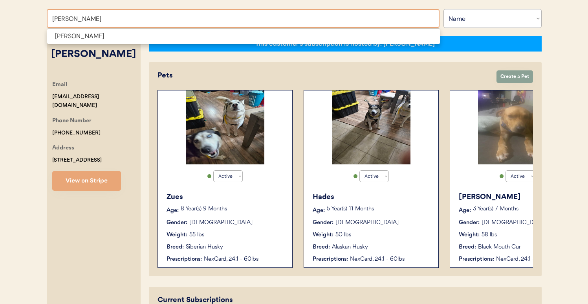
click at [198, 42] on span "Samantha LaCroce" at bounding box center [243, 36] width 393 height 16
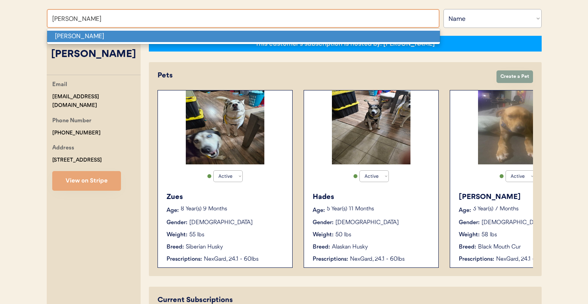
click at [200, 35] on p "Samantha LaCroce" at bounding box center [243, 36] width 393 height 11
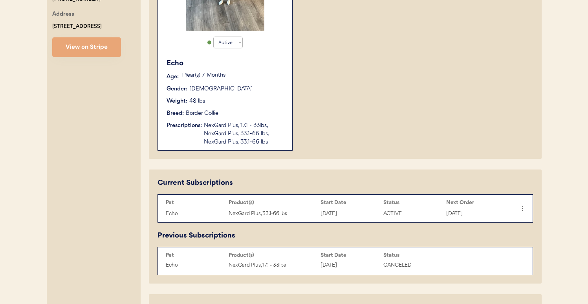
scroll to position [227, 0]
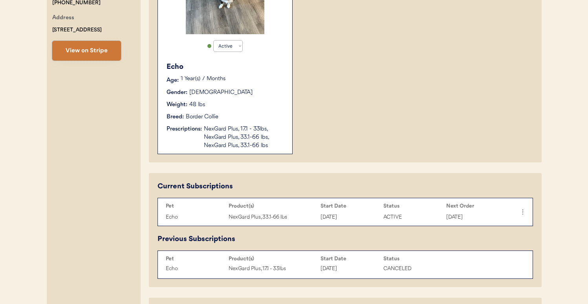
click at [99, 60] on button "View on Stripe" at bounding box center [86, 51] width 69 height 20
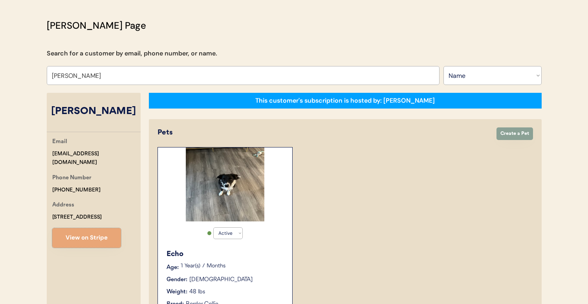
scroll to position [0, 0]
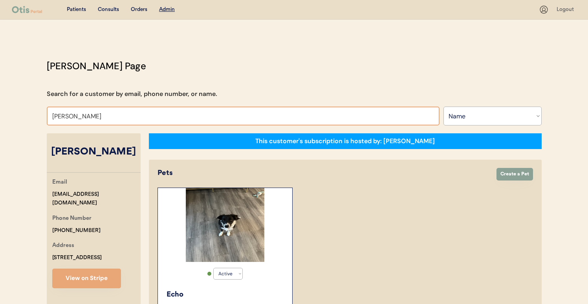
click at [244, 119] on input "Samantha LaCroce" at bounding box center [243, 115] width 393 height 19
paste input "Connie Tucker-Hampton"
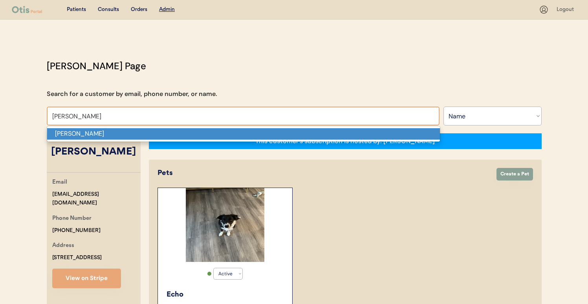
click at [238, 130] on p "Connie Tucker-Hampton" at bounding box center [243, 133] width 393 height 11
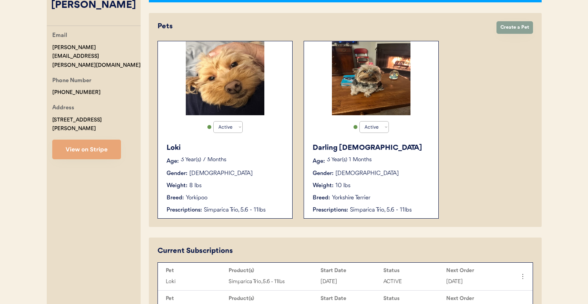
scroll to position [145, 0]
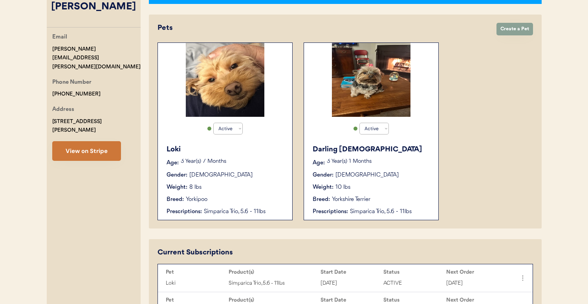
click at [95, 143] on button "View on Stripe" at bounding box center [86, 151] width 69 height 20
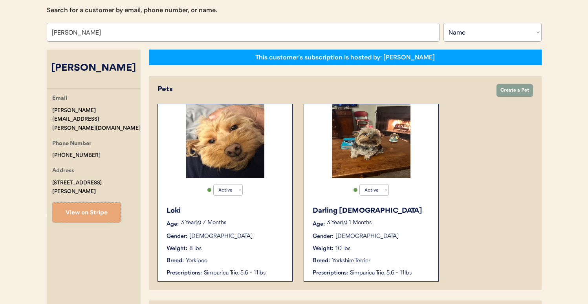
scroll to position [84, 0]
click at [250, 33] on input "Connie Tucker-Hampton" at bounding box center [243, 32] width 393 height 19
paste input "Heather Mas"
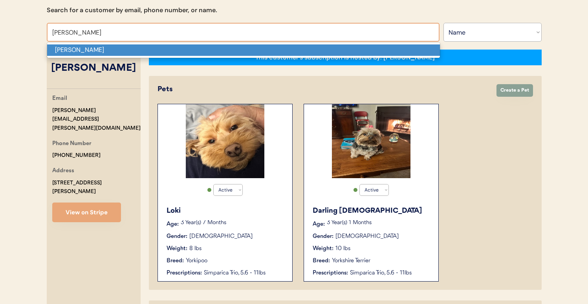
click at [242, 53] on p "Heather Mason" at bounding box center [243, 49] width 393 height 11
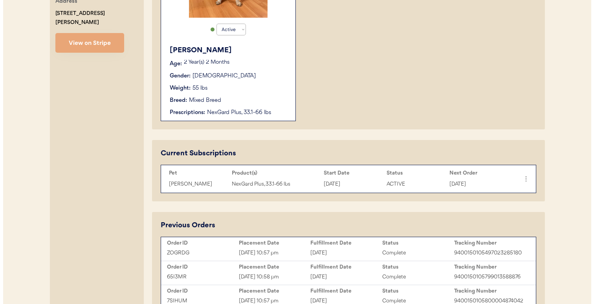
scroll to position [247, 0]
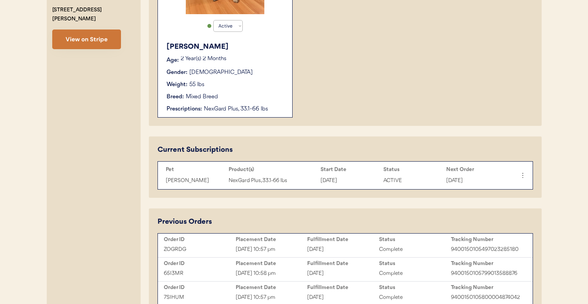
click at [106, 40] on button "View on Stripe" at bounding box center [86, 39] width 69 height 20
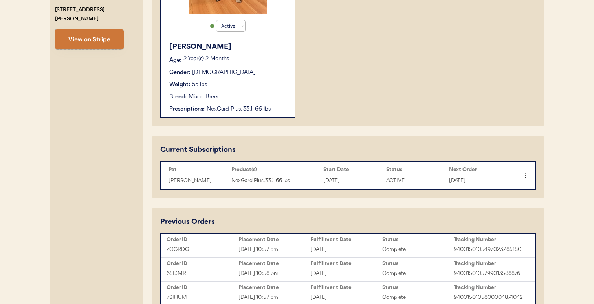
click at [114, 29] on button "View on Stripe" at bounding box center [89, 39] width 69 height 20
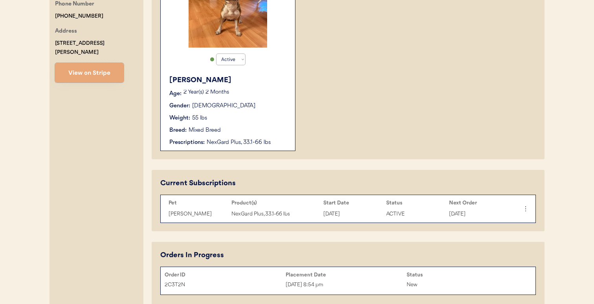
scroll to position [0, 0]
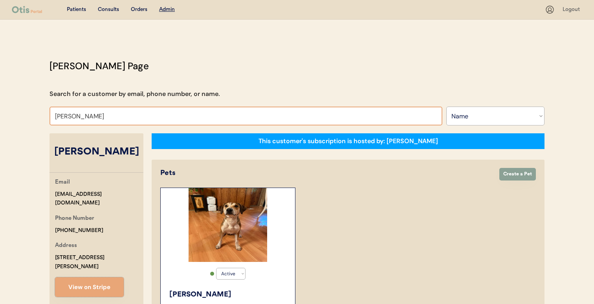
click at [264, 113] on input "Heather Mason" at bounding box center [245, 115] width 393 height 19
paste input "Wanda Brow"
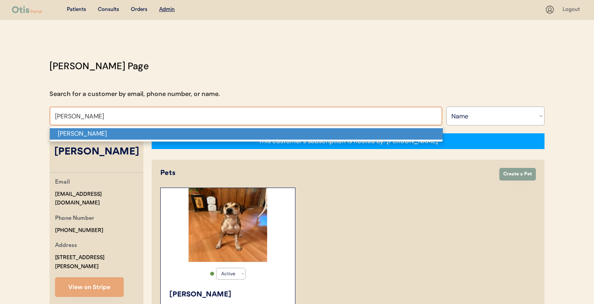
click at [259, 130] on p "Wanda Brown" at bounding box center [246, 133] width 393 height 11
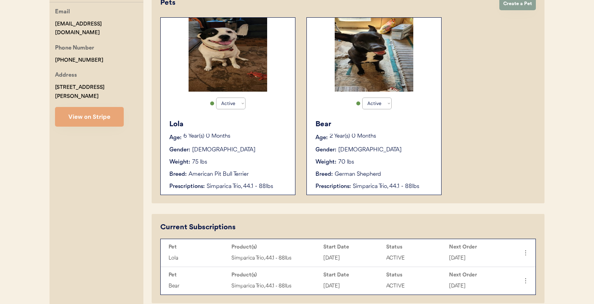
scroll to position [165, 0]
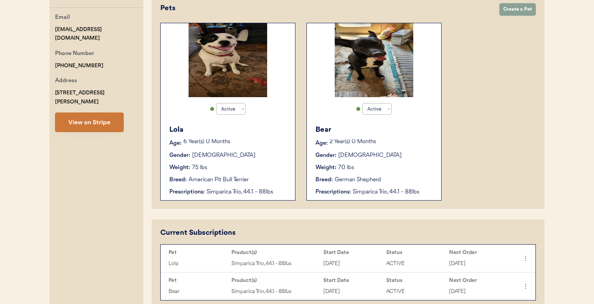
click at [99, 113] on button "View on Stripe" at bounding box center [89, 122] width 69 height 20
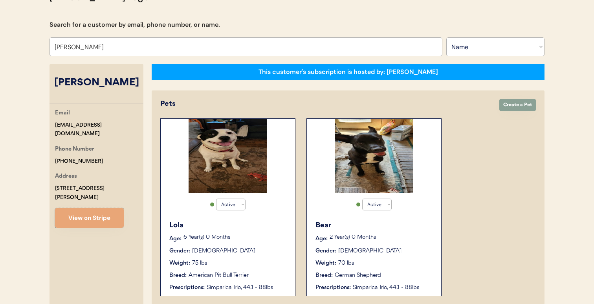
scroll to position [65, 0]
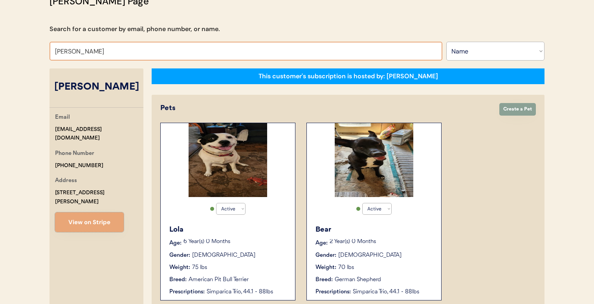
click at [243, 54] on input "Wanda Brown" at bounding box center [245, 51] width 393 height 19
paste input "Nicole M Hauburger"
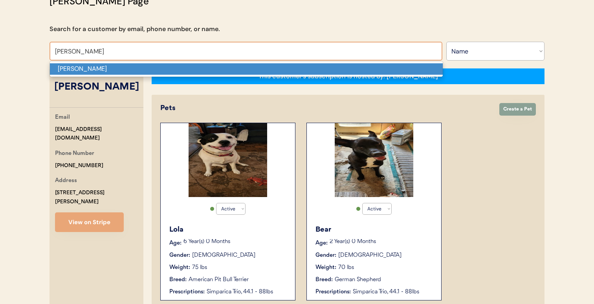
click at [237, 71] on p "Nicole M Hauburger" at bounding box center [246, 68] width 393 height 11
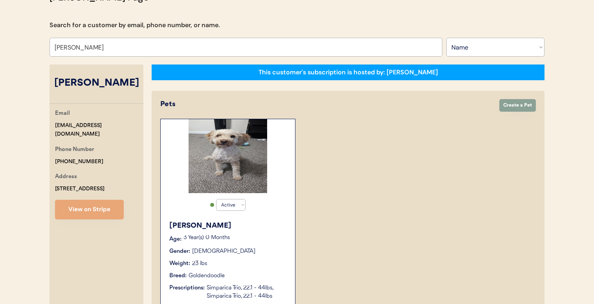
scroll to position [63, 0]
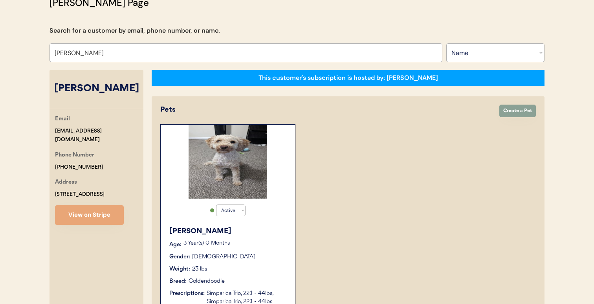
click at [94, 217] on button "View on Stripe" at bounding box center [89, 215] width 69 height 20
click at [194, 56] on input "Nicole M Hauburger" at bounding box center [245, 52] width 393 height 19
paste input "Alice Spenc"
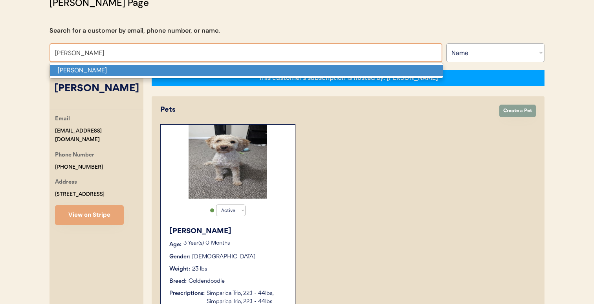
click at [193, 71] on p "Alice Spencer" at bounding box center [246, 70] width 393 height 11
type input "Alice Spencer"
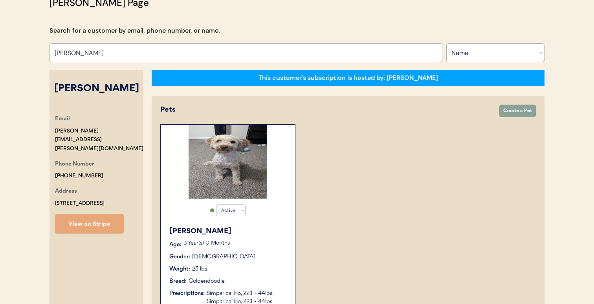
select select "false"
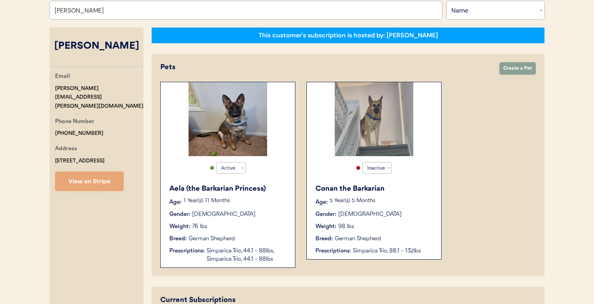
scroll to position [104, 0]
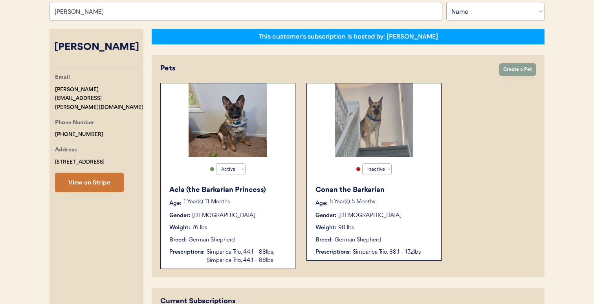
click at [121, 176] on button "View on Stripe" at bounding box center [89, 182] width 69 height 20
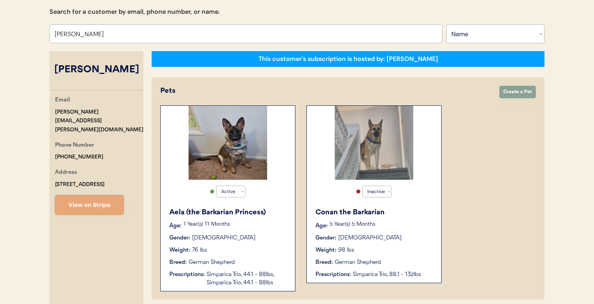
scroll to position [54, 0]
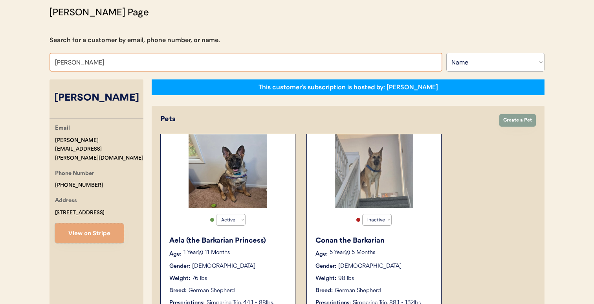
click at [251, 59] on input "Alice Spencer" at bounding box center [245, 62] width 393 height 19
paste input "Caitlin Cook"
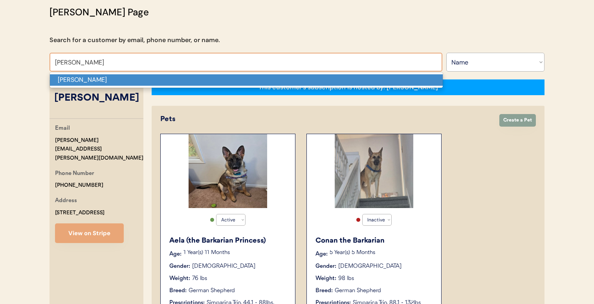
click at [245, 83] on p "Caitlin Cook" at bounding box center [246, 79] width 393 height 11
type input "Caitlin Cook"
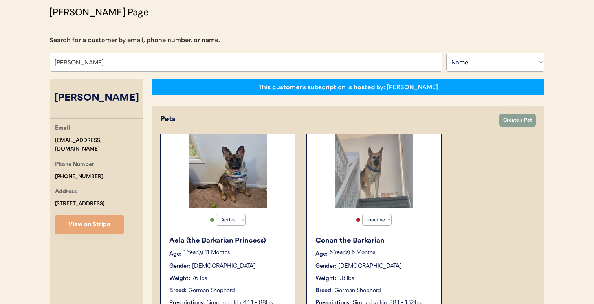
select select "true"
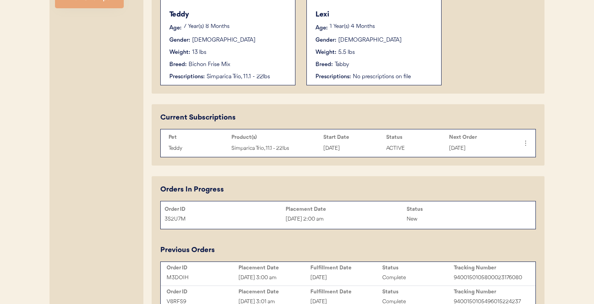
scroll to position [281, 0]
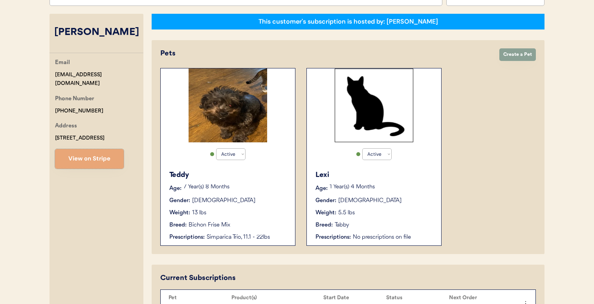
scroll to position [27, 0]
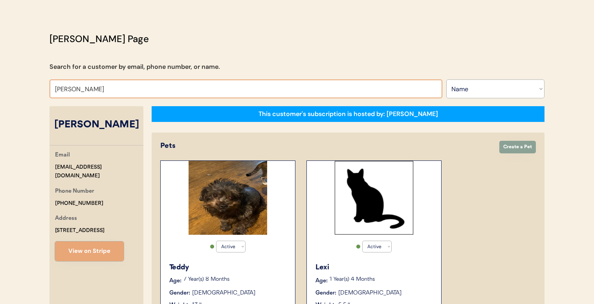
click at [247, 90] on input "Caitlin Cook" at bounding box center [245, 88] width 393 height 19
paste input "rainn stone"
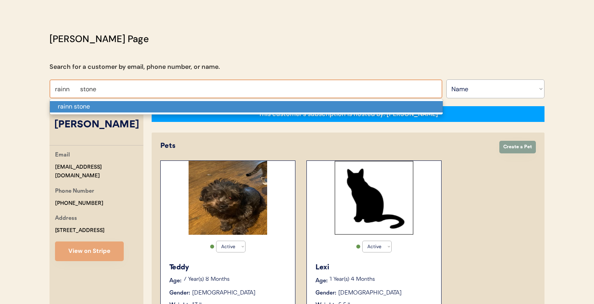
click at [241, 108] on p "rainn stone" at bounding box center [246, 106] width 393 height 11
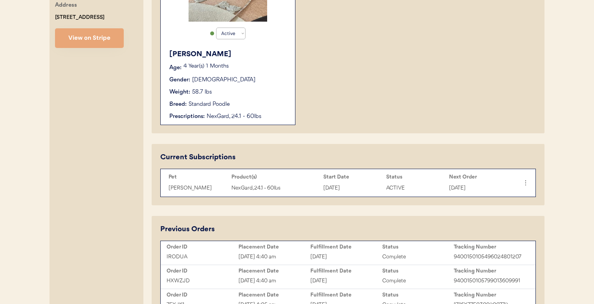
scroll to position [242, 0]
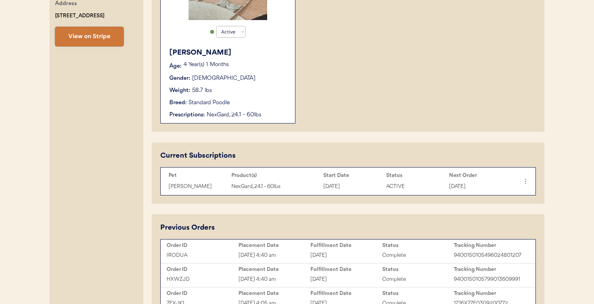
click at [107, 43] on button "View on Stripe" at bounding box center [89, 37] width 69 height 20
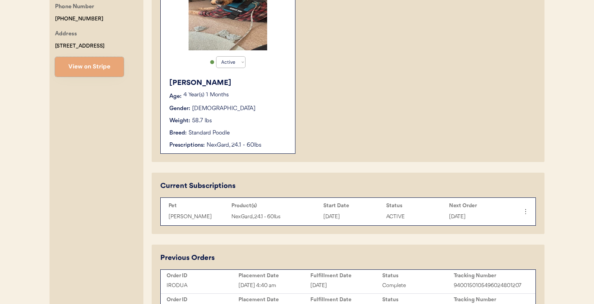
scroll to position [106, 0]
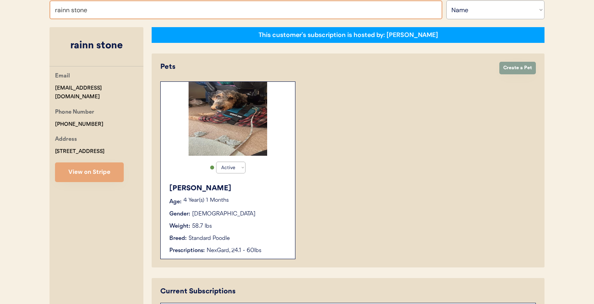
click at [231, 11] on input "rainn stone" at bounding box center [245, 9] width 393 height 19
paste input "Maverick Clark"
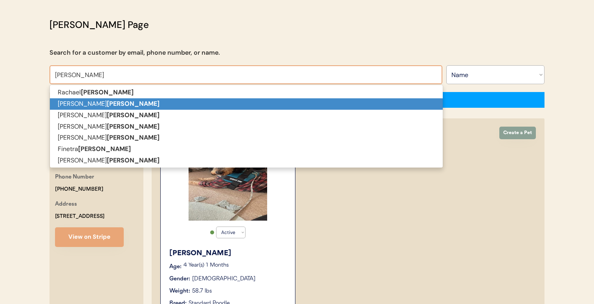
scroll to position [0, 0]
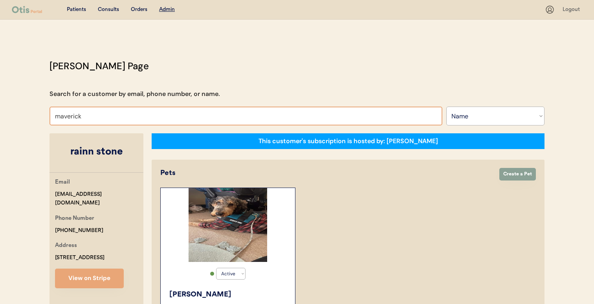
type input "maverick"
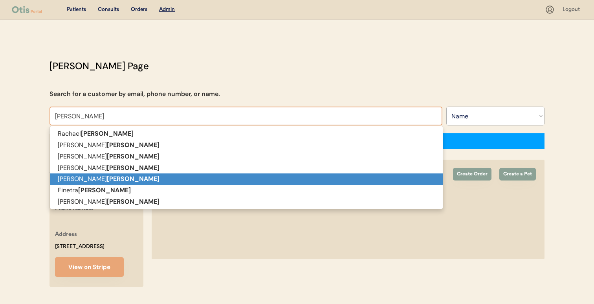
click at [170, 183] on p "Ana Aviles Clark" at bounding box center [246, 178] width 393 height 11
type input "Ana Aviles Clark"
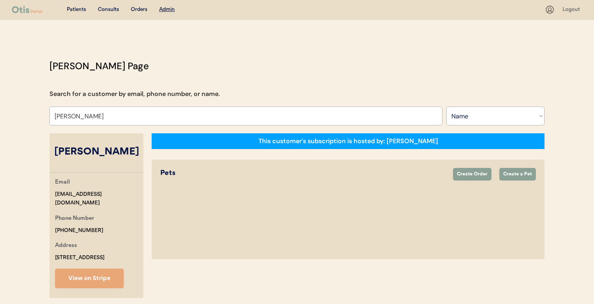
select select "false"
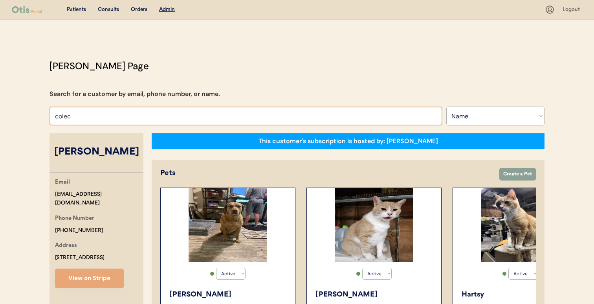
type input "cole"
type input "cole Clark"
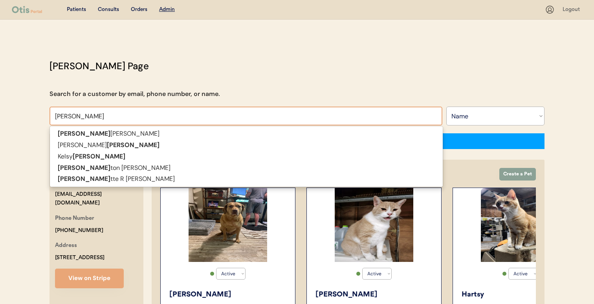
type input "cole"
type input "cole cl"
type input "cole clark"
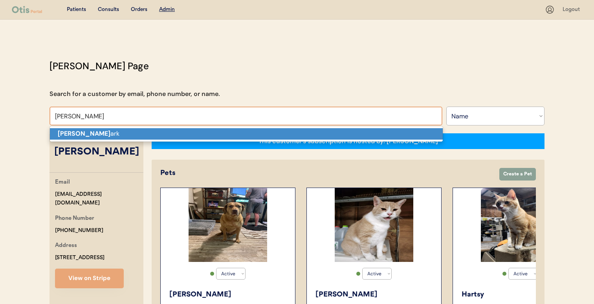
click at [177, 132] on p "Cole Cl ark" at bounding box center [246, 133] width 393 height 11
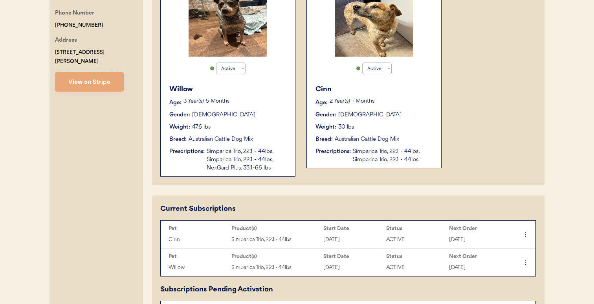
scroll to position [205, 0]
type input "Cole Clark"
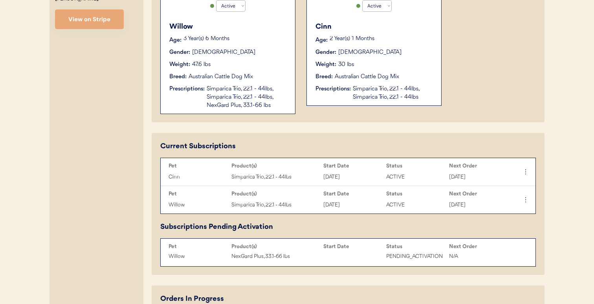
scroll to position [266, 0]
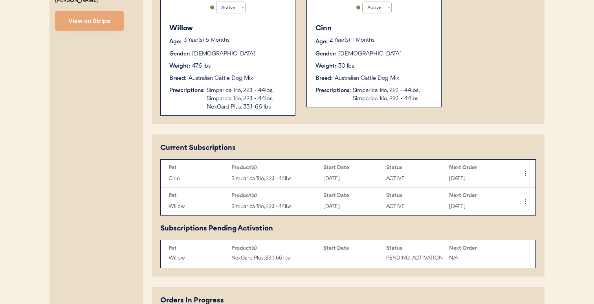
click at [224, 97] on div "Simparica Trio, 22.1 - 44lbs, Simparica Trio, 22.1 - 44lbs, NexGard Plus, 33.1-…" at bounding box center [247, 98] width 81 height 25
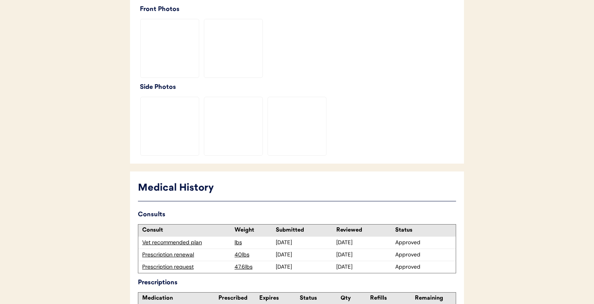
scroll to position [320, 0]
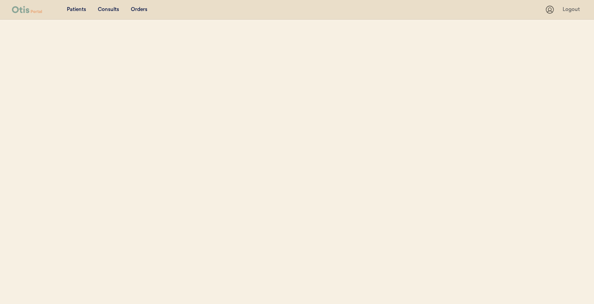
select select ""Name""
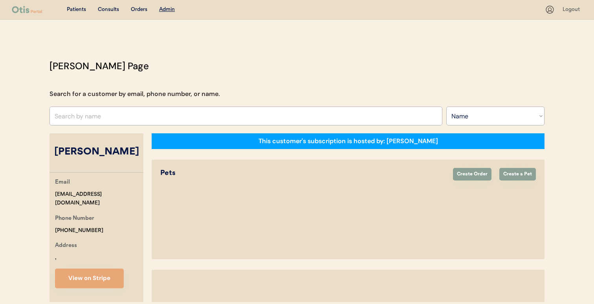
select select "true"
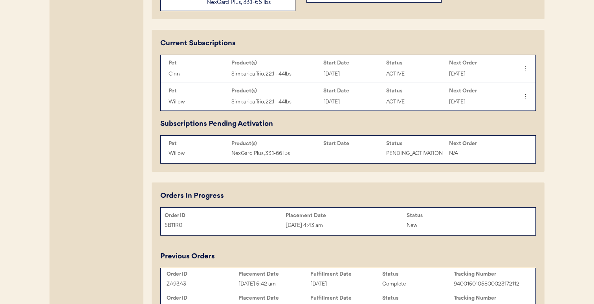
scroll to position [373, 0]
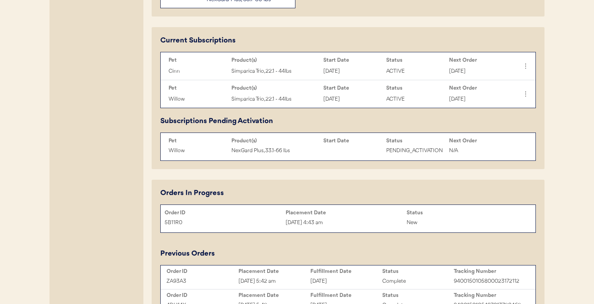
click at [301, 218] on div "[DATE] 4:43 am" at bounding box center [345, 222] width 121 height 9
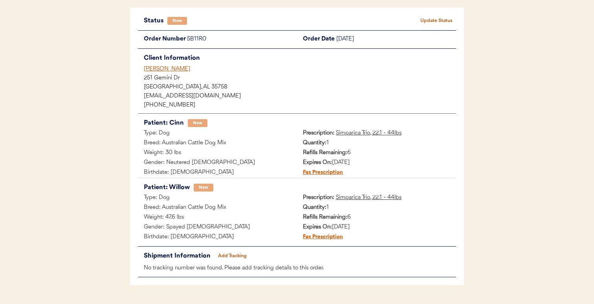
scroll to position [42, 0]
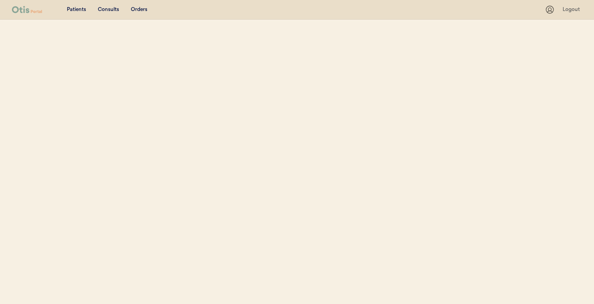
select select ""Name""
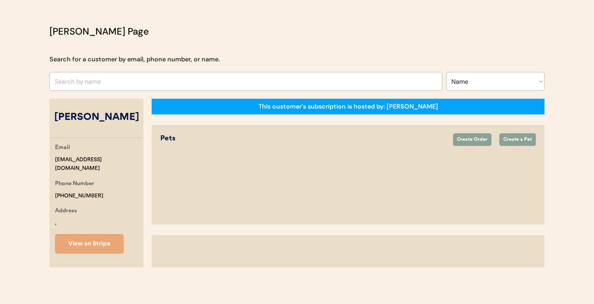
select select "true"
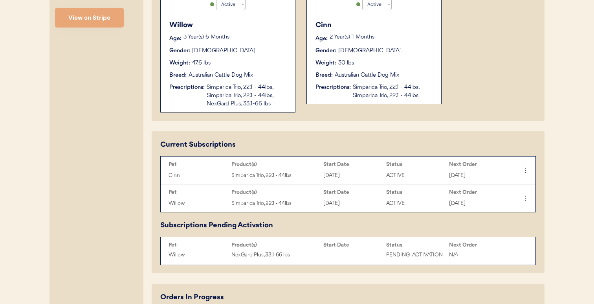
scroll to position [272, 0]
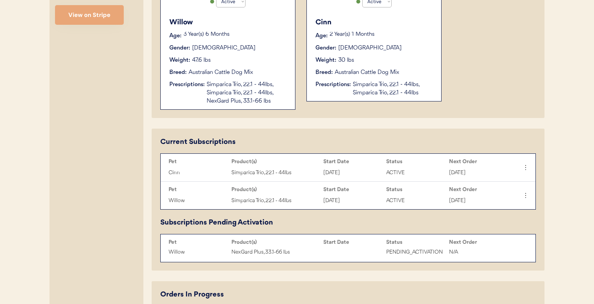
click at [280, 107] on div "Willow Age: [DEMOGRAPHIC_DATA] Year(s) 6 Months Gender: [DEMOGRAPHIC_DATA] Weig…" at bounding box center [228, 61] width 126 height 96
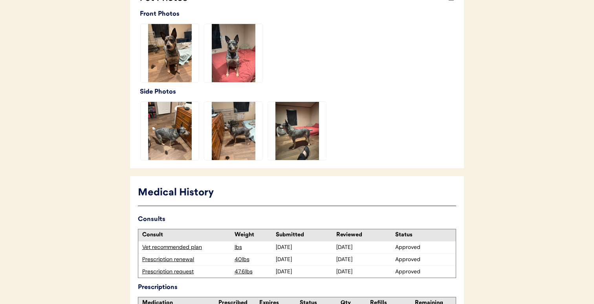
scroll to position [232, 0]
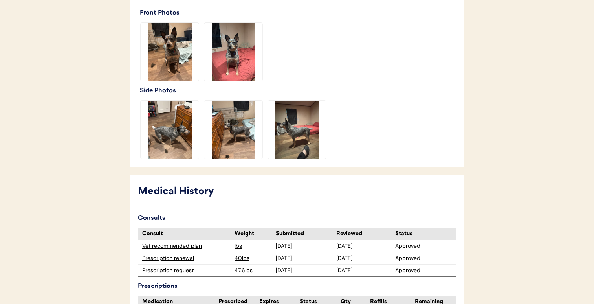
click at [169, 272] on div "Prescription request" at bounding box center [186, 270] width 88 height 8
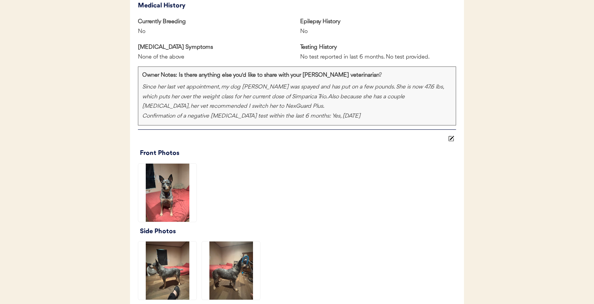
scroll to position [547, 0]
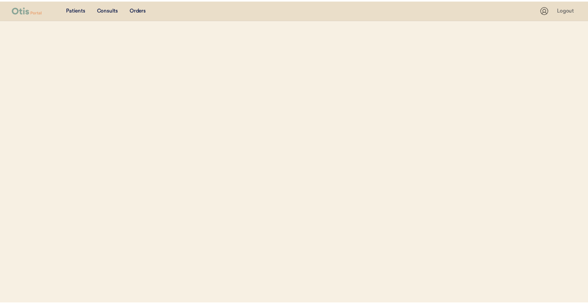
scroll to position [35, 0]
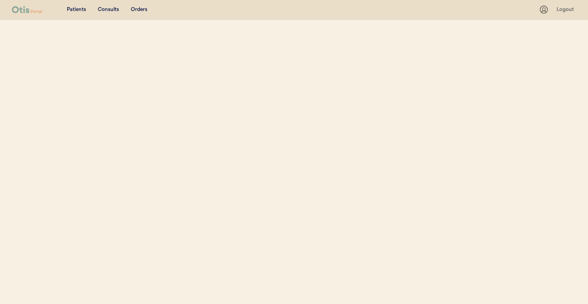
select select ""Name""
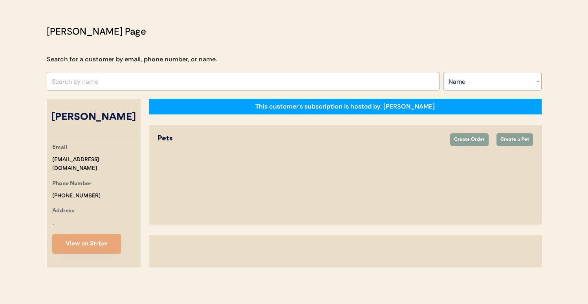
select select "true"
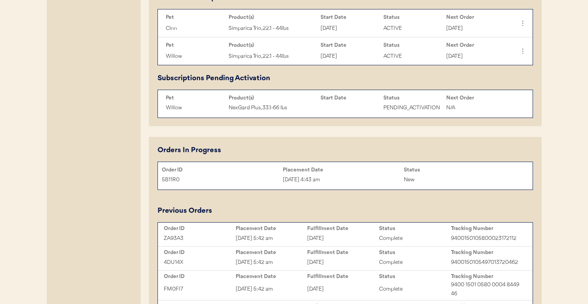
scroll to position [417, 0]
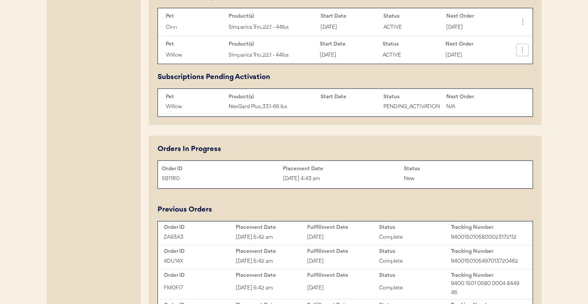
click at [525, 51] on icon at bounding box center [522, 50] width 8 height 8
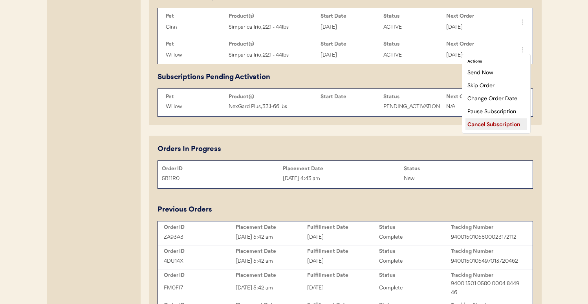
click at [495, 122] on div "Cancel Subscription" at bounding box center [496, 124] width 62 height 12
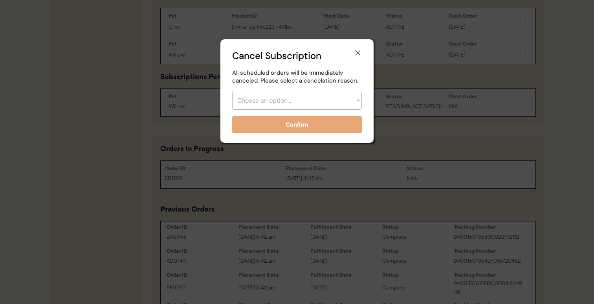
click at [355, 100] on select "Choose an option... Too expensive / can't afford Getting medication elsewhere (…" at bounding box center [297, 100] width 130 height 19
select select ""no_longer_interested___medication_not_needed""
click at [232, 91] on select "Choose an option... Too expensive / can't afford Getting medication elsewhere (…" at bounding box center [297, 100] width 130 height 19
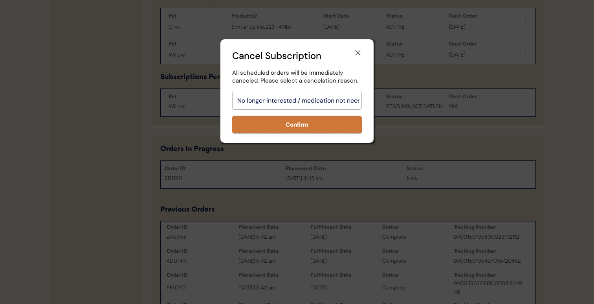
click at [318, 124] on button "Confirm" at bounding box center [297, 124] width 130 height 17
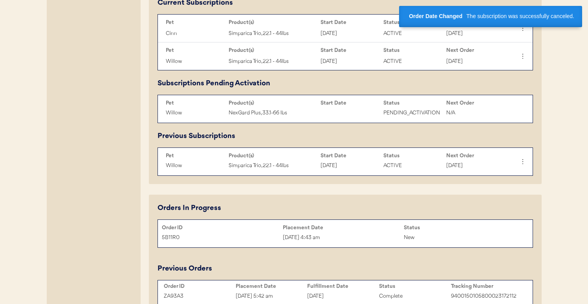
scroll to position [403, 0]
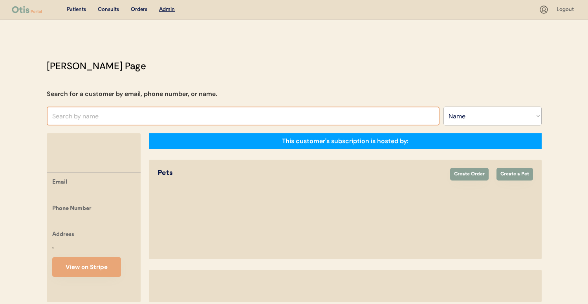
select select ""Name""
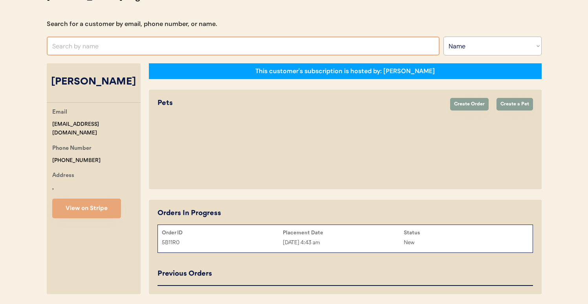
select select "true"
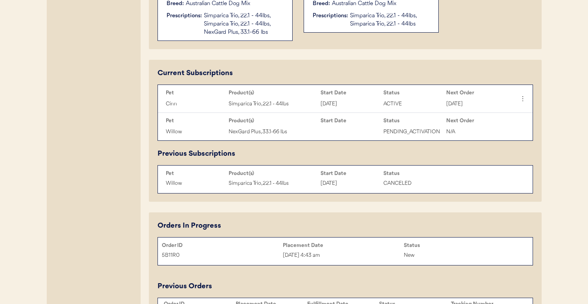
scroll to position [344, 0]
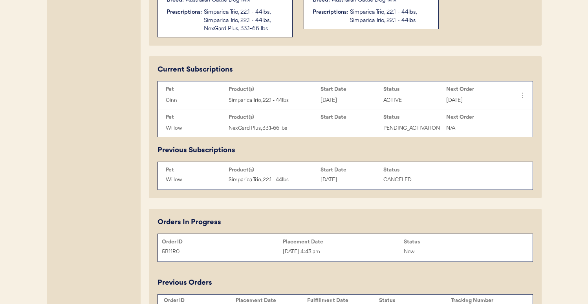
click at [333, 261] on div "Order ID Placement Date Status 5B11R0 [DATE] 4:43 am New" at bounding box center [344, 247] width 375 height 28
click at [334, 249] on div "[DATE] 4:43 am" at bounding box center [343, 251] width 121 height 9
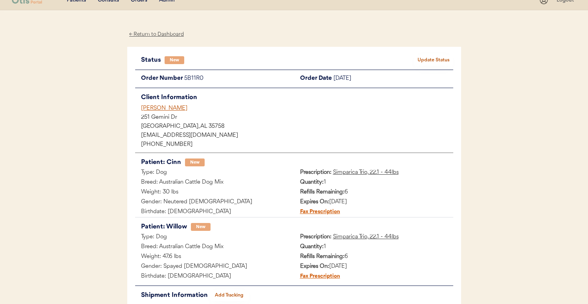
scroll to position [10, 0]
click at [446, 59] on button "Update Status" at bounding box center [433, 59] width 39 height 11
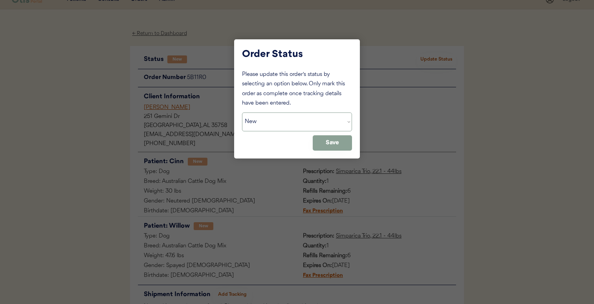
click at [329, 117] on select "Status On Hold New In Progress Complete Pending HW Consent Canceled" at bounding box center [297, 121] width 110 height 19
select select ""on_hold""
click at [242, 112] on select "Status On Hold New In Progress Complete Pending HW Consent Canceled" at bounding box center [297, 121] width 110 height 19
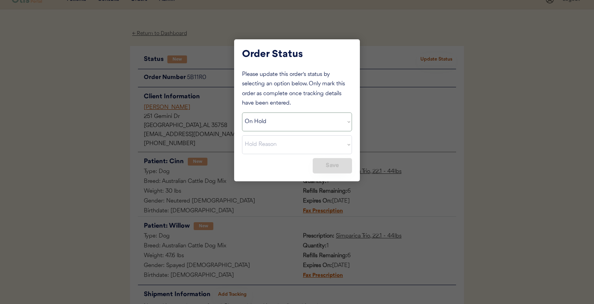
click at [313, 149] on select "Hold Reason Missing order information Incorrect order information Out of refill…" at bounding box center [297, 144] width 110 height 19
select select ""incorrect_order_information""
click at [242, 135] on select "Hold Reason Missing order information Incorrect order information Out of refill…" at bounding box center [297, 144] width 110 height 19
click at [316, 168] on button "Save" at bounding box center [332, 165] width 39 height 15
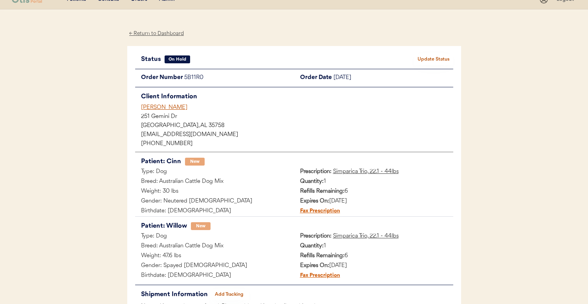
scroll to position [0, 0]
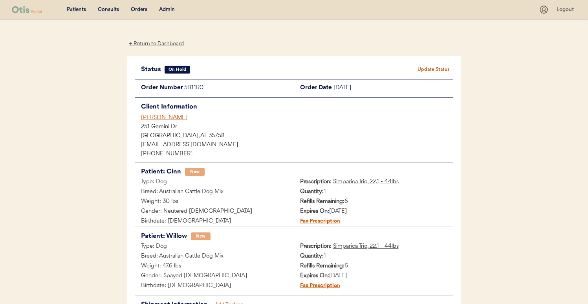
click at [148, 118] on div "[PERSON_NAME]" at bounding box center [297, 117] width 312 height 8
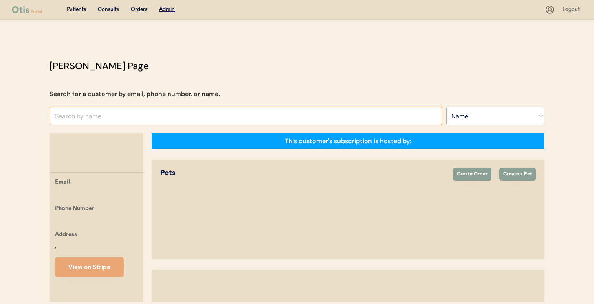
select select ""Name""
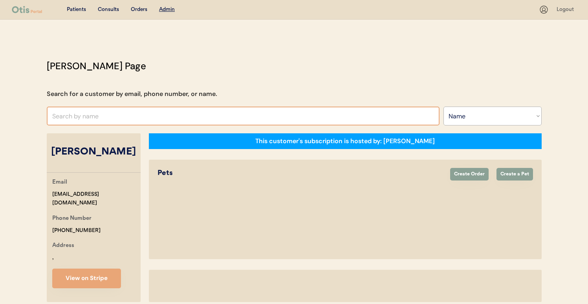
select select "true"
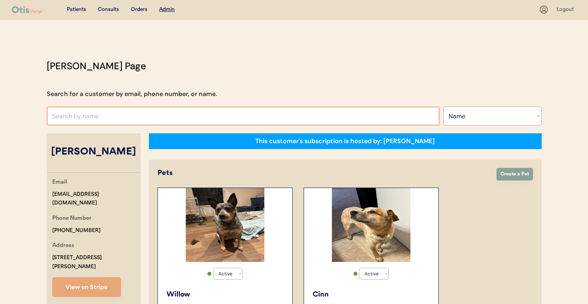
click at [245, 115] on input "text" at bounding box center [243, 115] width 393 height 19
paste input "[PERSON_NAME]"
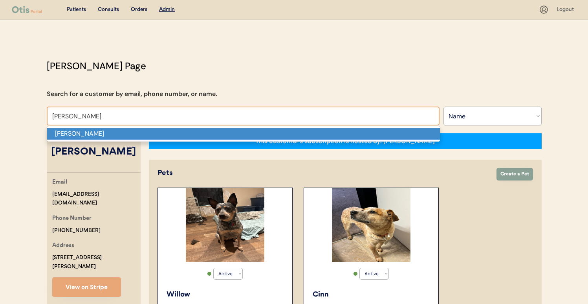
click at [237, 132] on p "[PERSON_NAME]" at bounding box center [243, 133] width 393 height 11
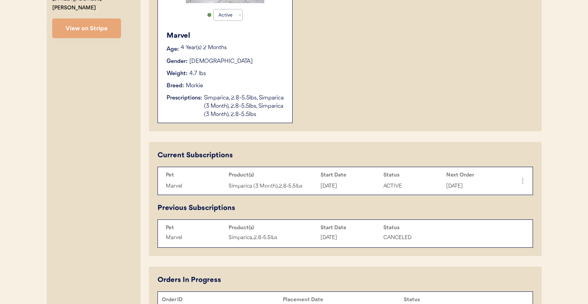
scroll to position [250, 0]
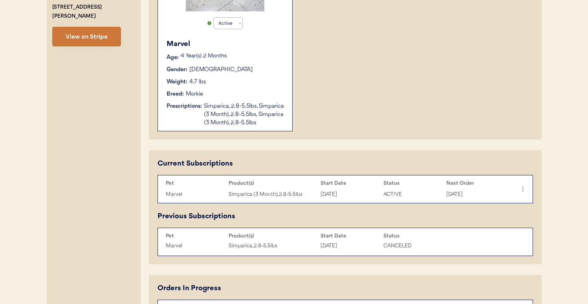
type input "[PERSON_NAME]"
click at [106, 27] on button "View on Stripe" at bounding box center [86, 37] width 69 height 20
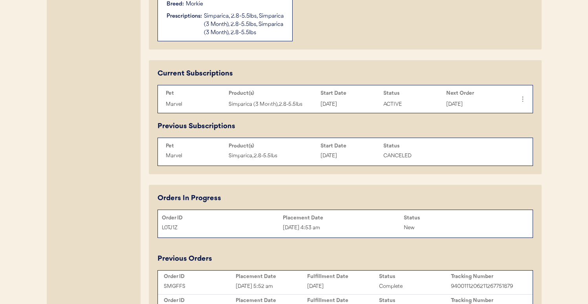
scroll to position [339, 0]
click at [266, 33] on div "Simparica, 2.8-5.5lbs, Simparica (3 Month), 2.8-5.5lbs, Simparica (3 Month), 2.…" at bounding box center [244, 25] width 81 height 25
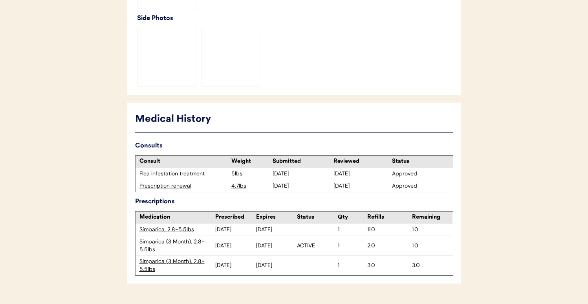
scroll to position [323, 0]
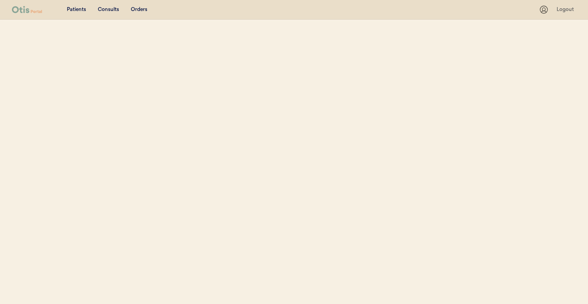
select select ""Name""
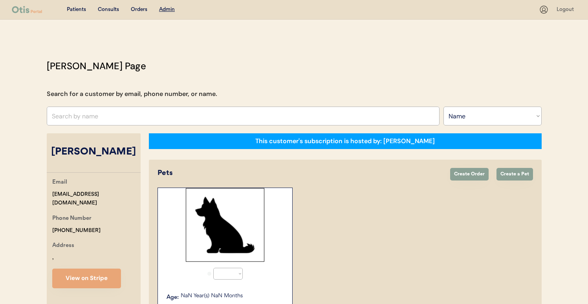
select select "true"
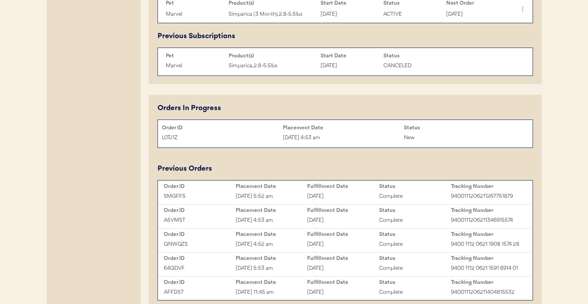
scroll to position [430, 0]
click at [305, 138] on div "[DATE] 4:53 am" at bounding box center [343, 137] width 121 height 9
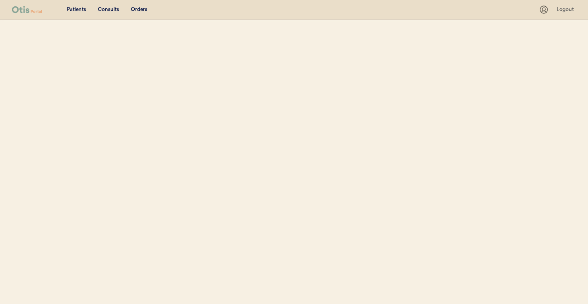
select select ""Name""
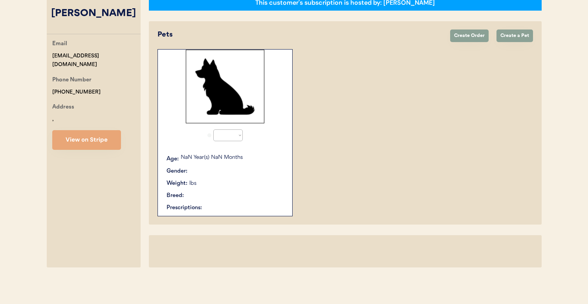
select select "true"
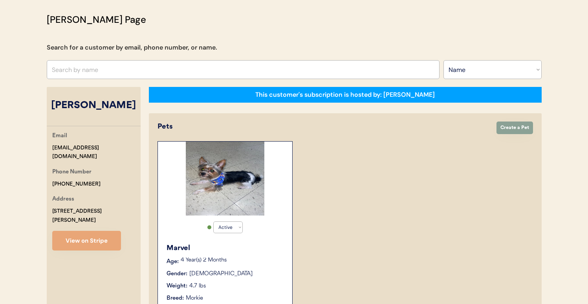
scroll to position [35, 0]
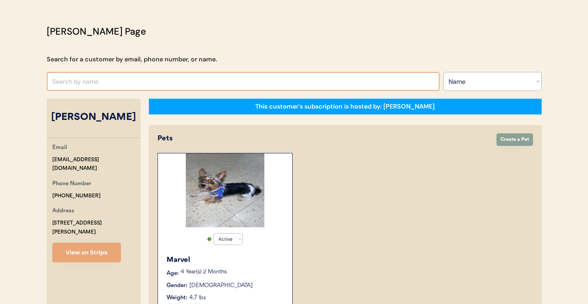
click at [243, 77] on input "text" at bounding box center [243, 81] width 393 height 19
paste input "[PERSON_NAME]"
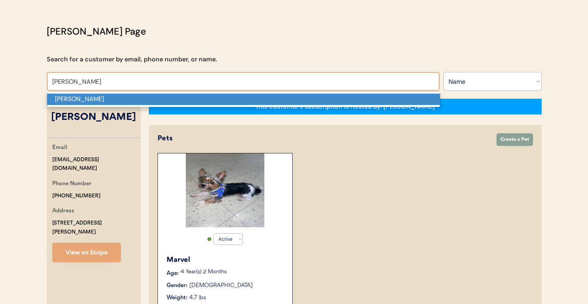
click at [239, 100] on p "Rachel Gibson" at bounding box center [243, 98] width 393 height 11
type input "Rachel Gibson"
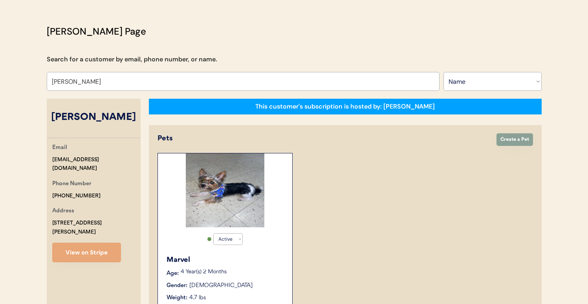
select select "true"
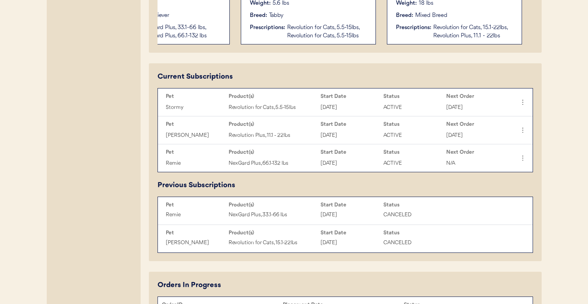
scroll to position [325, 0]
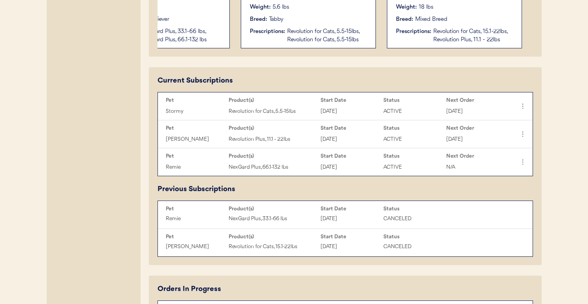
type input "Rachel Gibson"
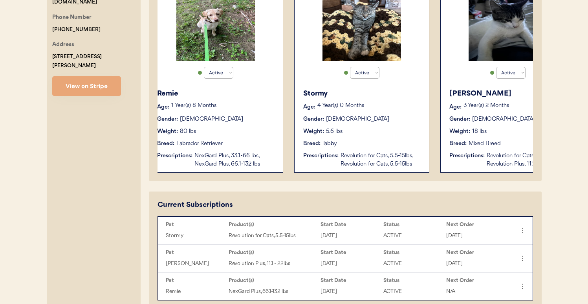
scroll to position [0, 0]
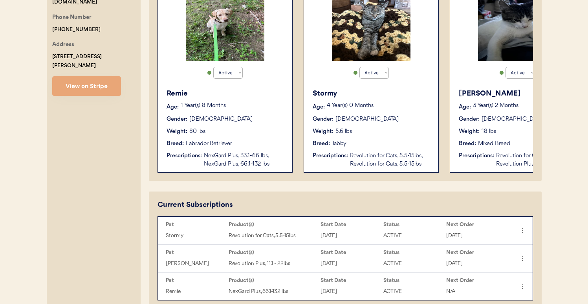
click at [274, 102] on div "Remie Age: 1 Year(s) 8 Months Gender: Female Weight: 80 lbs Breed: Labrador Ret…" at bounding box center [225, 128] width 126 height 88
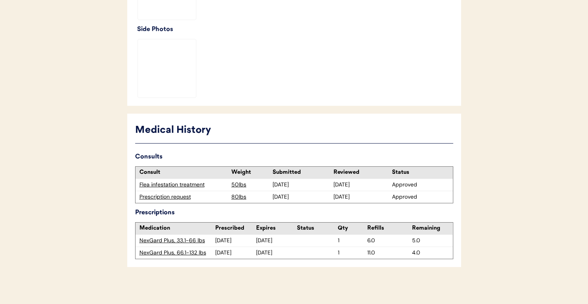
scroll to position [306, 0]
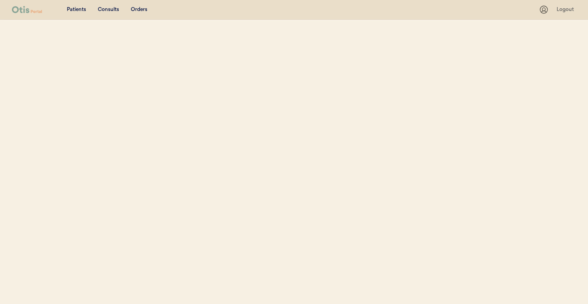
select select ""Name""
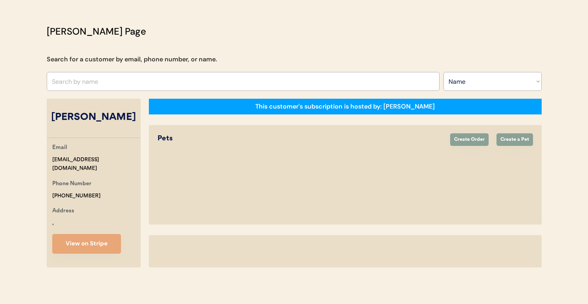
select select "true"
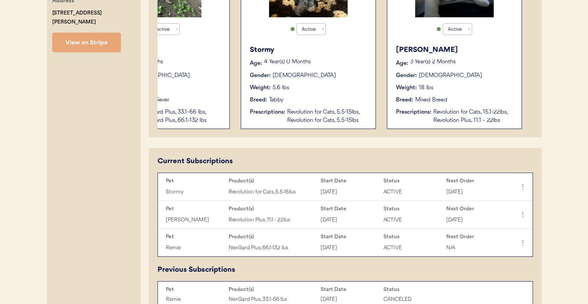
scroll to position [240, 0]
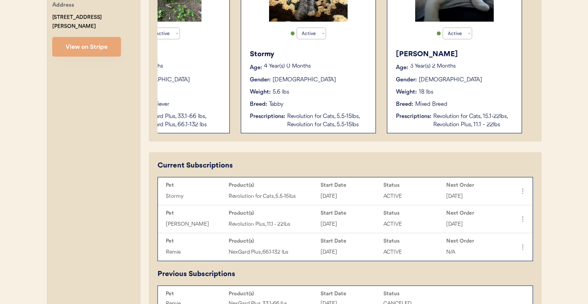
click at [335, 99] on div "Stormy Age: [DEMOGRAPHIC_DATA] Year(s) 0 Months Gender: [DEMOGRAPHIC_DATA] Weig…" at bounding box center [308, 89] width 126 height 88
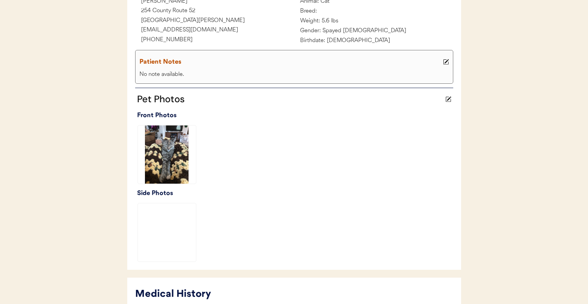
scroll to position [296, 0]
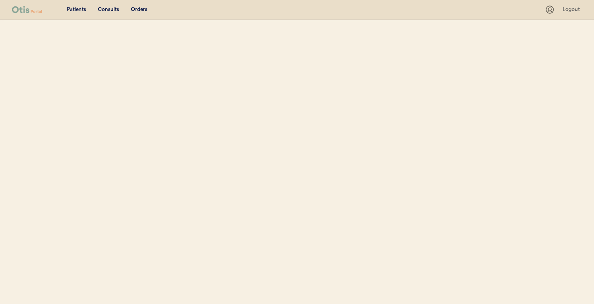
select select ""Name""
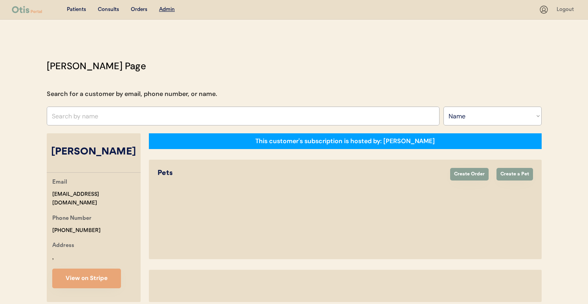
select select "true"
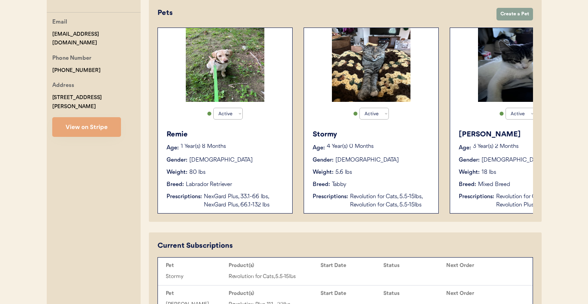
scroll to position [160, 0]
click at [466, 156] on div "Gender:" at bounding box center [469, 160] width 21 height 8
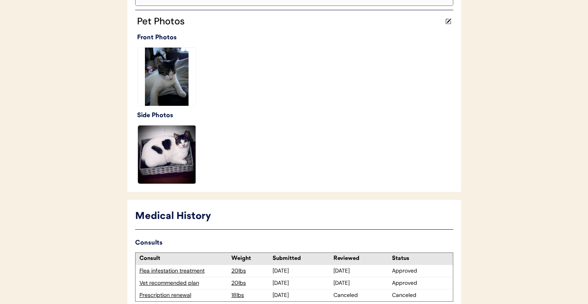
scroll to position [308, 0]
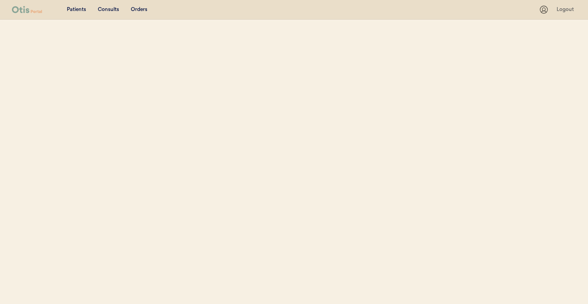
select select ""Name""
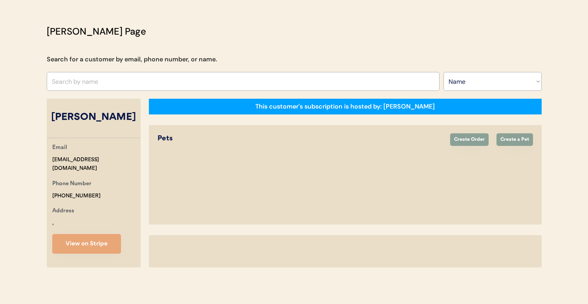
select select "true"
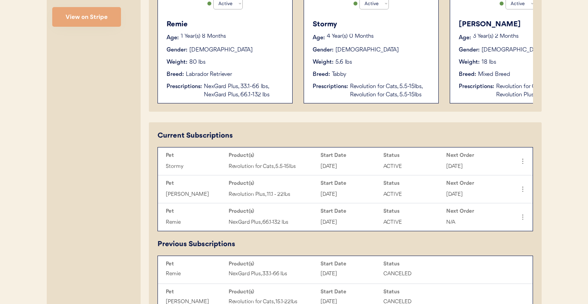
scroll to position [269, 0]
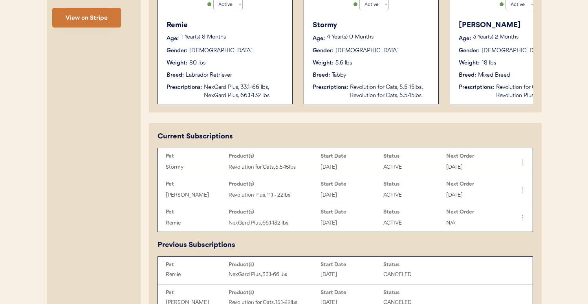
click at [101, 8] on button "View on Stripe" at bounding box center [86, 18] width 69 height 20
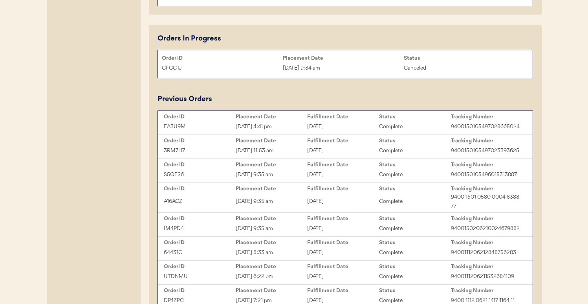
scroll to position [571, 0]
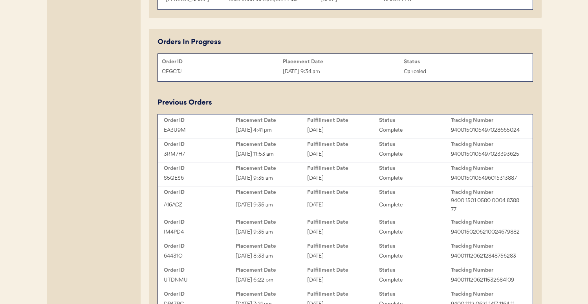
click at [353, 132] on div "[DATE]" at bounding box center [343, 130] width 72 height 9
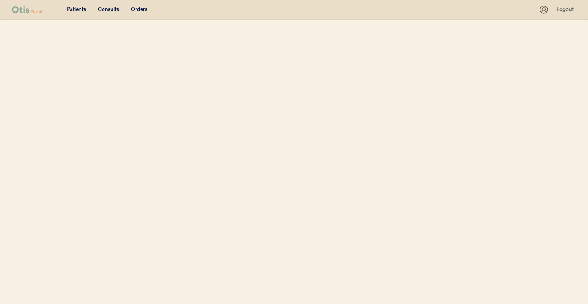
select select ""Name""
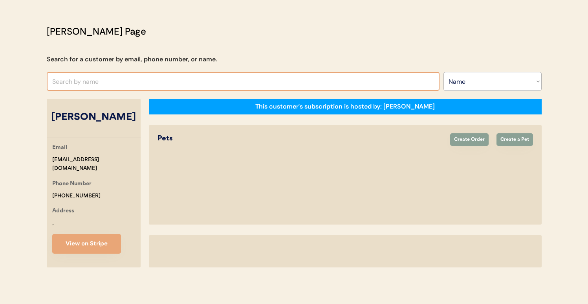
select select "true"
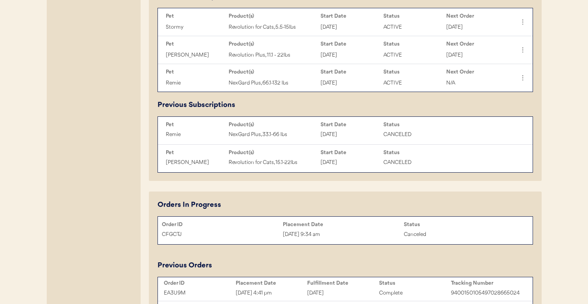
scroll to position [455, 0]
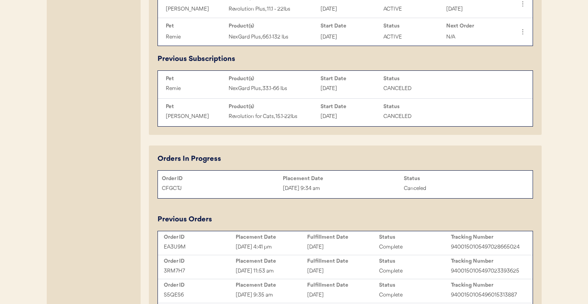
click at [331, 249] on div "[DATE]" at bounding box center [343, 246] width 72 height 9
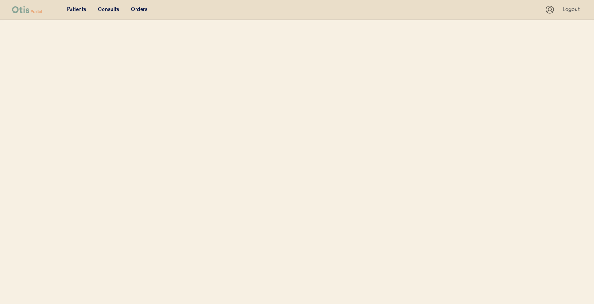
select select ""Name""
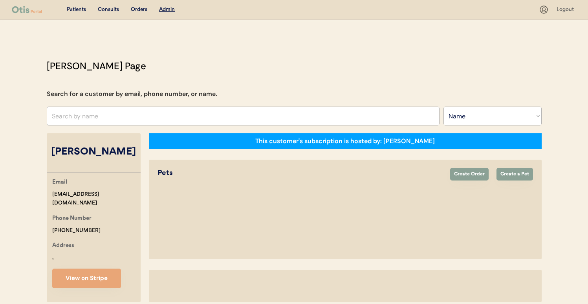
select select "true"
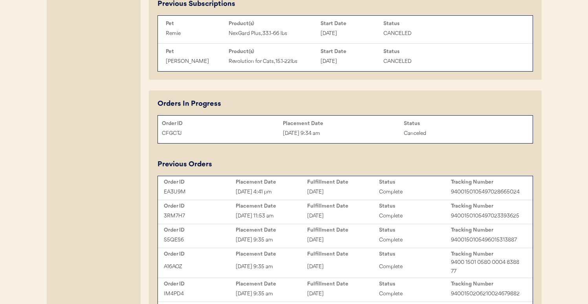
scroll to position [511, 0]
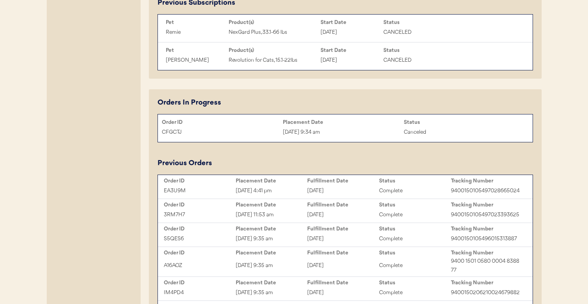
click at [309, 216] on div "[DATE]" at bounding box center [343, 214] width 72 height 9
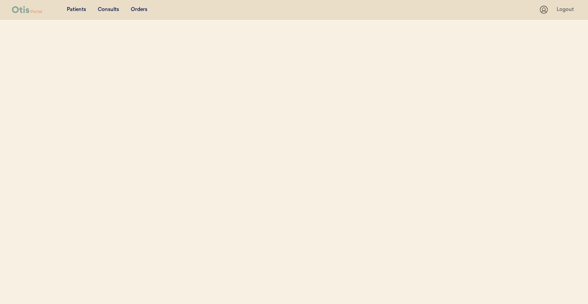
select select ""Name""
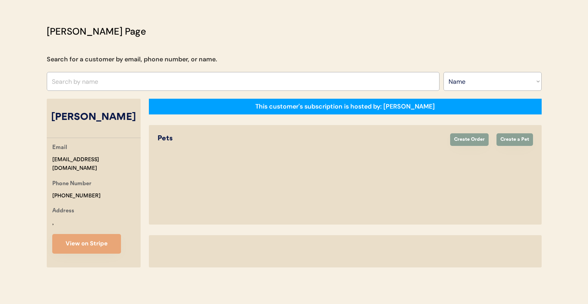
select select "true"
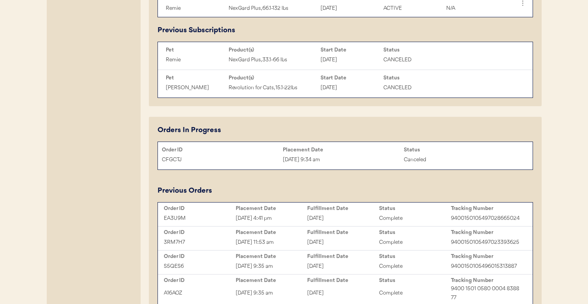
scroll to position [564, 0]
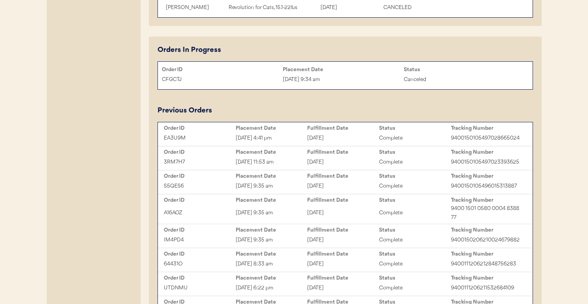
click at [310, 190] on div "[DATE]" at bounding box center [343, 185] width 72 height 9
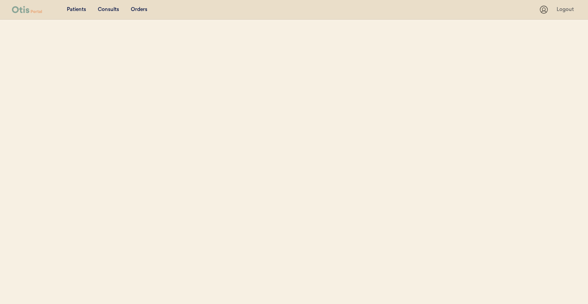
select select ""Name""
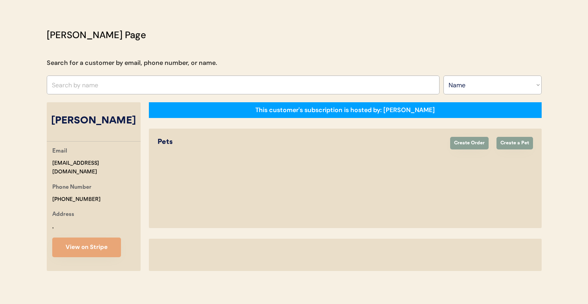
select select "true"
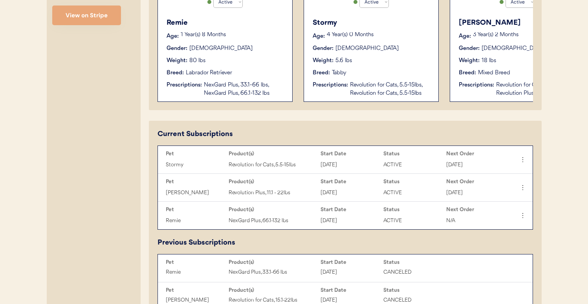
scroll to position [271, 0]
click at [464, 82] on div "Prescriptions:" at bounding box center [476, 85] width 35 height 8
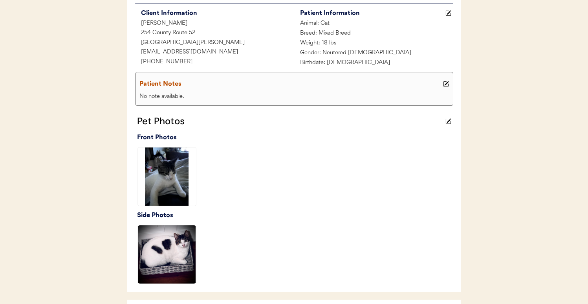
scroll to position [308, 0]
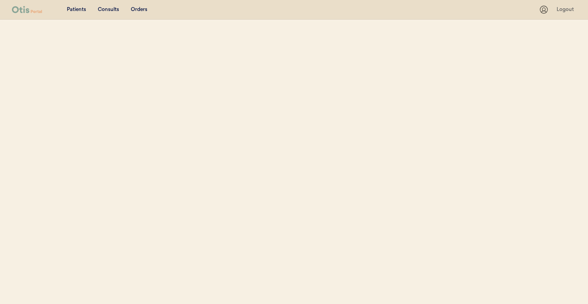
select select ""Name""
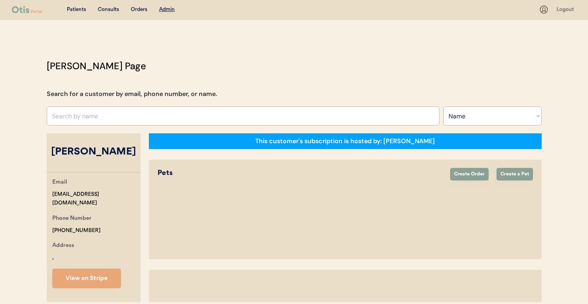
select select "true"
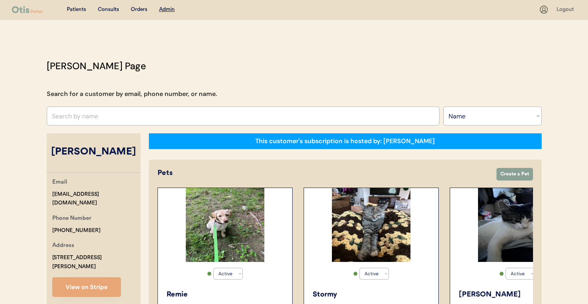
click at [454, 223] on div "Active Active Inactive [PERSON_NAME] Age: [DEMOGRAPHIC_DATA] Year(s) 2 Months G…" at bounding box center [517, 280] width 135 height 186
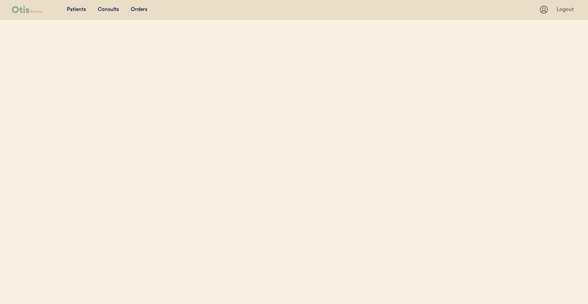
select select ""Name""
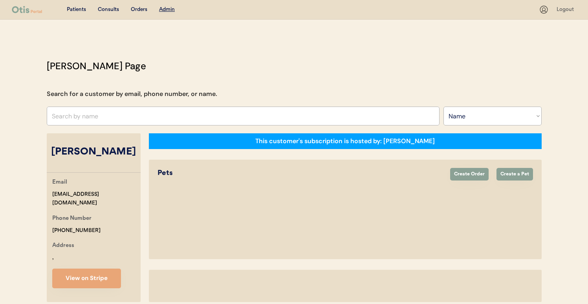
select select "true"
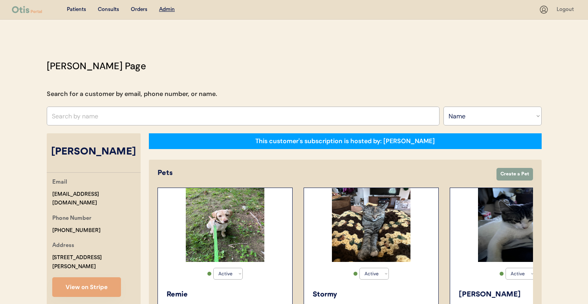
click at [400, 223] on img at bounding box center [371, 225] width 79 height 74
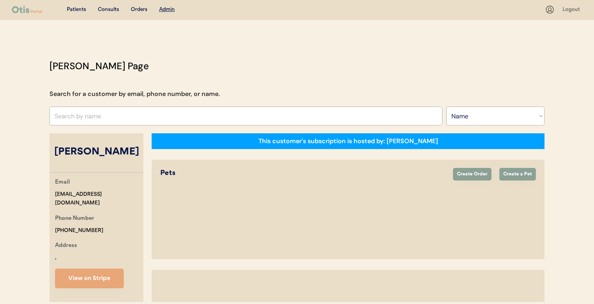
select select ""Name""
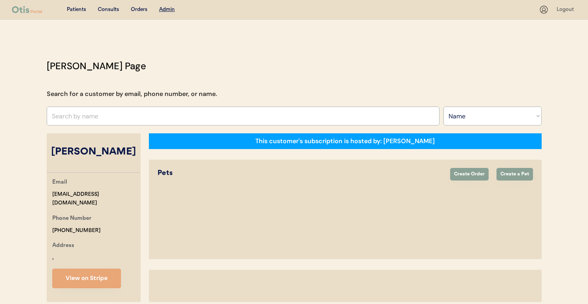
select select "true"
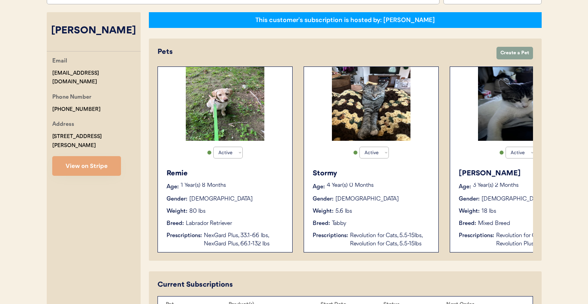
scroll to position [103, 0]
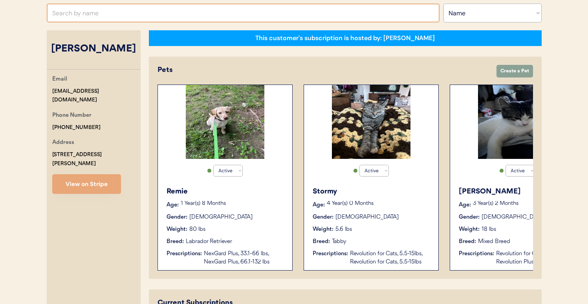
click at [341, 19] on input "text" at bounding box center [243, 13] width 393 height 19
paste input "[PERSON_NAME]"
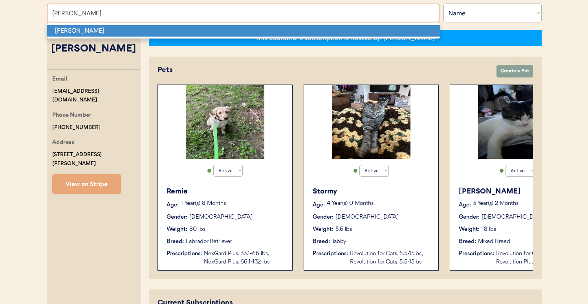
click at [336, 31] on p "[PERSON_NAME]" at bounding box center [243, 30] width 393 height 11
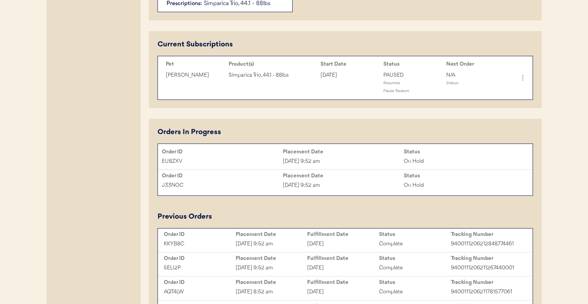
scroll to position [353, 0]
type input "[PERSON_NAME]"
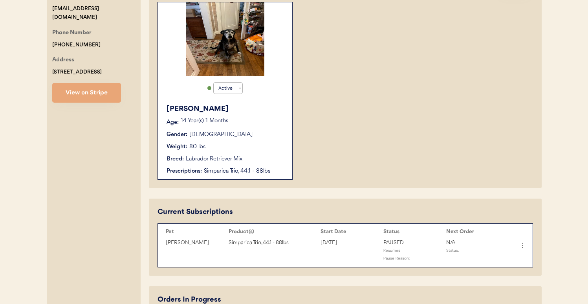
scroll to position [185, 0]
click at [92, 99] on button "View on Stripe" at bounding box center [86, 93] width 69 height 20
click at [522, 242] on icon at bounding box center [522, 246] width 8 height 8
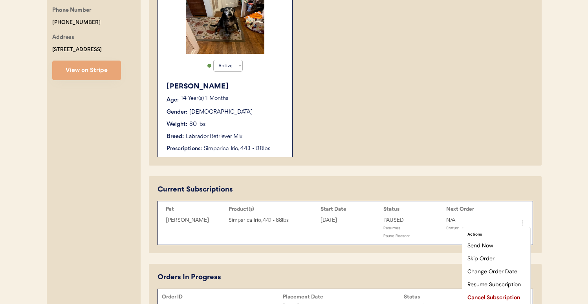
scroll to position [220, 0]
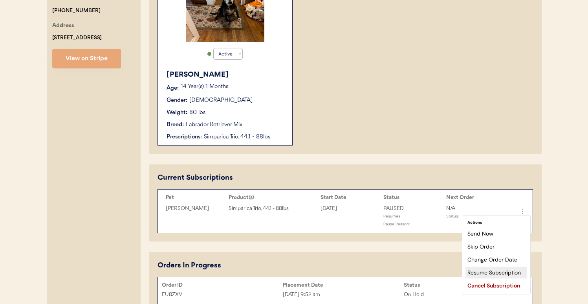
click at [491, 270] on div "Resume Subscription" at bounding box center [496, 272] width 62 height 12
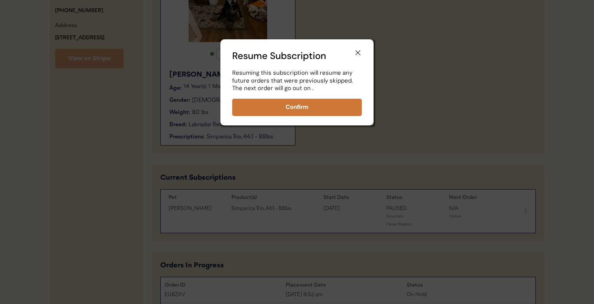
click at [288, 106] on button "Confirm" at bounding box center [297, 107] width 130 height 17
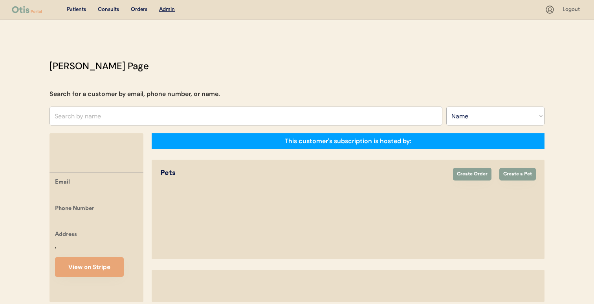
select select ""Name""
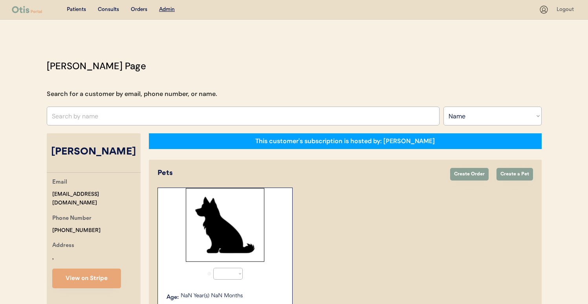
select select "true"
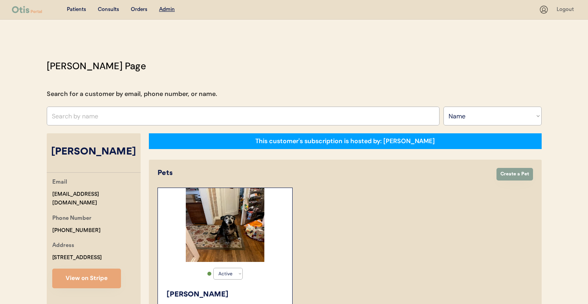
click at [231, 107] on input "text" at bounding box center [243, 115] width 393 height 19
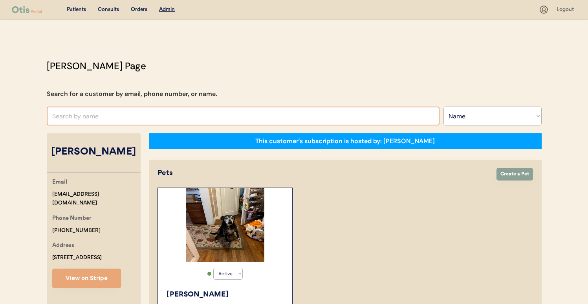
paste input "[PERSON_NAME]"
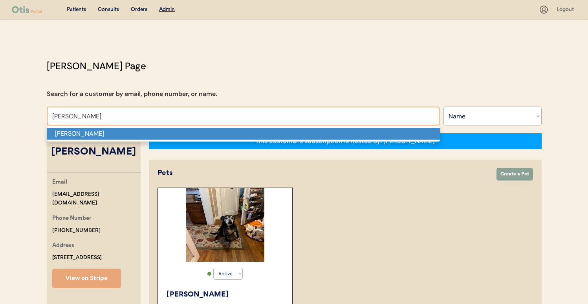
click at [225, 131] on p "[PERSON_NAME]" at bounding box center [243, 133] width 393 height 11
type input "[PERSON_NAME]"
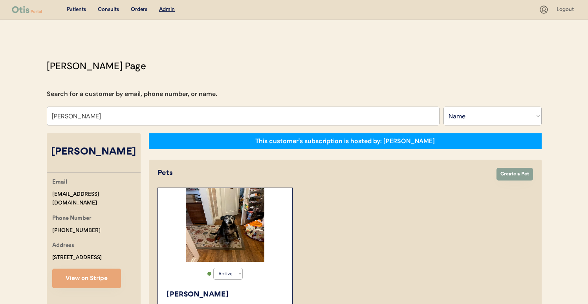
select select "true"
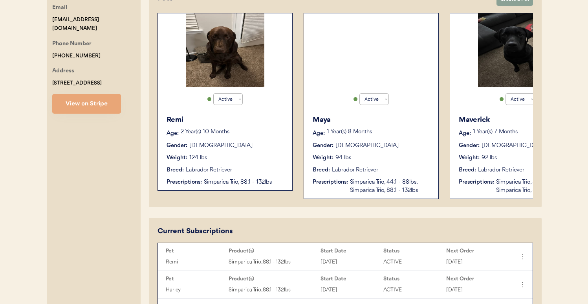
scroll to position [175, 0]
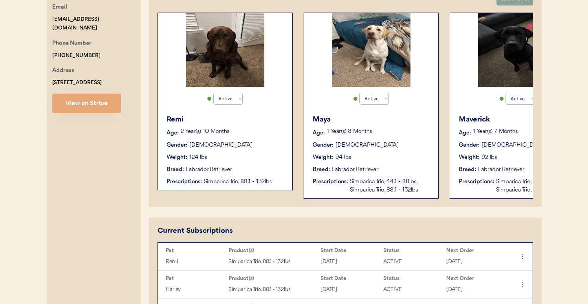
type input "[PERSON_NAME]"
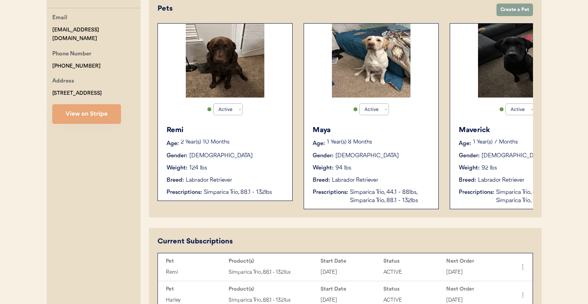
scroll to position [145, 0]
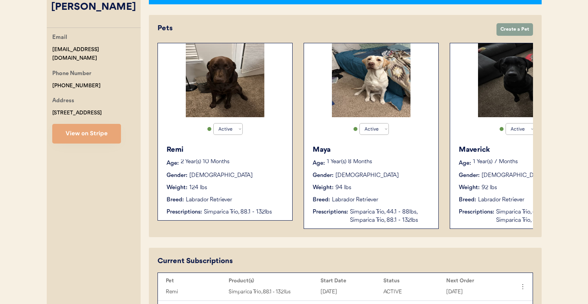
click at [223, 173] on div "Gender: Male" at bounding box center [226, 175] width 118 height 8
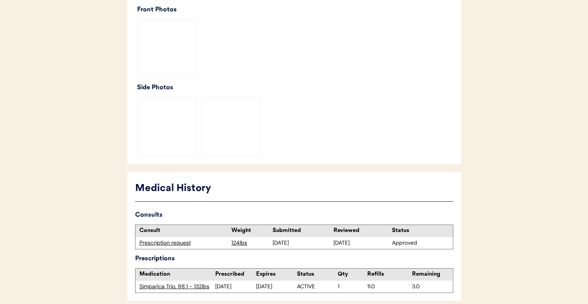
scroll to position [271, 0]
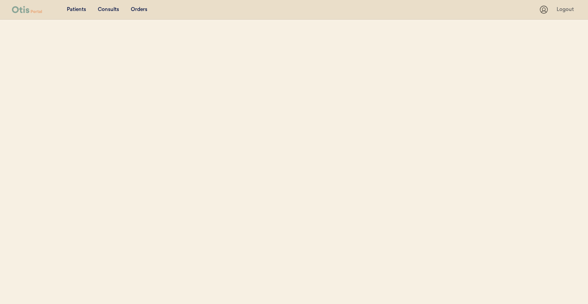
select select ""Name""
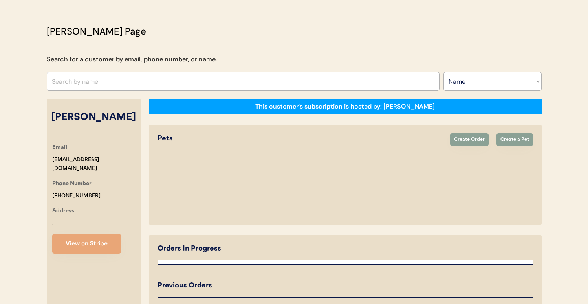
select select "true"
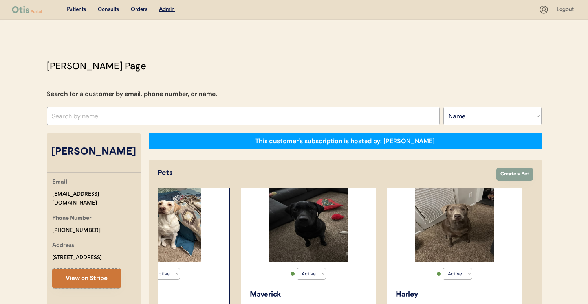
click at [97, 275] on button "View on Stripe" at bounding box center [86, 278] width 69 height 20
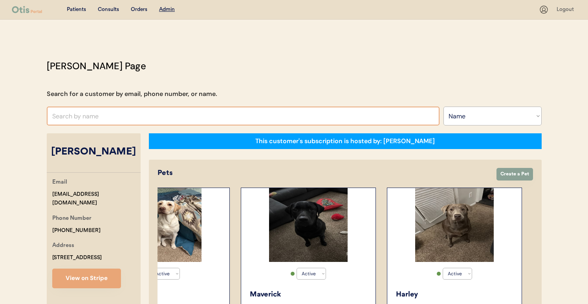
click at [356, 110] on input "text" at bounding box center [243, 115] width 393 height 19
paste input "[PERSON_NAME]"
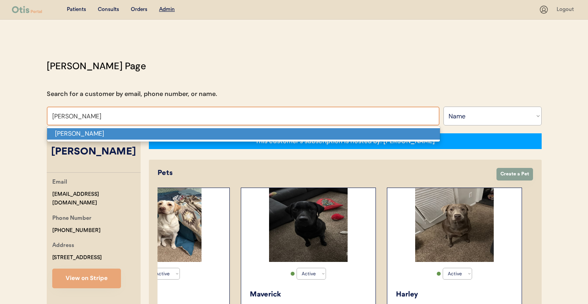
click at [332, 133] on p "[PERSON_NAME]" at bounding box center [243, 133] width 393 height 11
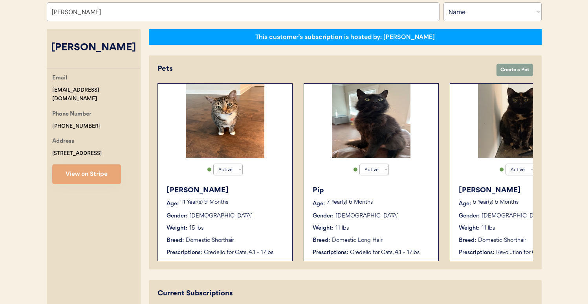
scroll to position [103, 0]
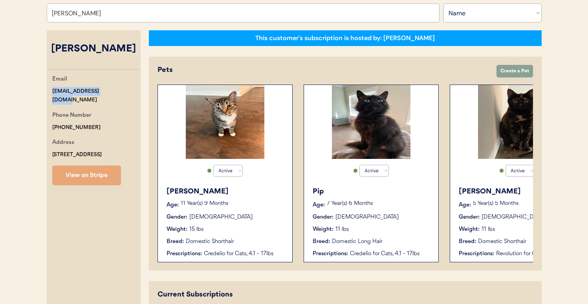
drag, startPoint x: 52, startPoint y: 91, endPoint x: 116, endPoint y: 91, distance: 64.4
click at [117, 91] on div "Email saduncan225@gmail.com" at bounding box center [96, 90] width 88 height 30
copy div "saduncan225@gmail.com"
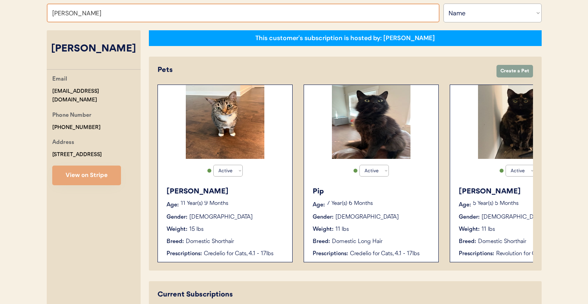
click at [235, 15] on input "Sarah Smith" at bounding box center [243, 13] width 393 height 19
paste input "Erin Rathbone"
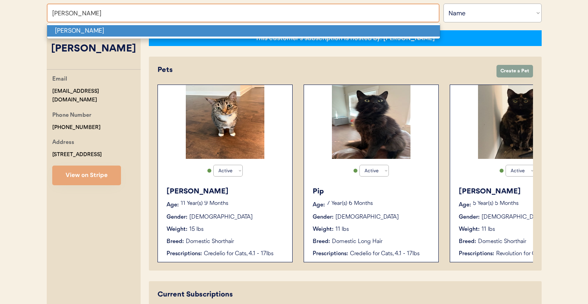
click at [228, 35] on p "[PERSON_NAME]" at bounding box center [243, 30] width 393 height 11
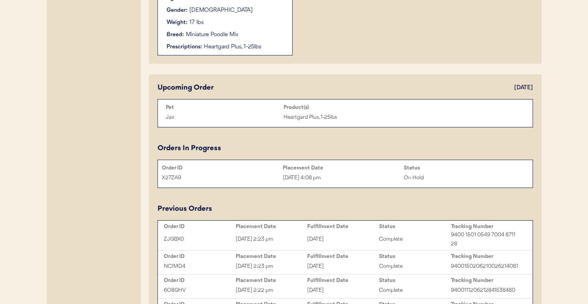
scroll to position [313, 0]
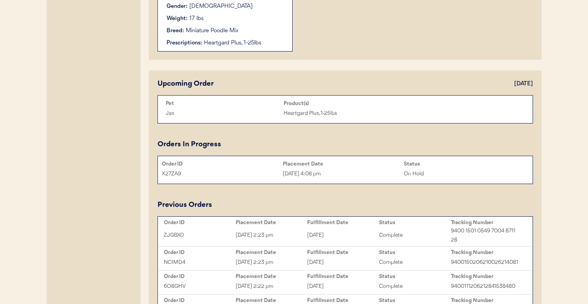
type input "[PERSON_NAME]"
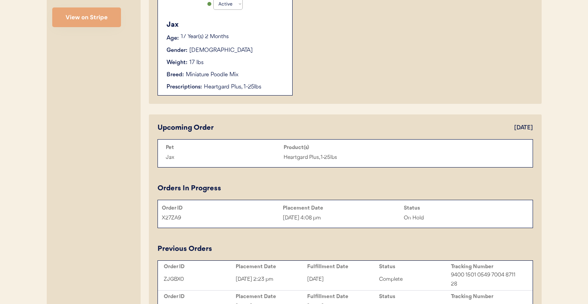
scroll to position [271, 0]
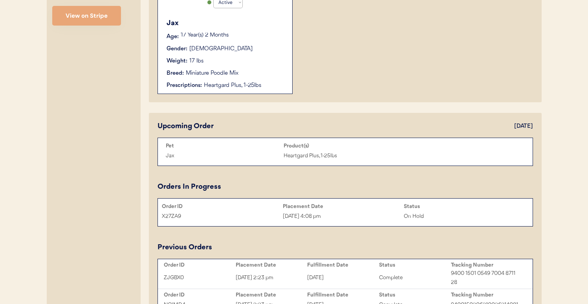
click at [83, 16] on button "View on Stripe" at bounding box center [86, 16] width 69 height 20
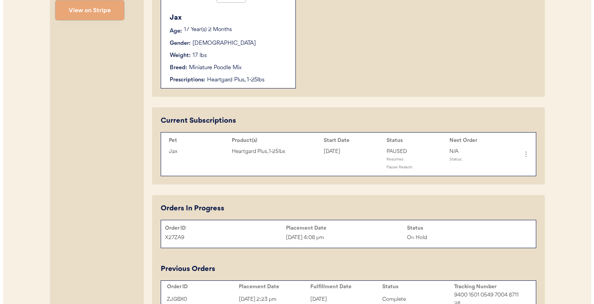
scroll to position [275, 0]
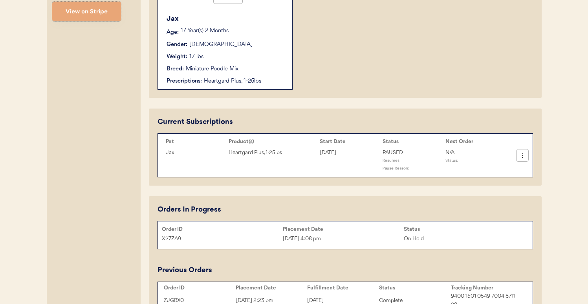
click at [521, 153] on icon at bounding box center [522, 155] width 8 height 8
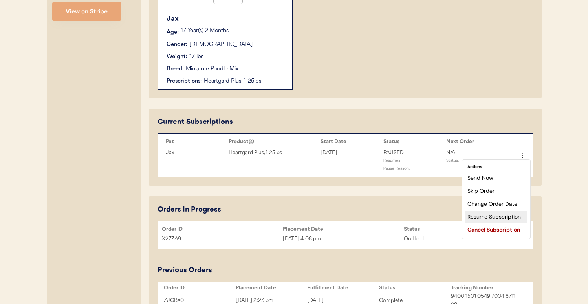
click at [493, 217] on div "Resume Subscription" at bounding box center [496, 216] width 62 height 12
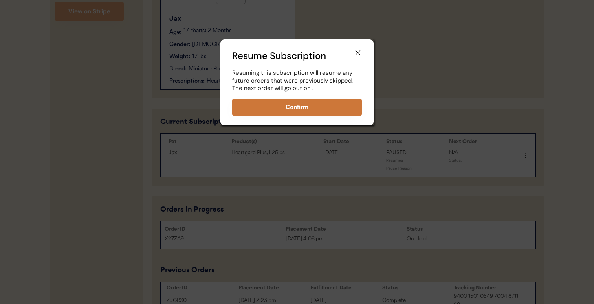
click at [328, 111] on button "Confirm" at bounding box center [297, 107] width 130 height 17
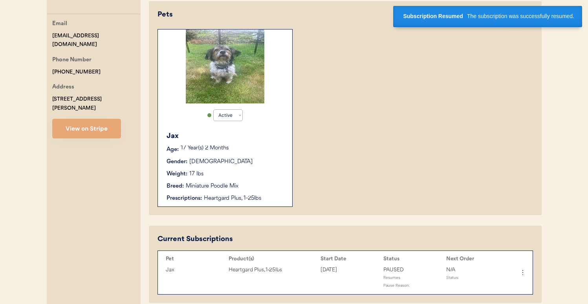
scroll to position [157, 0]
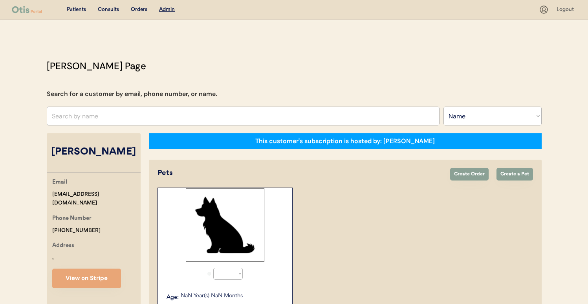
select select ""Name""
select select "true"
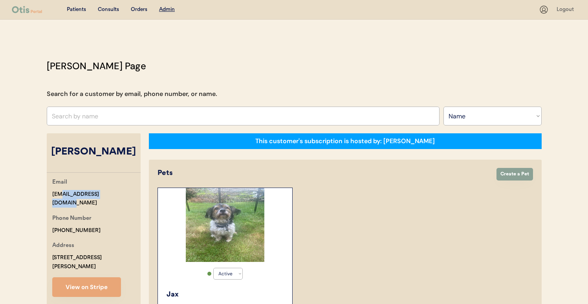
drag, startPoint x: 115, startPoint y: 192, endPoint x: 57, endPoint y: 192, distance: 57.3
click at [57, 192] on div "Email [EMAIL_ADDRESS][DOMAIN_NAME]" at bounding box center [96, 192] width 88 height 30
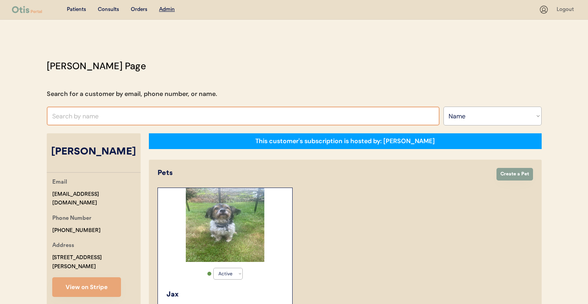
click at [245, 116] on input "text" at bounding box center [243, 115] width 393 height 19
paste input "[PERSON_NAME]"
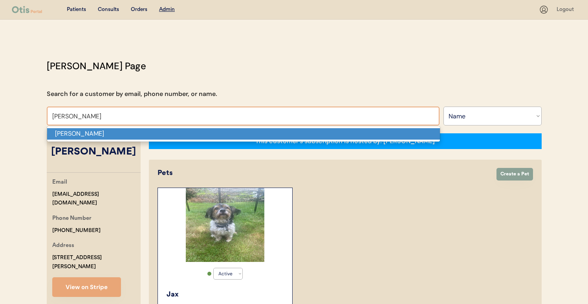
click at [241, 133] on p "Christopher Plane" at bounding box center [243, 133] width 393 height 11
type input "Christopher Plane"
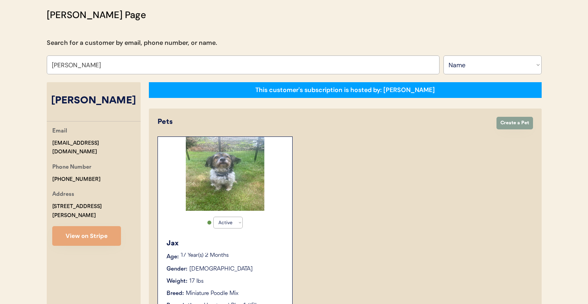
select select "true"
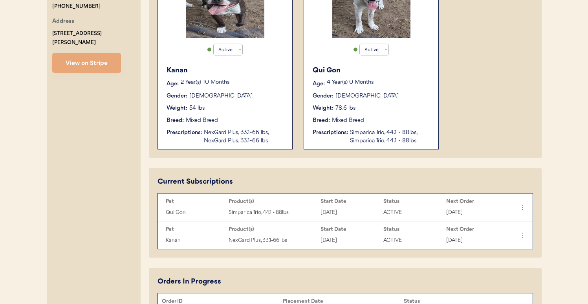
scroll to position [223, 0]
type input "Christopher Plane"
click at [116, 62] on button "View on Stripe" at bounding box center [86, 63] width 69 height 20
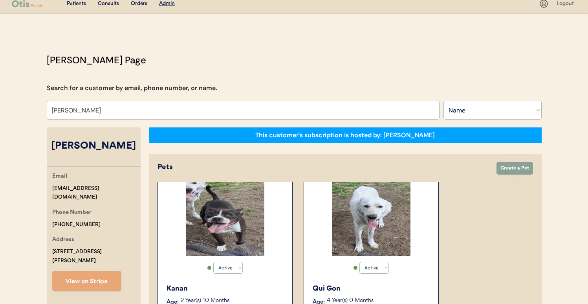
scroll to position [0, 0]
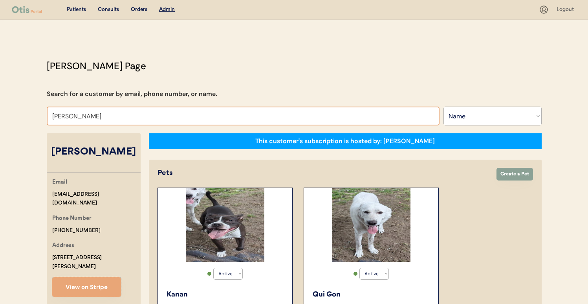
click at [177, 110] on input "Christopher Plane" at bounding box center [243, 115] width 393 height 19
paste input "virginia welcom"
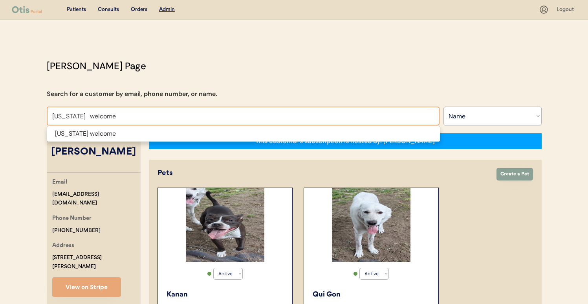
click at [177, 126] on span "virginia welcome" at bounding box center [243, 134] width 393 height 16
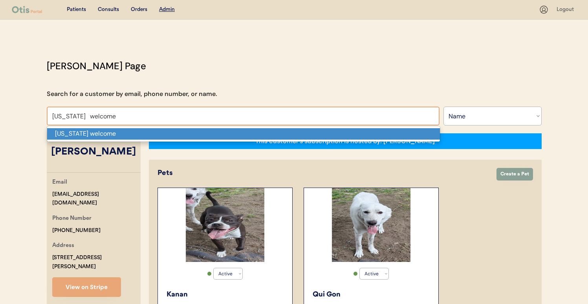
click at [177, 132] on p "virginia welcome" at bounding box center [243, 133] width 393 height 11
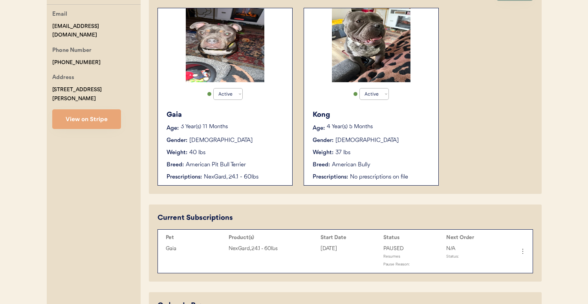
scroll to position [185, 0]
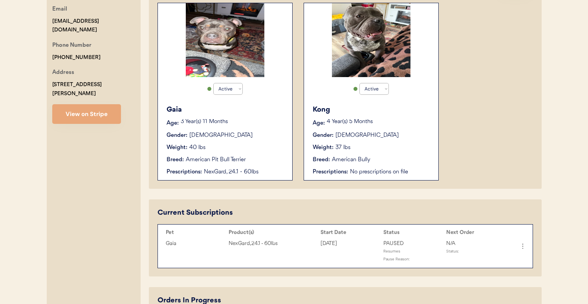
type input "virginia welcome"
click at [523, 246] on icon at bounding box center [522, 246] width 8 height 8
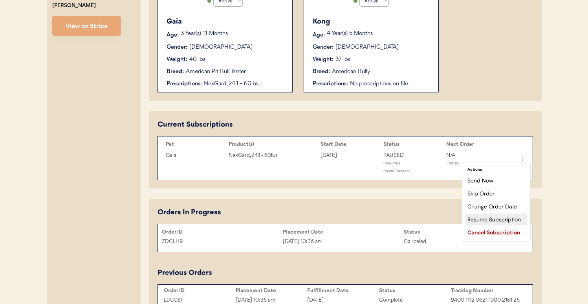
scroll to position [273, 0]
click at [481, 216] on div "Resume Subscription" at bounding box center [496, 219] width 62 height 12
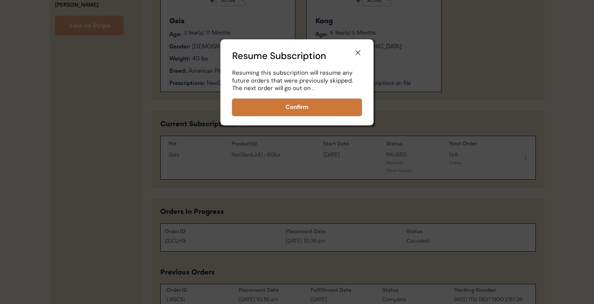
click at [348, 106] on button "Confirm" at bounding box center [297, 107] width 130 height 17
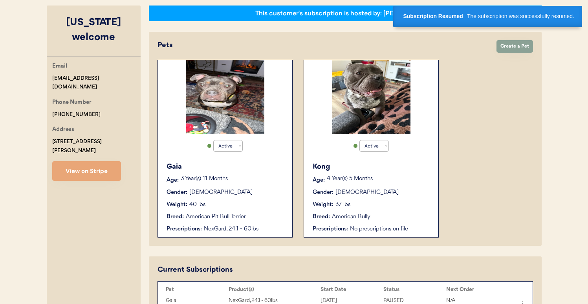
scroll to position [0, 0]
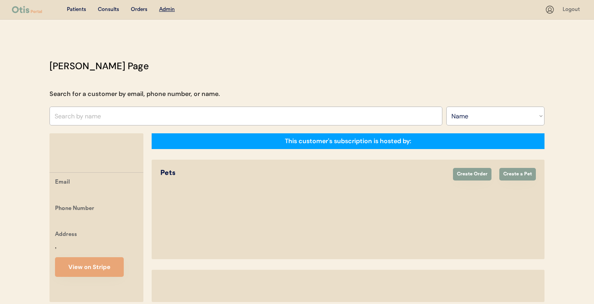
select select ""Name""
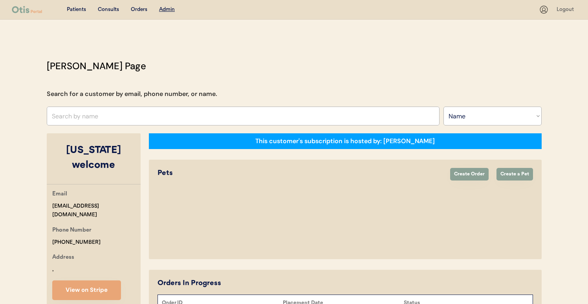
select select "true"
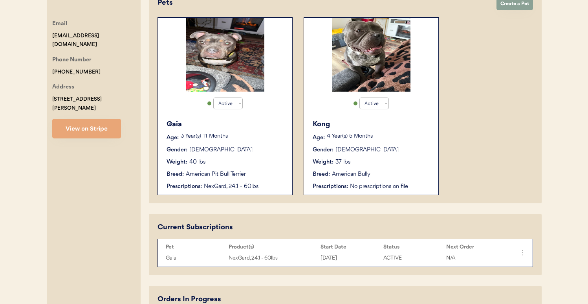
scroll to position [171, 0]
